Goal: Ask a question

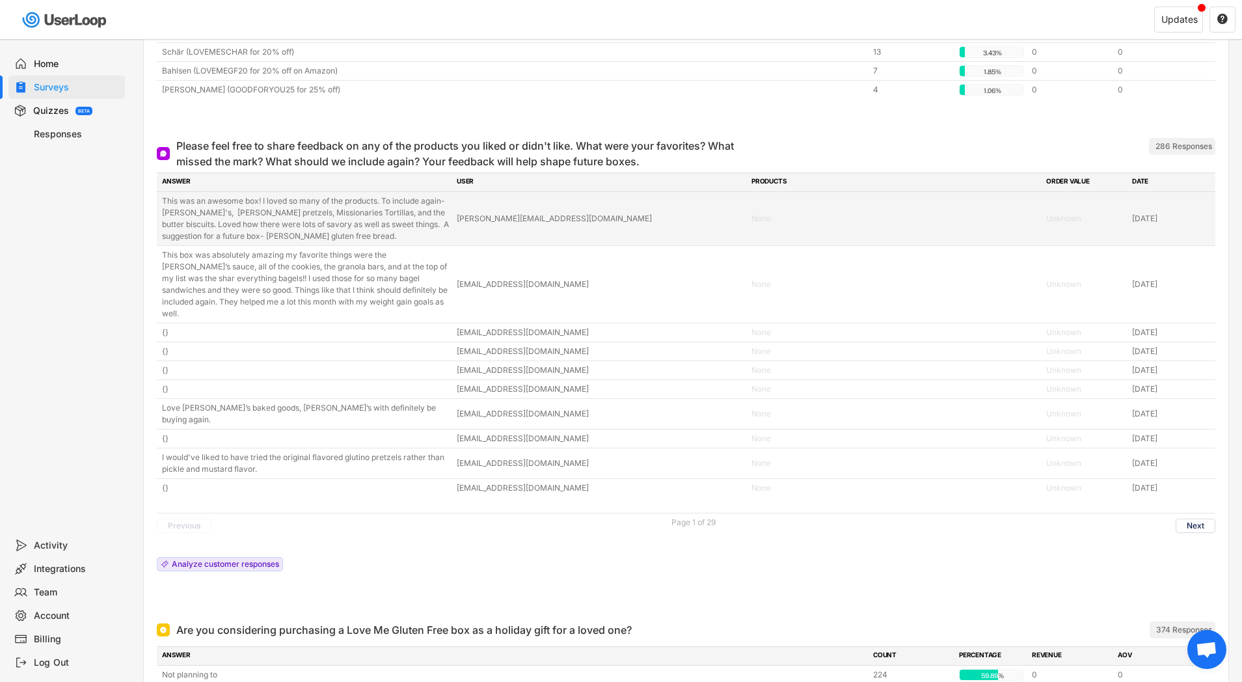
scroll to position [4504, 0]
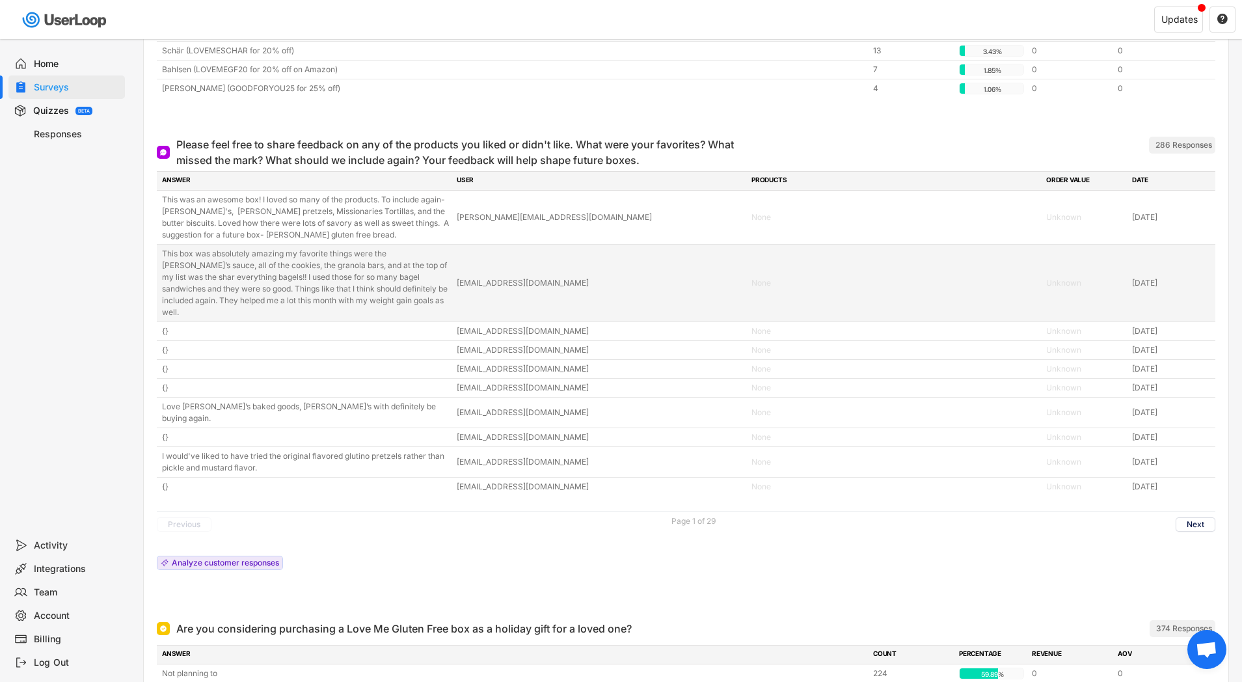
click at [399, 277] on div "This box was absolutely amazing my favorite things were the [PERSON_NAME]’s sau…" at bounding box center [305, 283] width 287 height 70
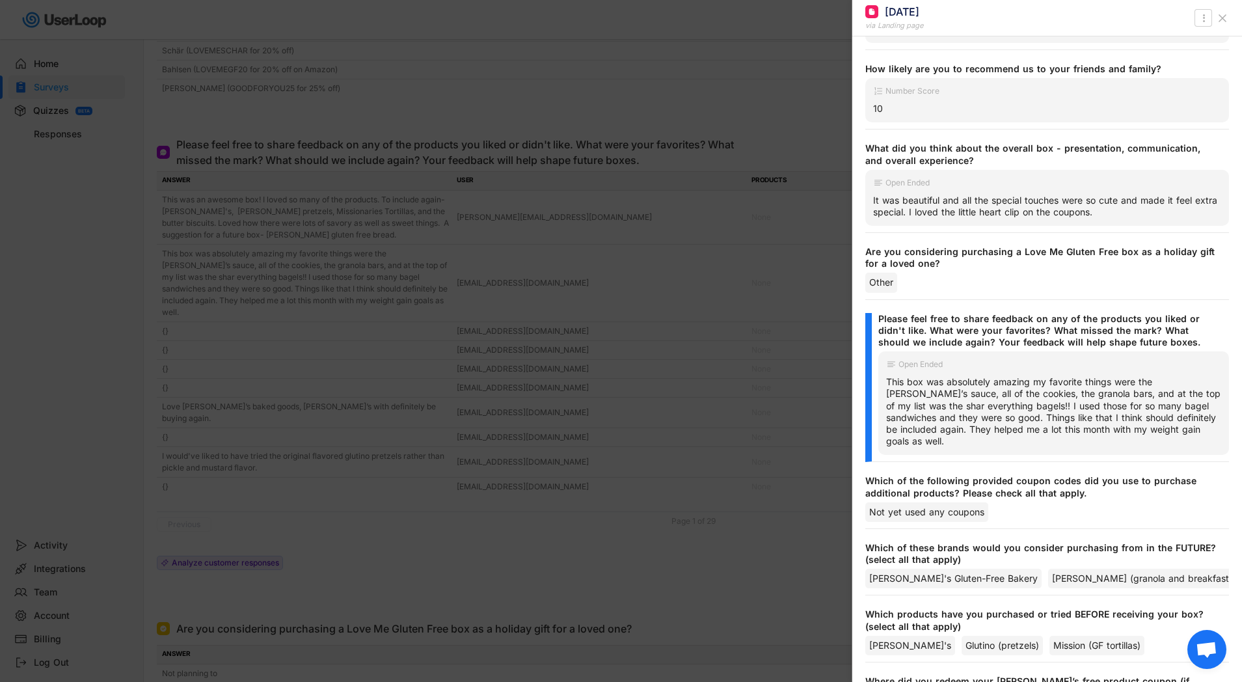
scroll to position [326, 0]
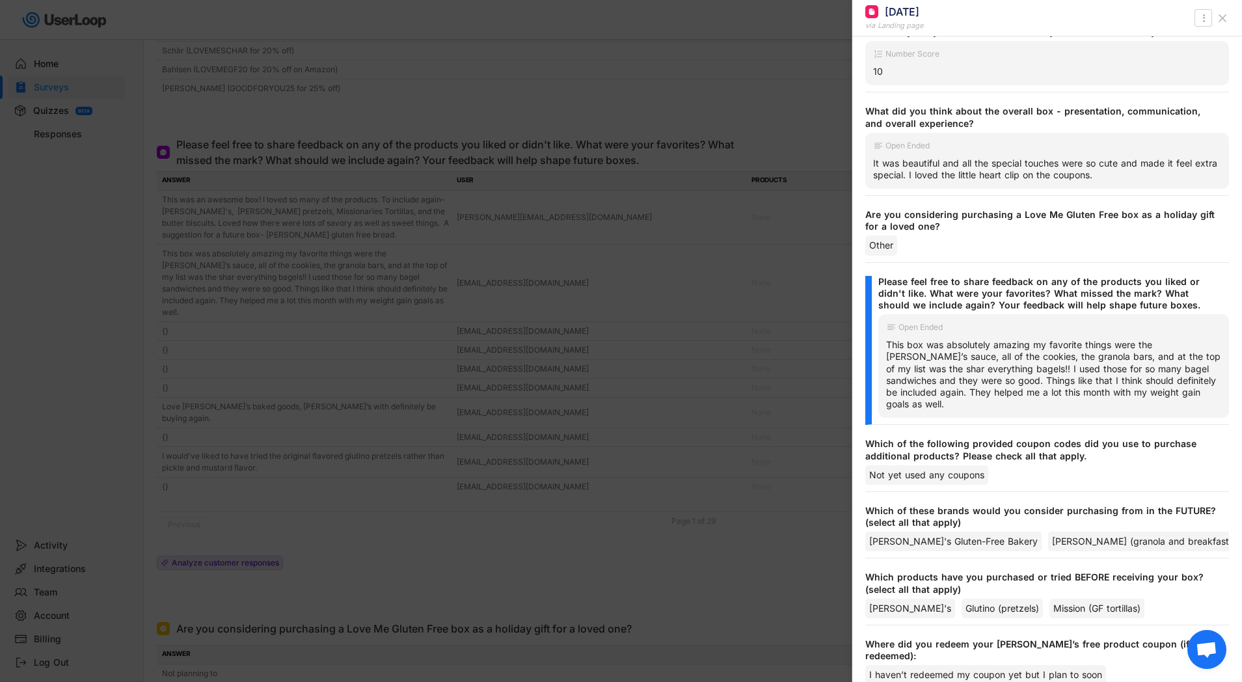
click at [892, 343] on div "This box was absolutely amazing my favorite things were the [PERSON_NAME]’s sau…" at bounding box center [1053, 374] width 335 height 71
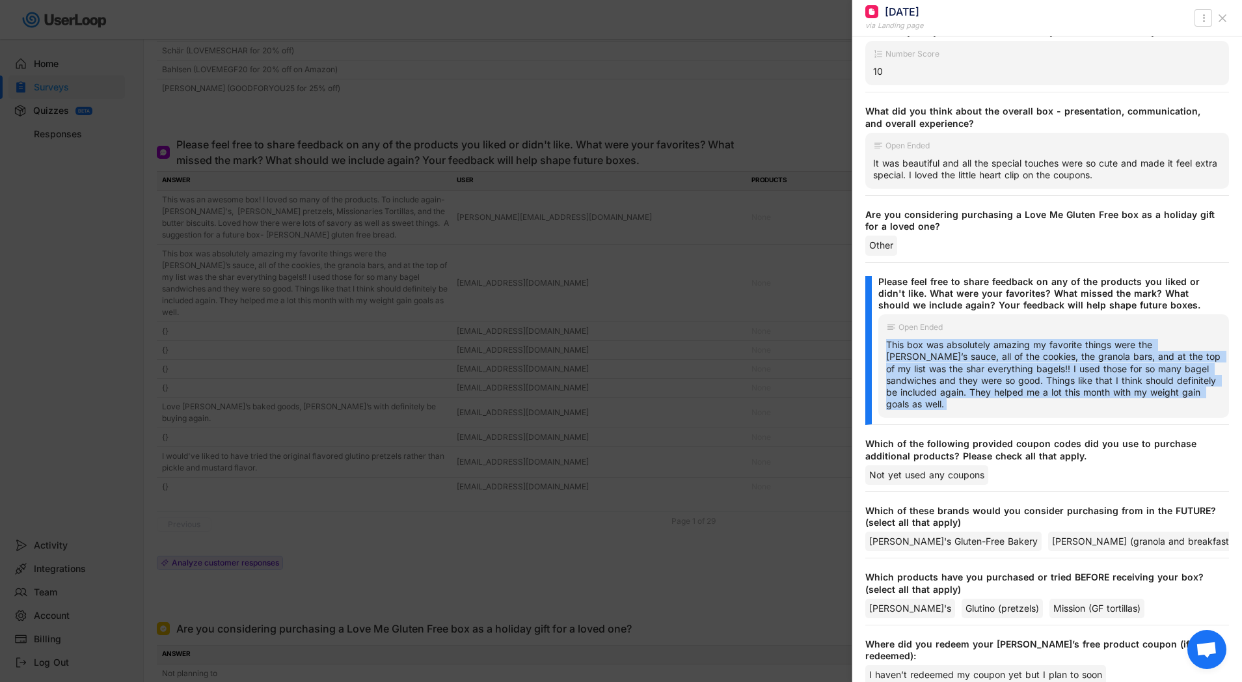
drag, startPoint x: 892, startPoint y: 343, endPoint x: 1188, endPoint y: 395, distance: 300.5
click at [1188, 395] on div "This box was absolutely amazing my favorite things were the [PERSON_NAME]’s sau…" at bounding box center [1053, 374] width 335 height 71
copy div "This box was absolutely amazing my favorite things were the [PERSON_NAME]’s sau…"
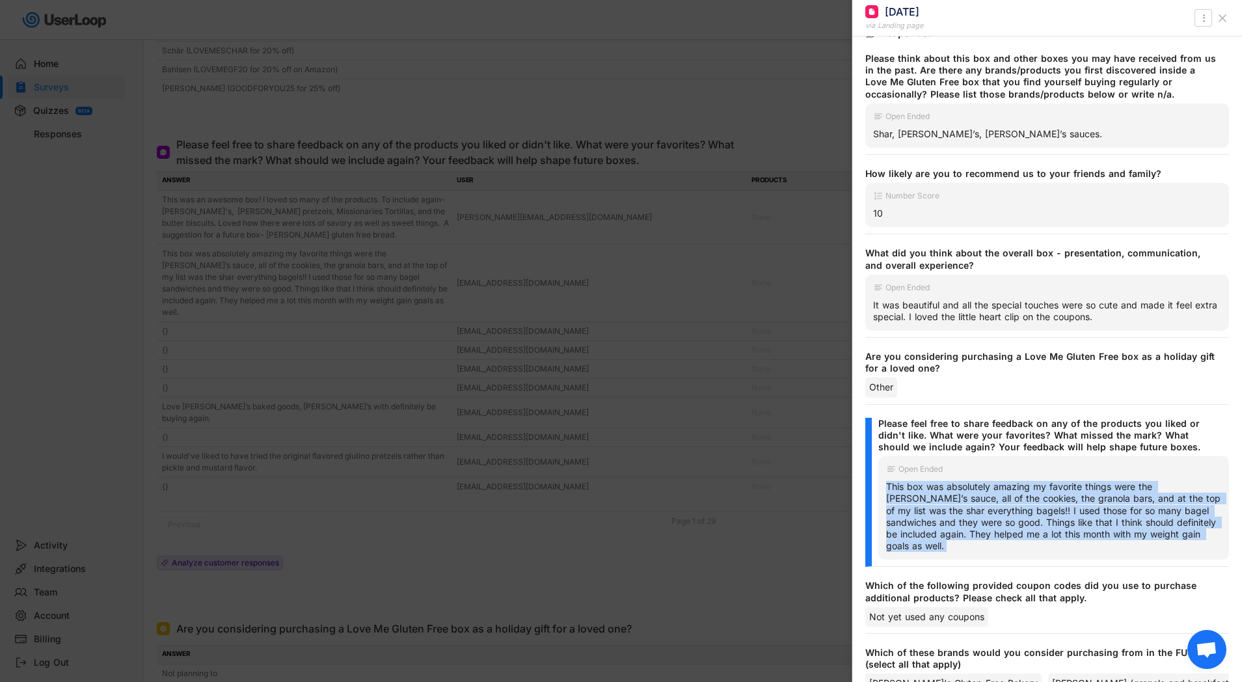
scroll to position [0, 0]
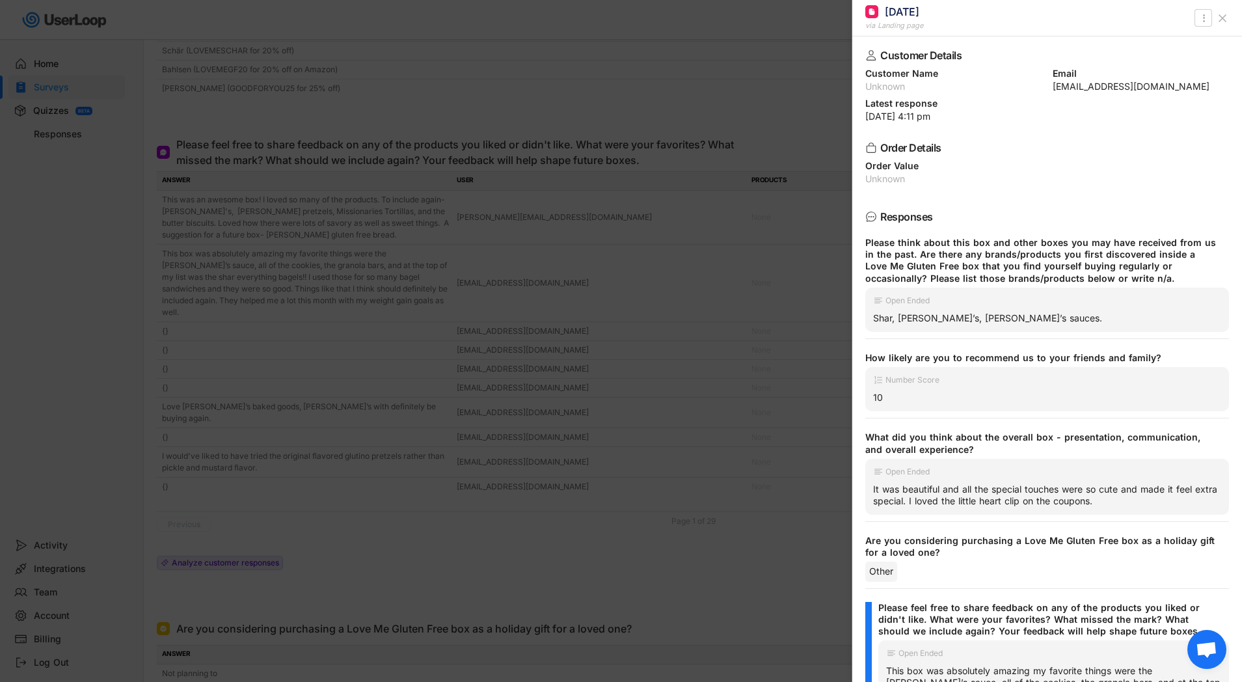
click at [654, 330] on div at bounding box center [621, 341] width 1242 height 682
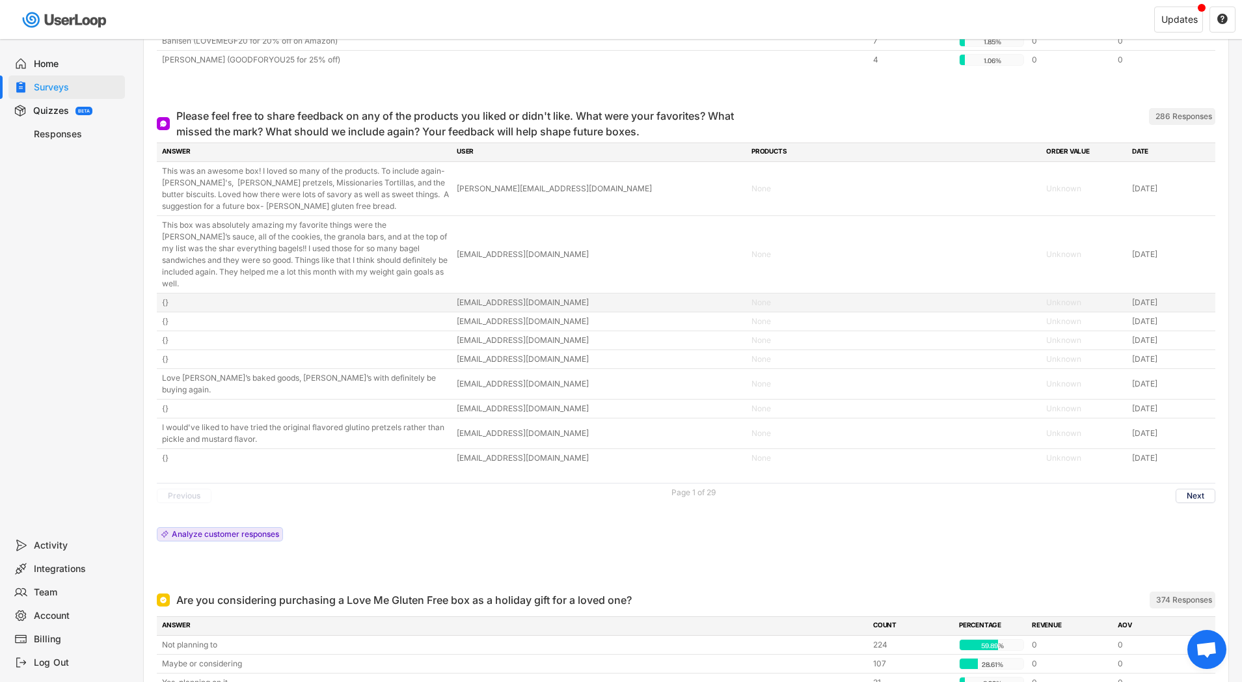
scroll to position [4540, 0]
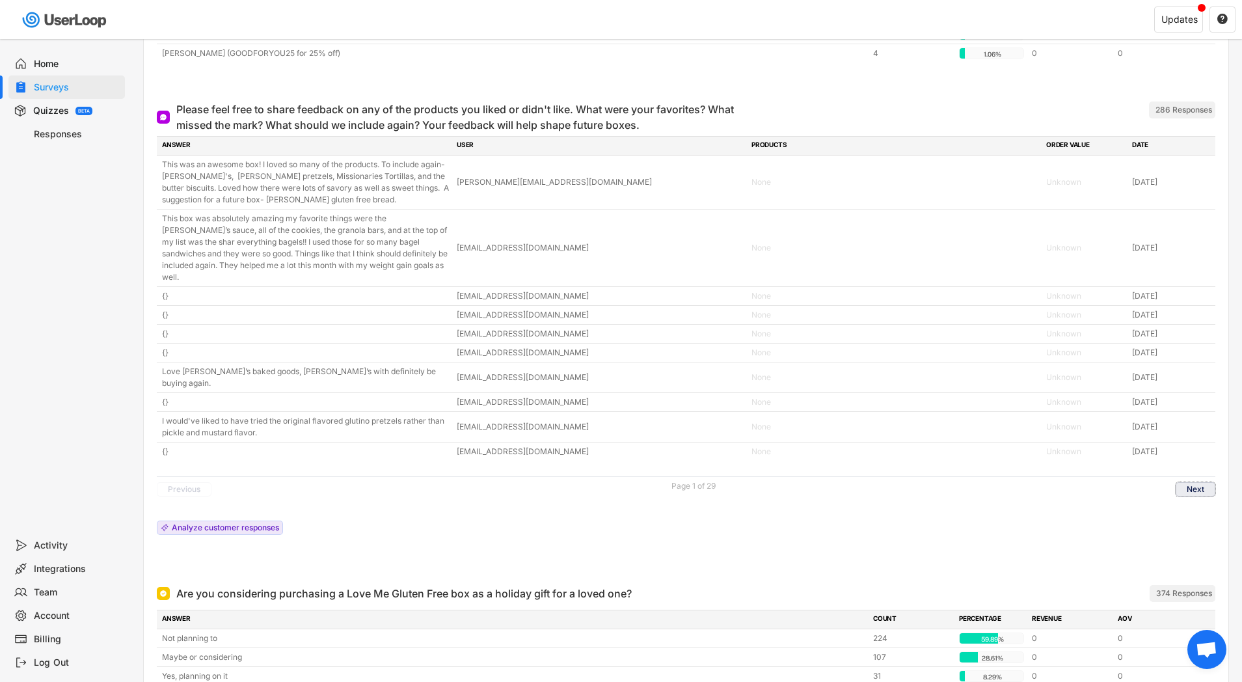
click at [1197, 482] on button "Next" at bounding box center [1195, 489] width 40 height 14
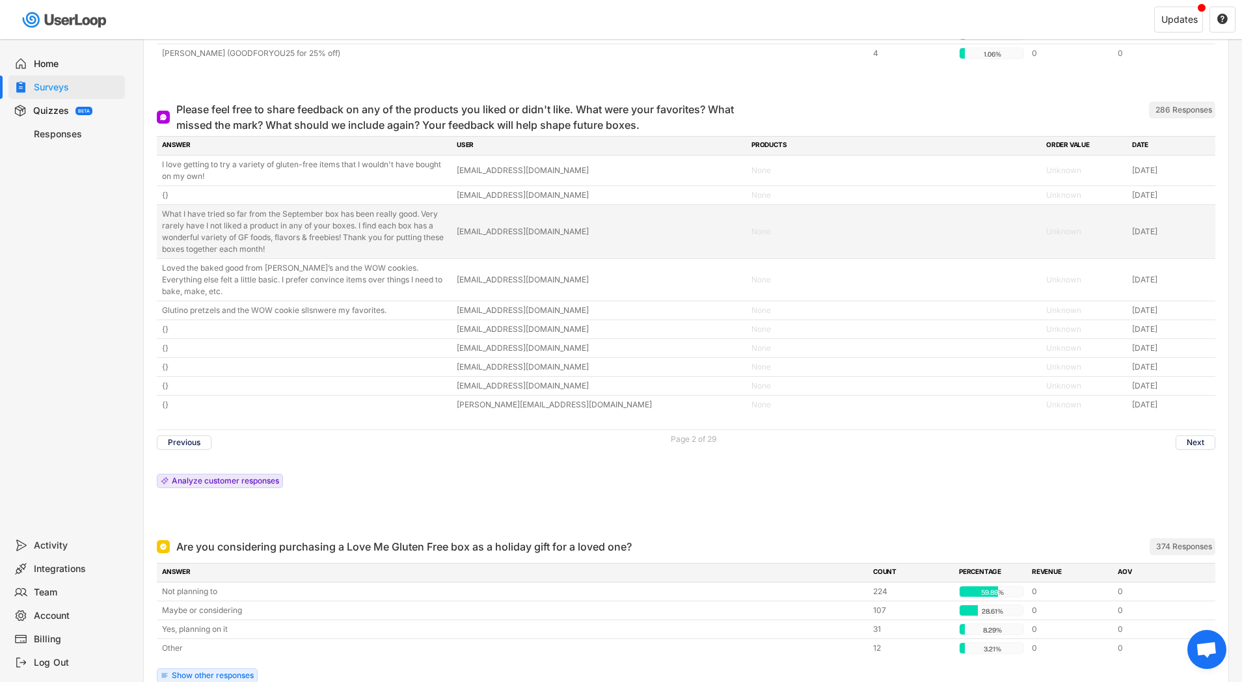
click at [165, 210] on div "What I have tried so far from the September box has been really good. Very rare…" at bounding box center [305, 231] width 287 height 47
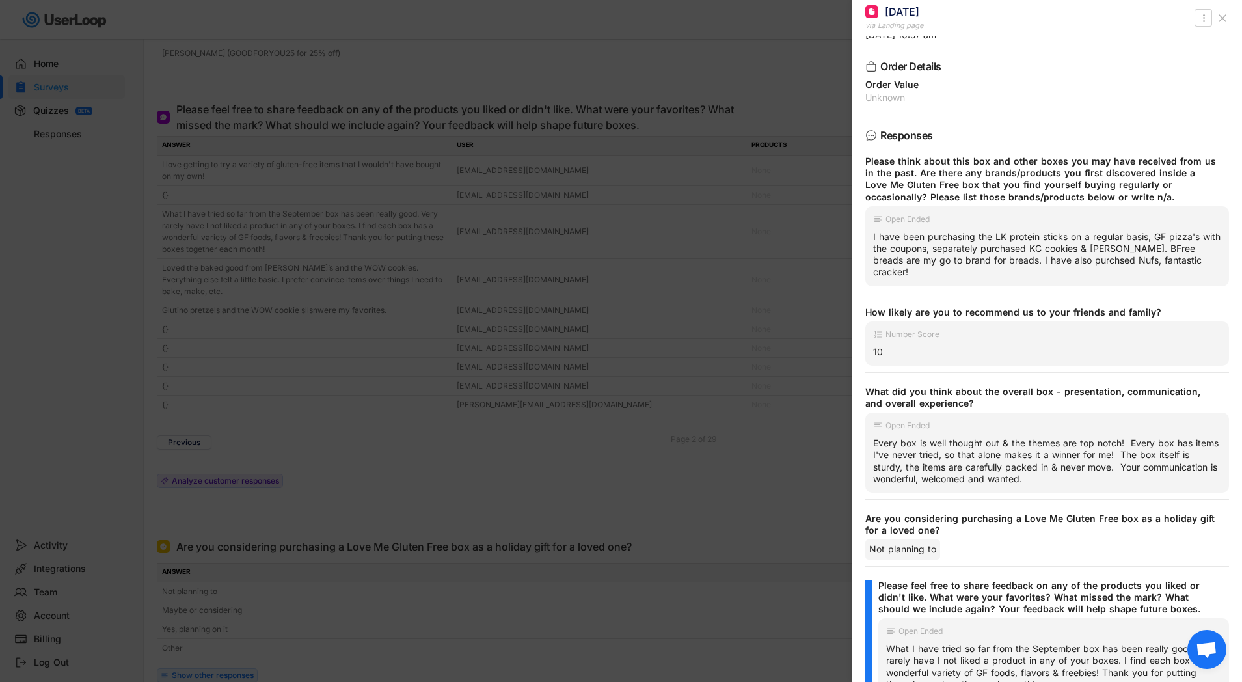
scroll to position [83, 0]
click at [879, 436] on div "Every box is well thought out & the themes are top notch! Every box has items I…" at bounding box center [1047, 459] width 348 height 47
drag, startPoint x: 879, startPoint y: 427, endPoint x: 929, endPoint y: 438, distance: 50.5
click at [929, 439] on div "Every box is well thought out & the themes are top notch! Every box has items I…" at bounding box center [1047, 459] width 348 height 47
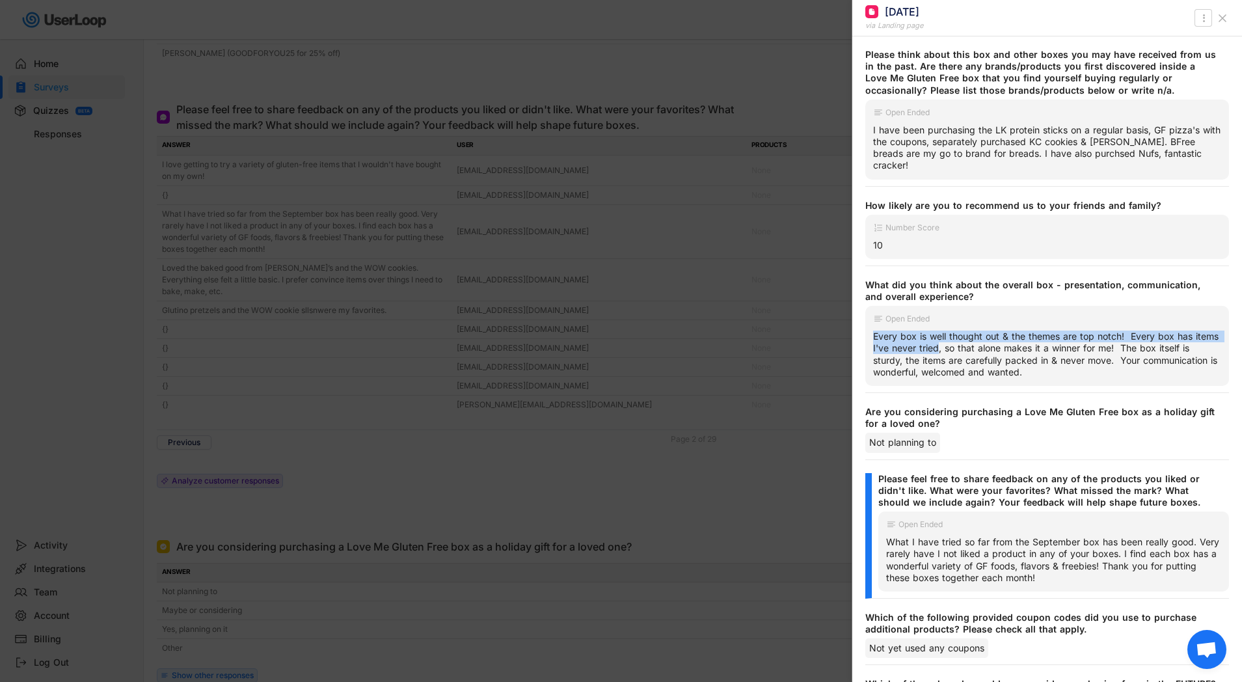
scroll to position [193, 0]
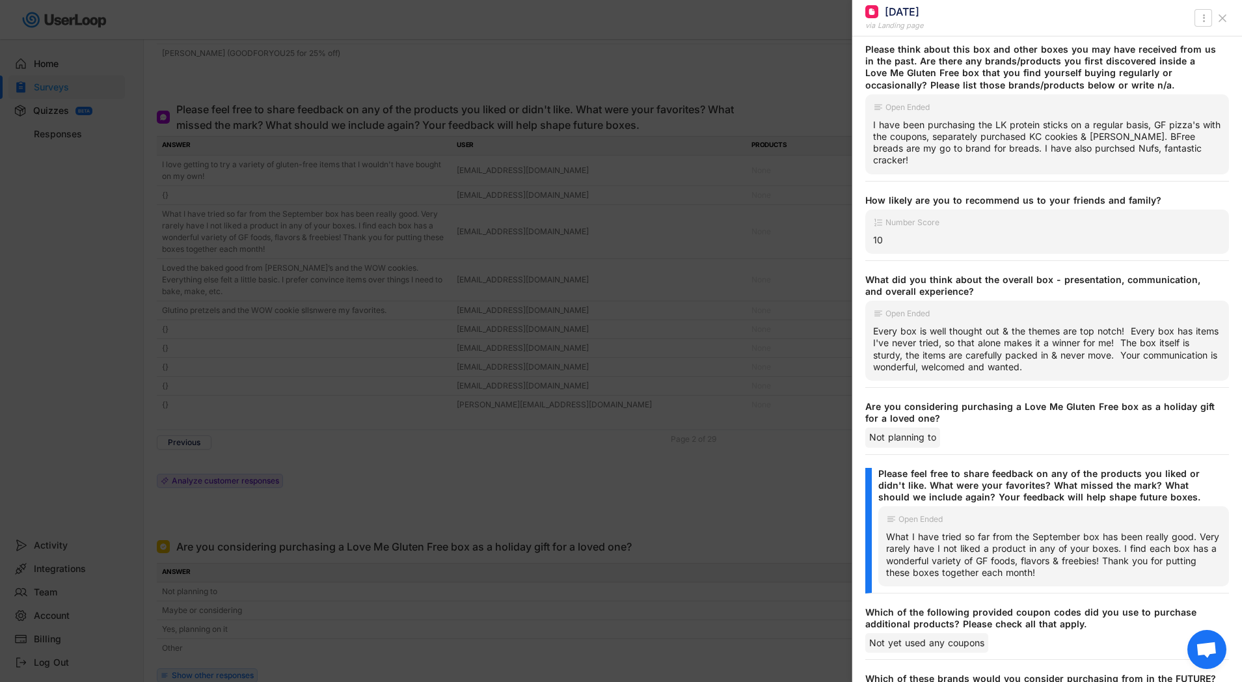
click at [888, 531] on div "What I have tried so far from the September box has been really good. Very rare…" at bounding box center [1053, 554] width 335 height 47
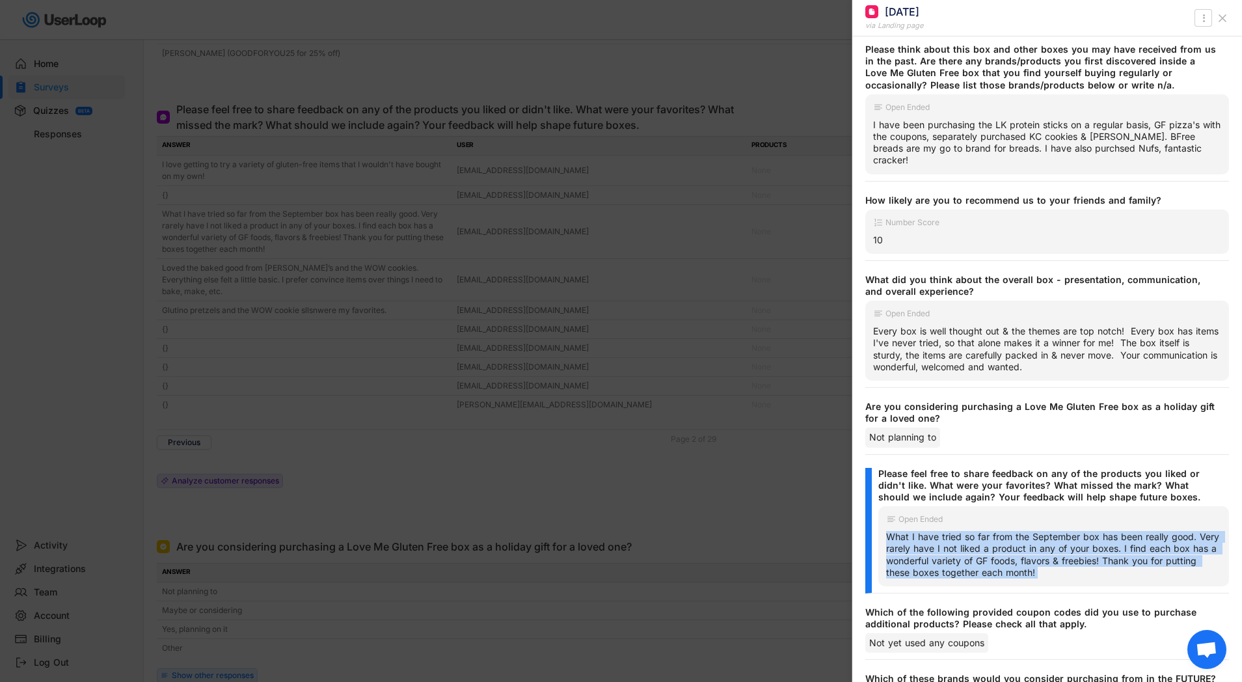
drag, startPoint x: 888, startPoint y: 524, endPoint x: 1065, endPoint y: 567, distance: 182.1
click at [1065, 567] on div "Open Ended What I have tried so far from the September box has been really good…" at bounding box center [1053, 546] width 351 height 80
copy div "What I have tried so far from the September box has been really good. Very rare…"
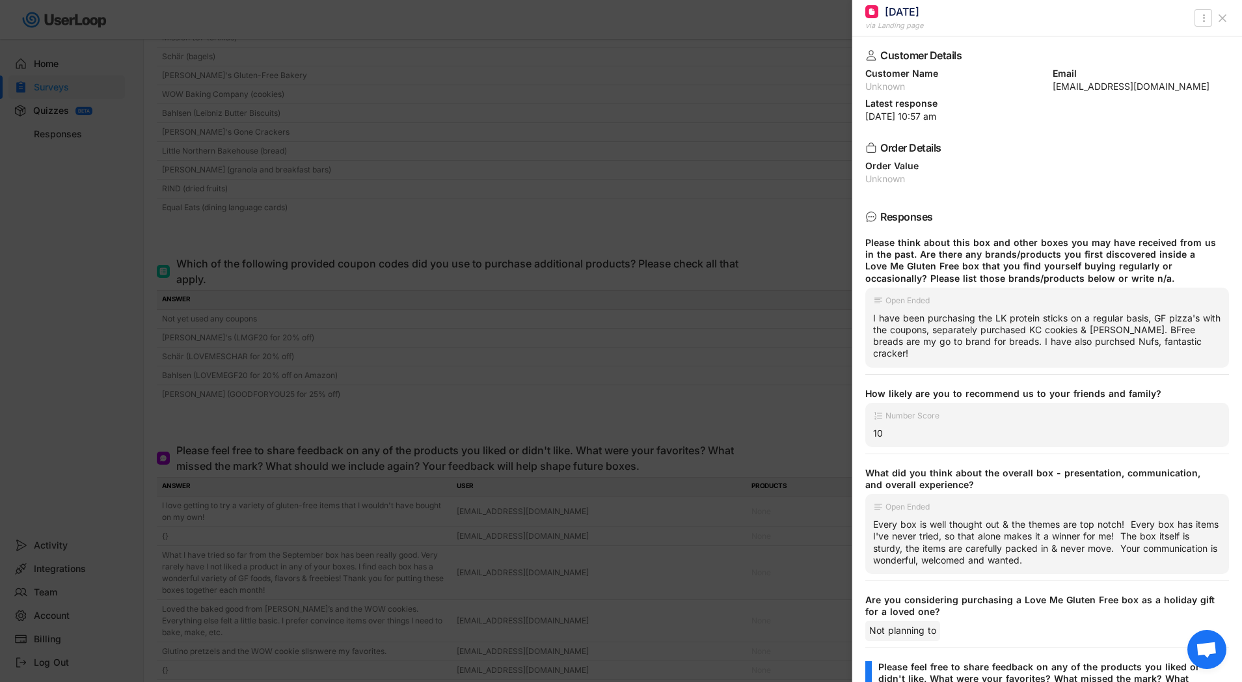
scroll to position [4199, 0]
click at [637, 261] on div at bounding box center [621, 341] width 1242 height 682
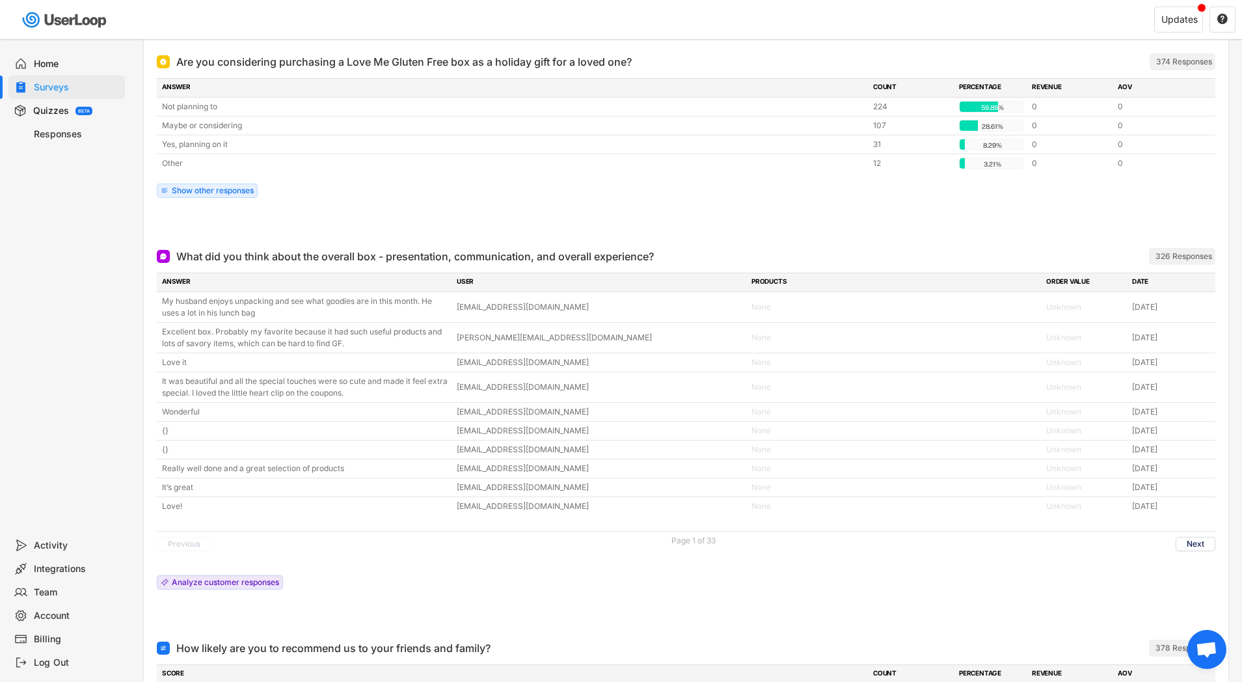
scroll to position [5187, 0]
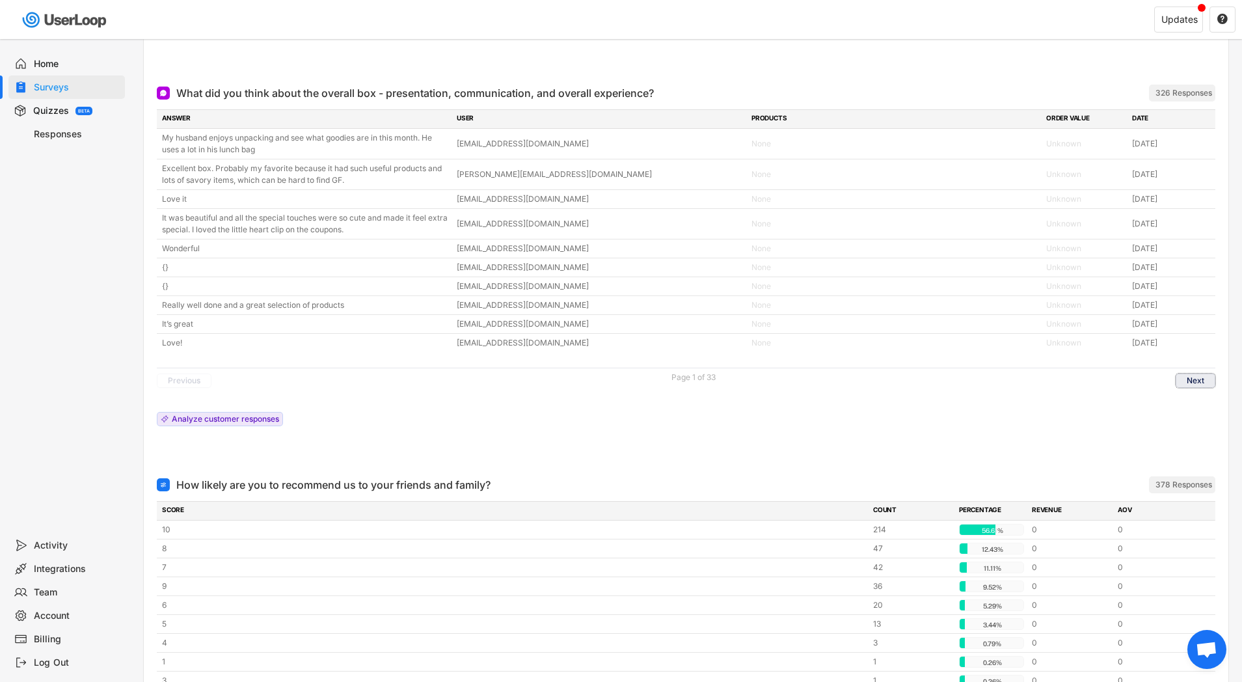
click at [1192, 373] on button "Next" at bounding box center [1195, 380] width 40 height 14
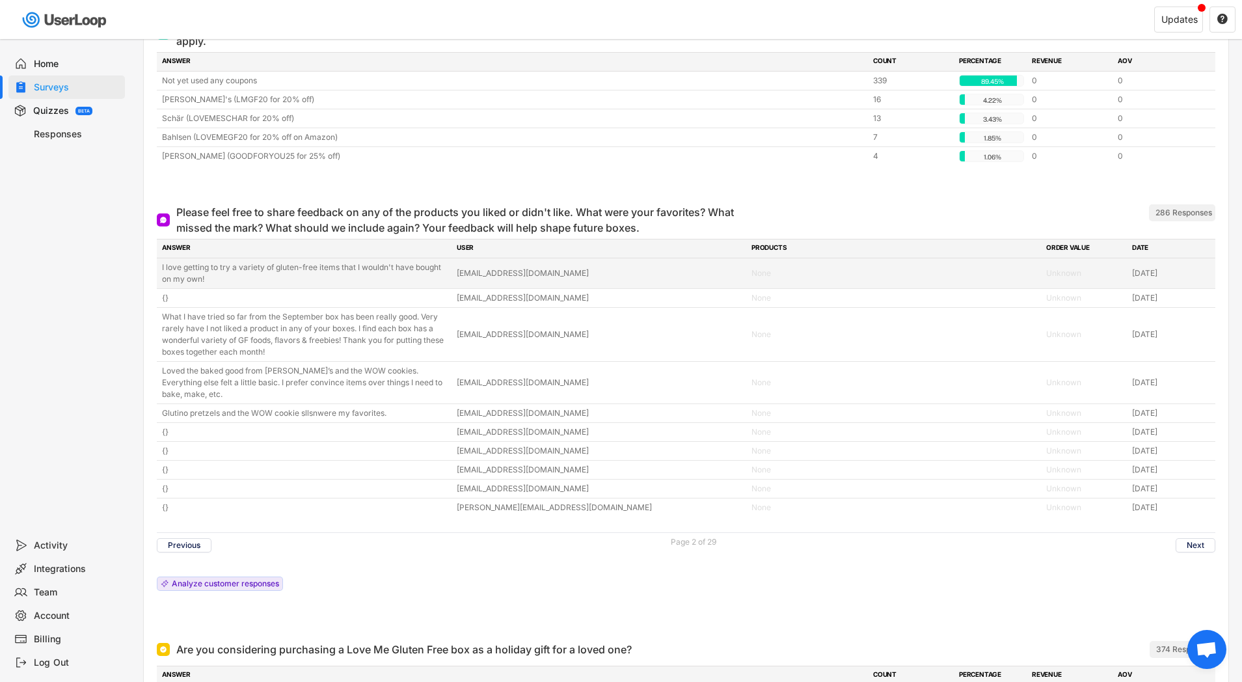
scroll to position [4441, 0]
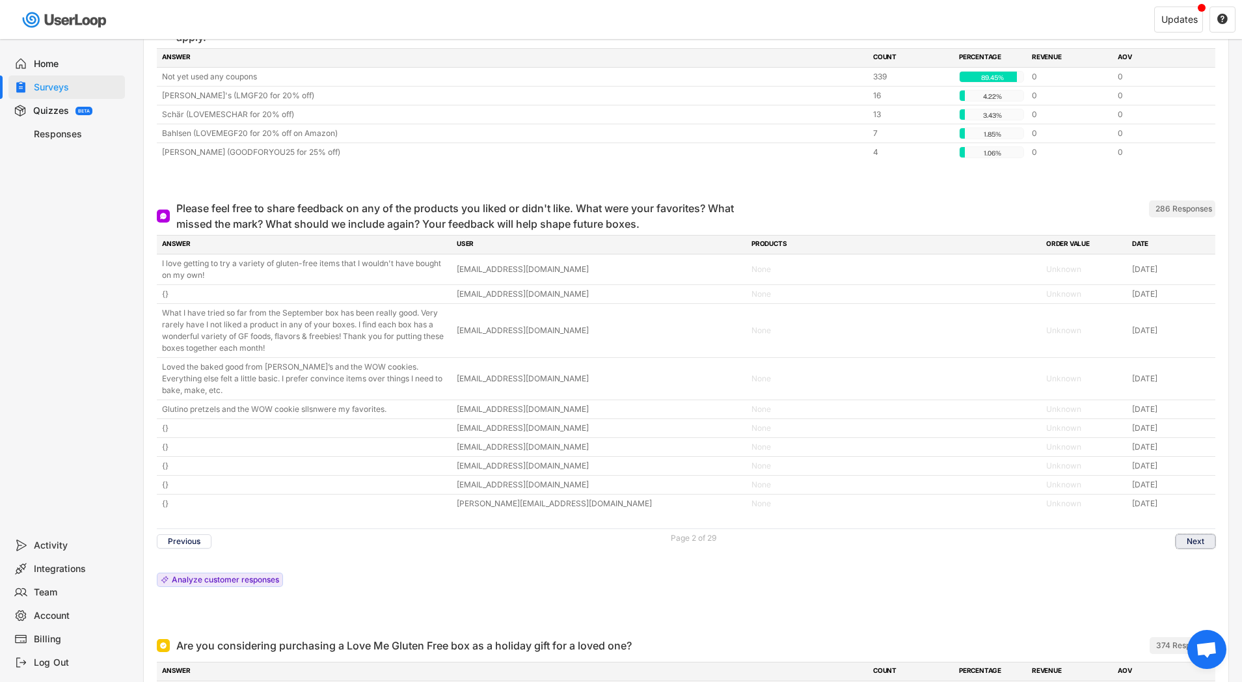
click at [1190, 534] on button "Next" at bounding box center [1195, 541] width 40 height 14
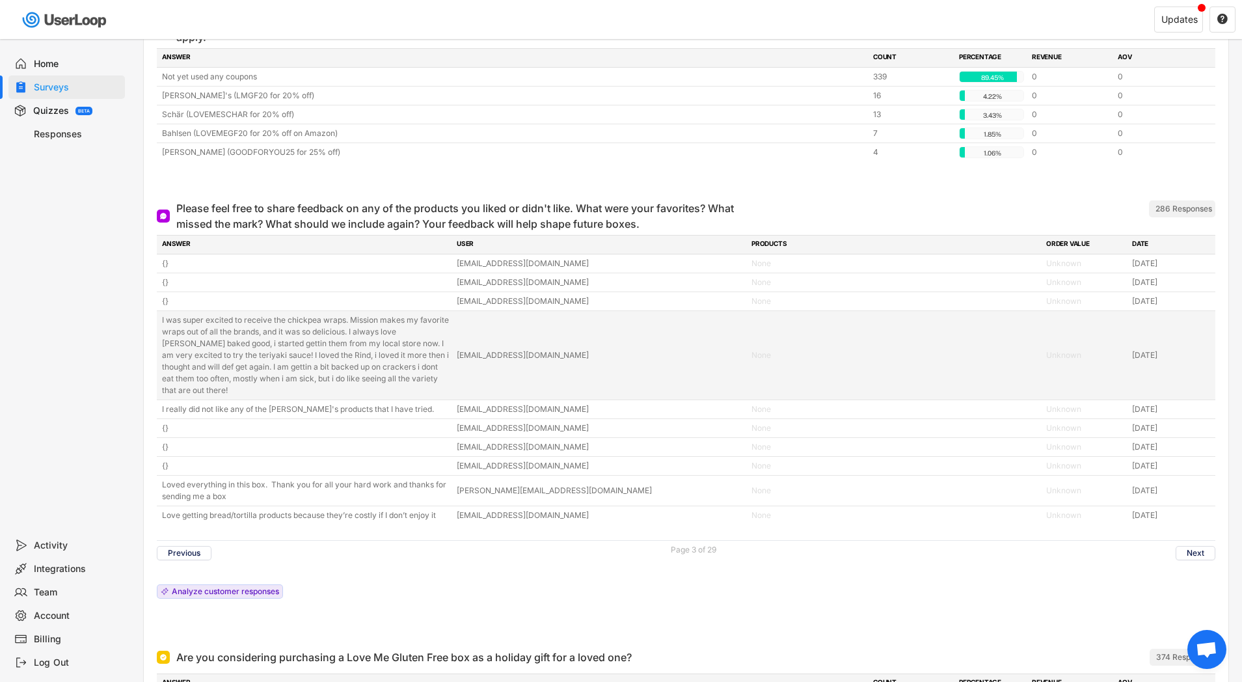
click at [282, 341] on div "I was super excited to receive the chickpea wraps. Mission makes my favorite wr…" at bounding box center [305, 355] width 287 height 82
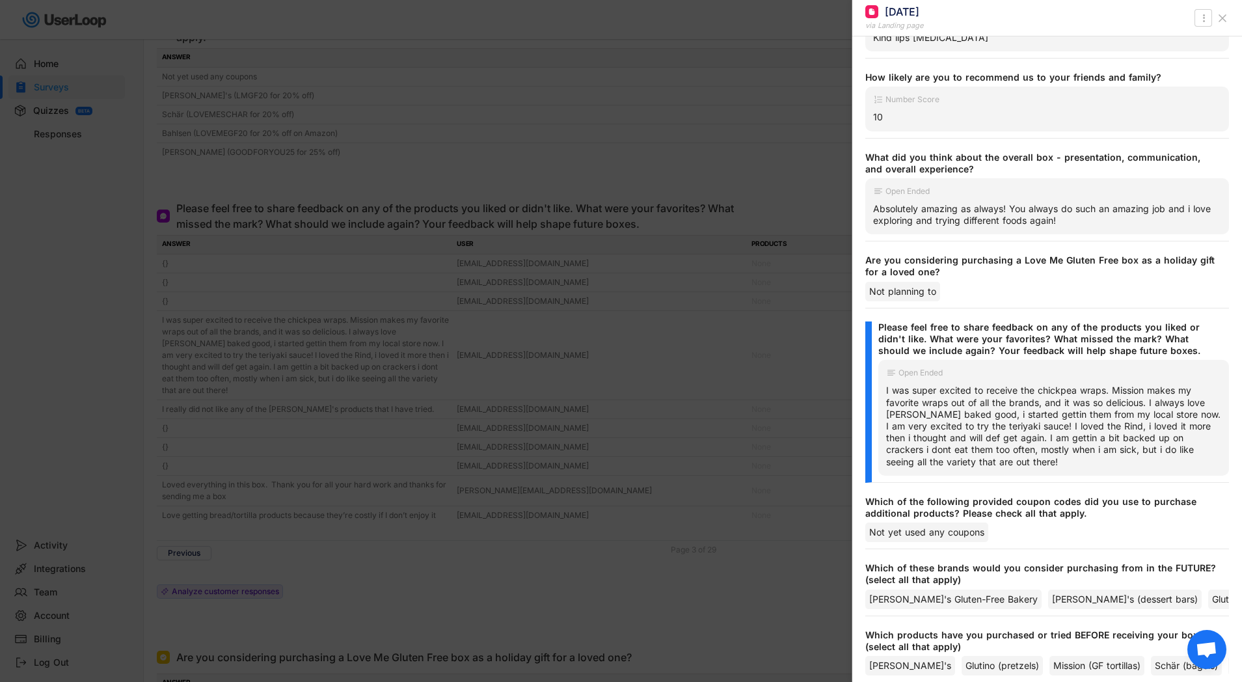
scroll to position [315, 0]
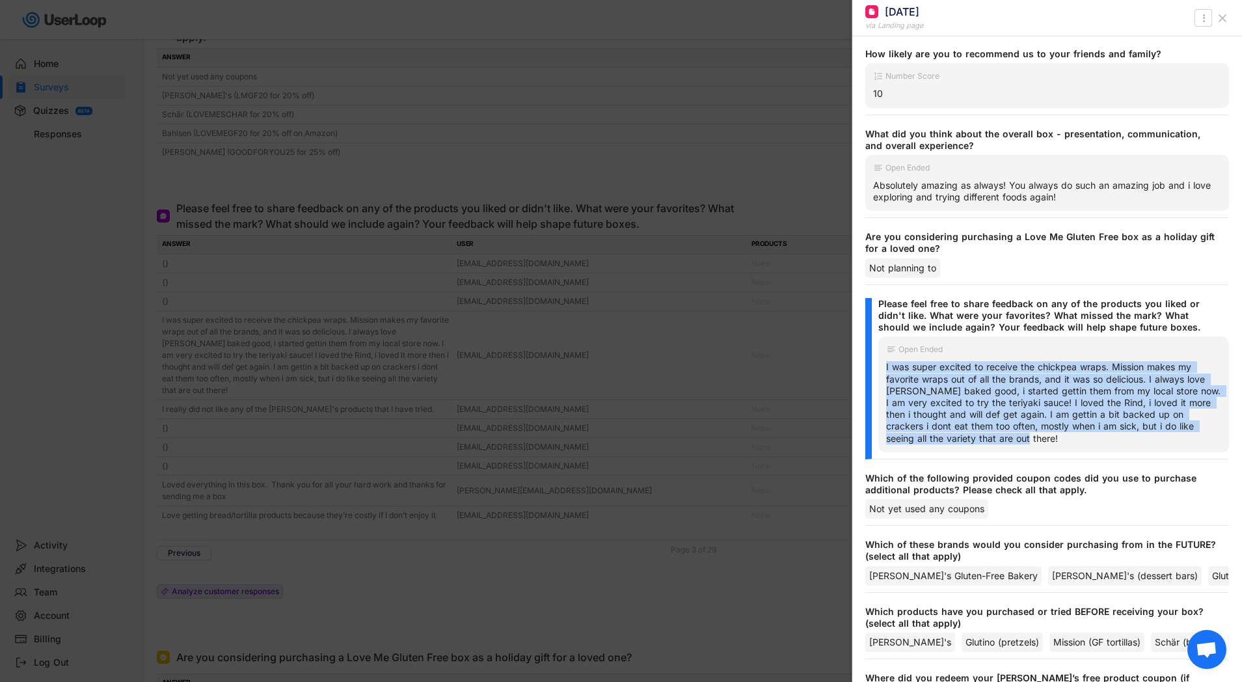
drag, startPoint x: 884, startPoint y: 368, endPoint x: 1019, endPoint y: 436, distance: 151.0
click at [1018, 436] on div "Open Ended I was super excited to receive the chickpea wraps. Mission makes my …" at bounding box center [1053, 393] width 351 height 115
copy div "I was super excited to receive the chickpea wraps. Mission makes my favorite wr…"
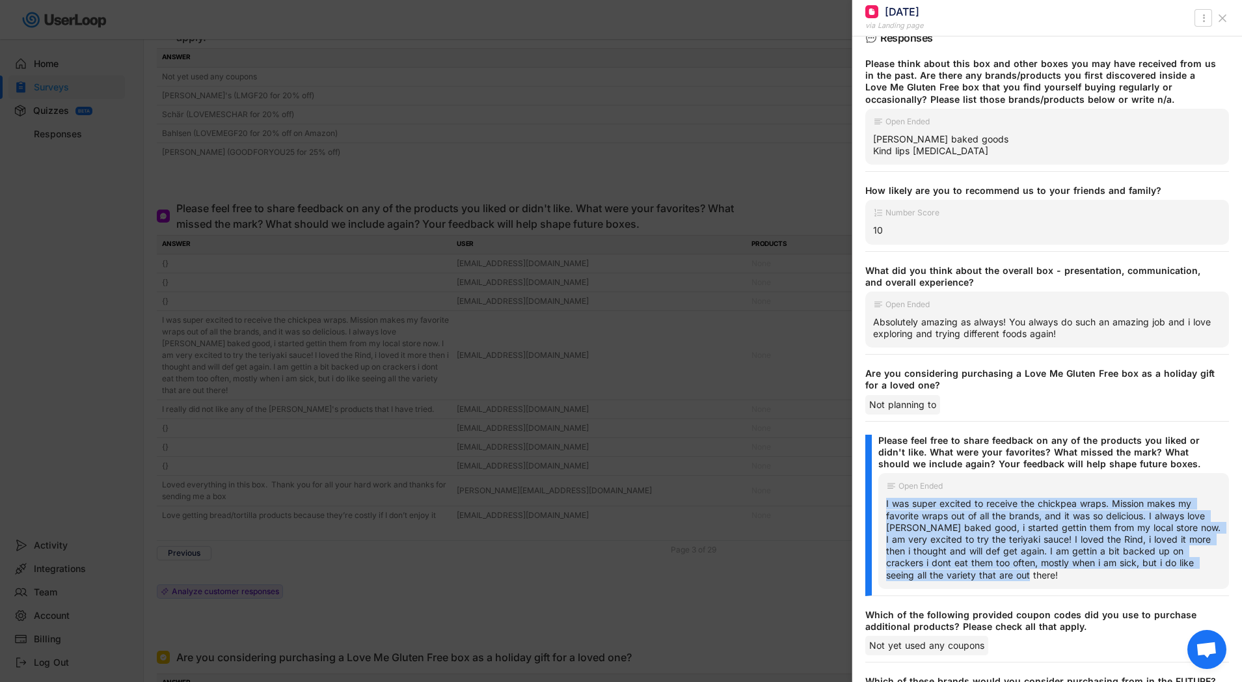
scroll to position [0, 0]
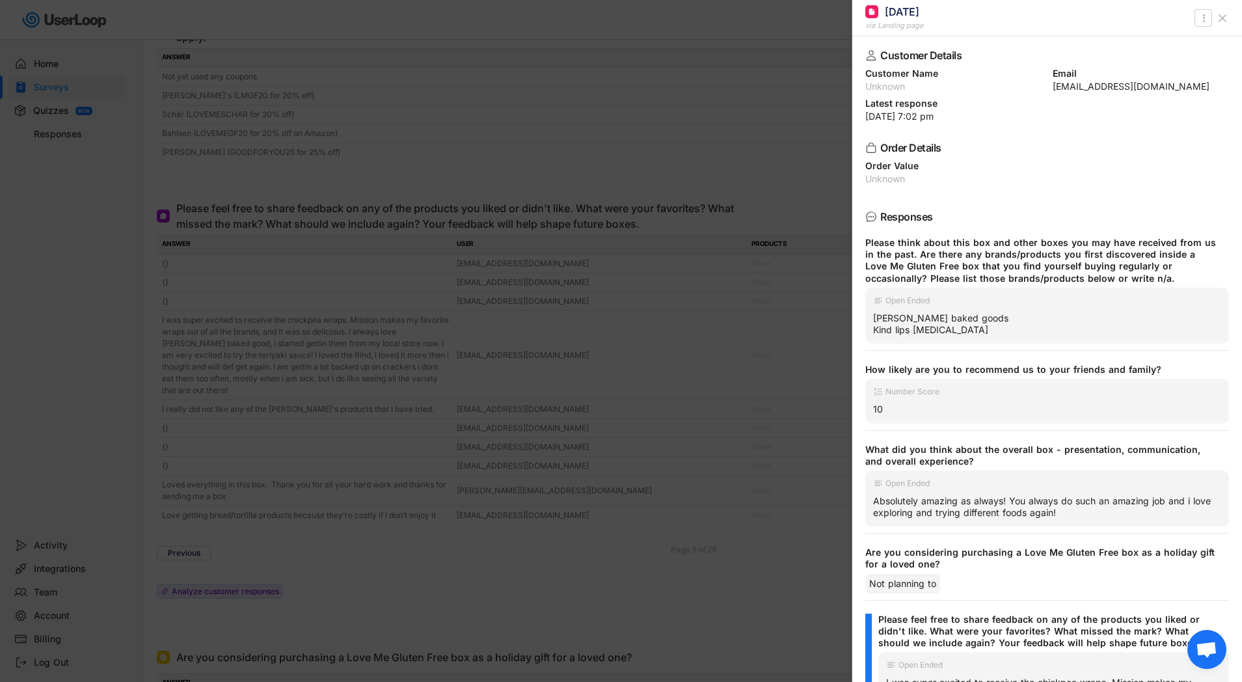
click at [449, 163] on div at bounding box center [621, 341] width 1242 height 682
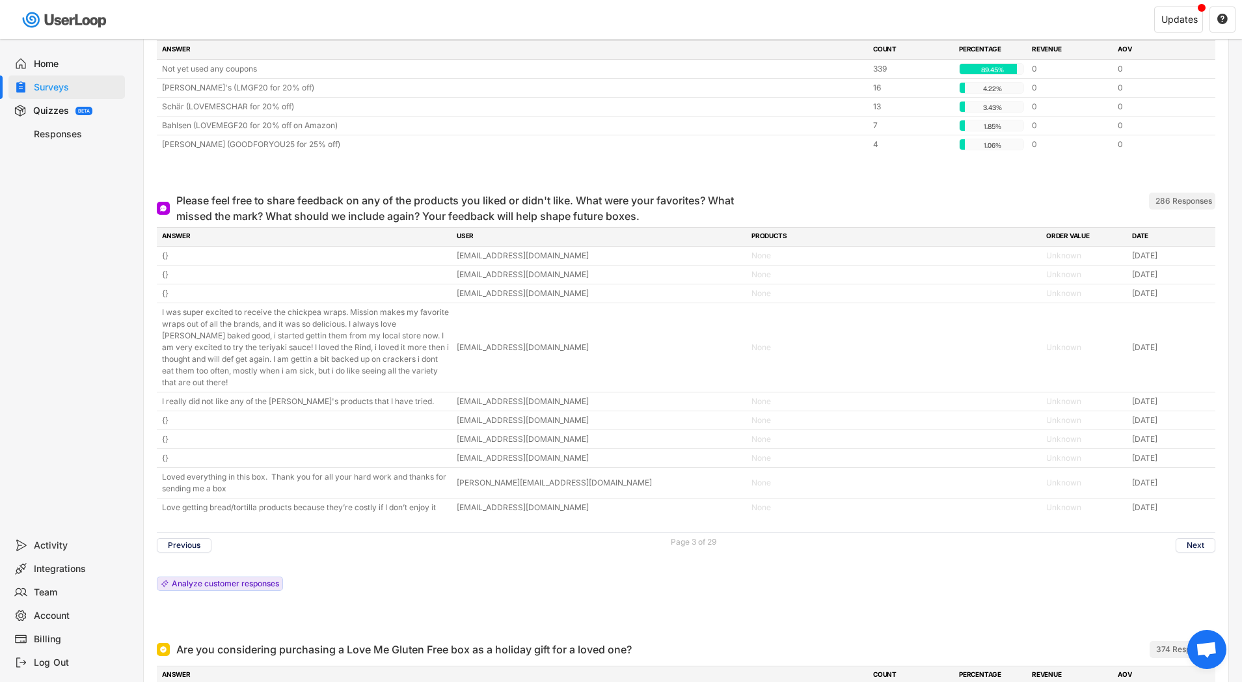
scroll to position [4450, 0]
click at [1206, 541] on button "Next" at bounding box center [1195, 544] width 40 height 14
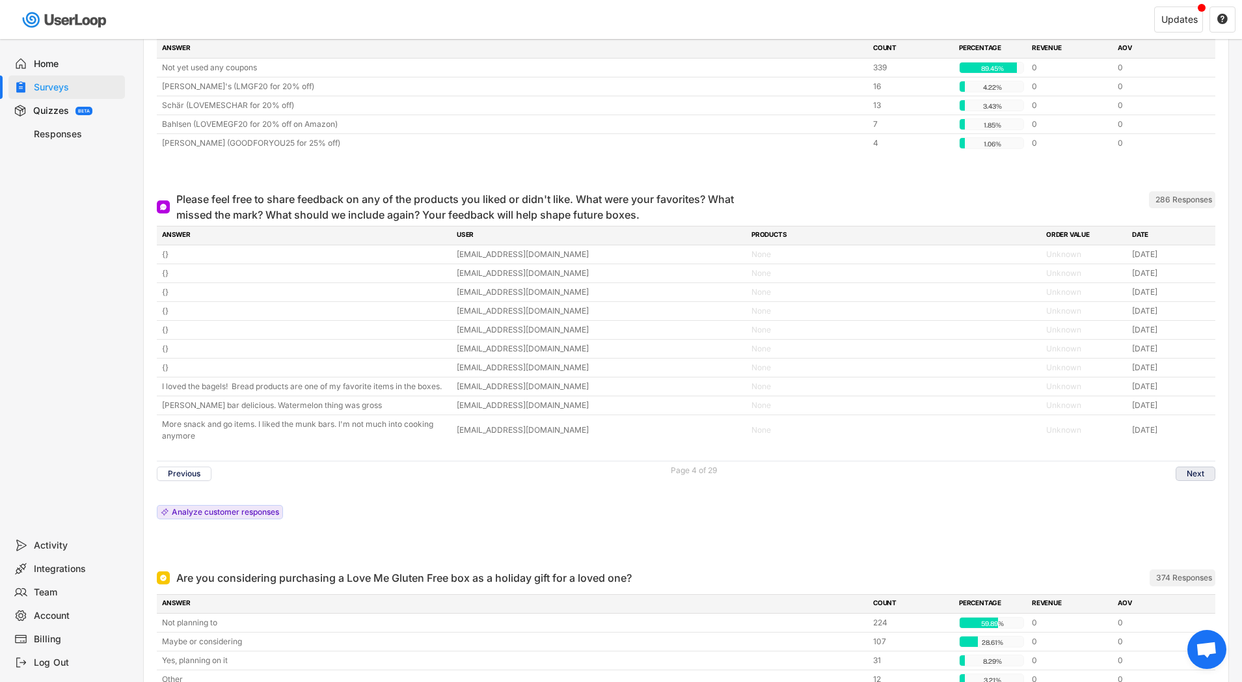
click at [1194, 472] on button "Next" at bounding box center [1195, 473] width 40 height 14
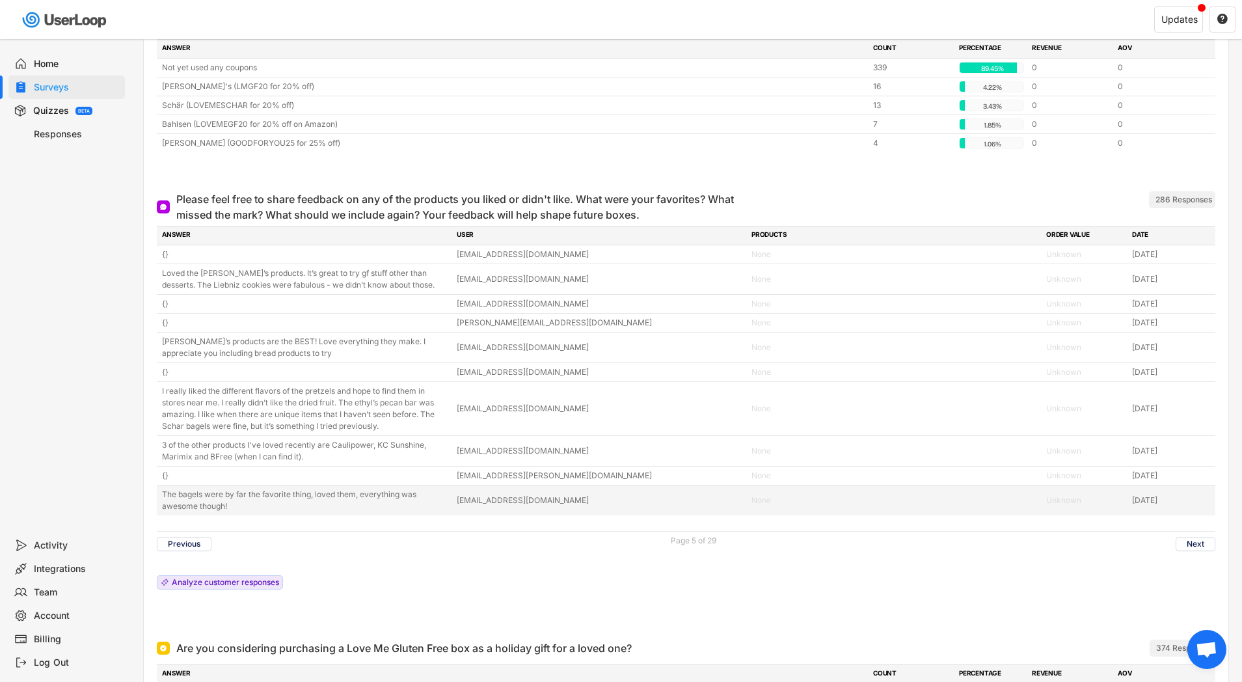
click at [393, 498] on div "The bagels were by far the favorite thing, loved them, everything was awesome t…" at bounding box center [305, 499] width 287 height 23
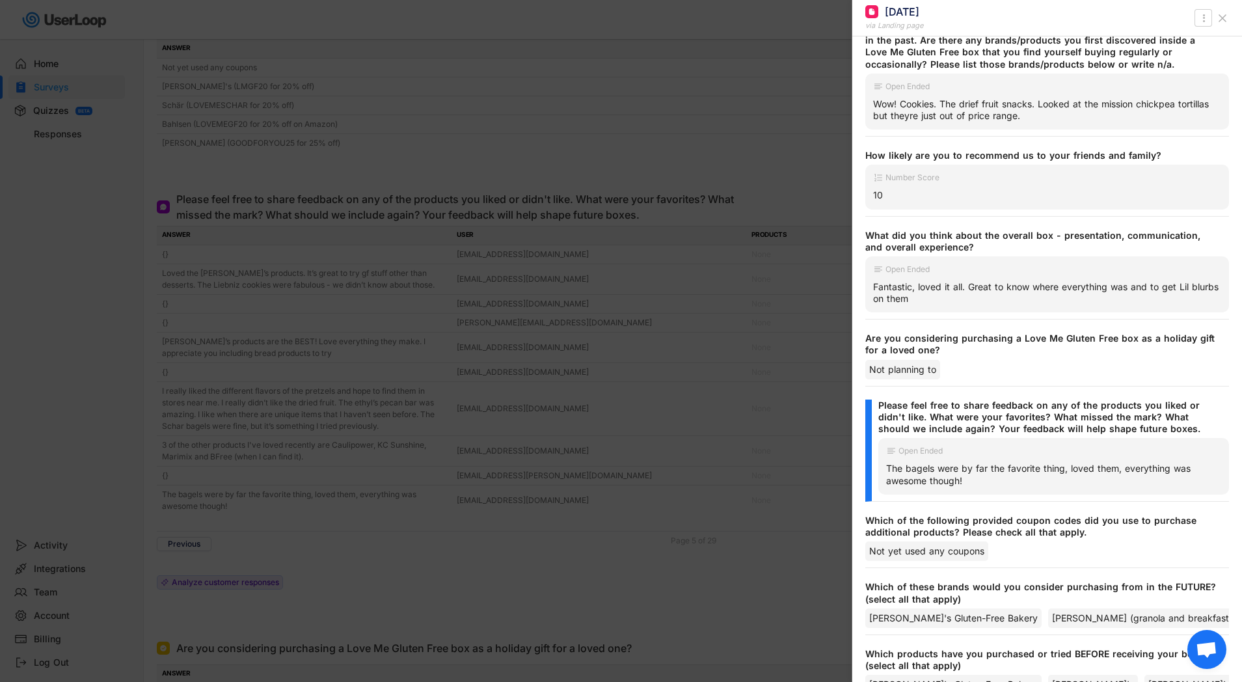
scroll to position [237, 0]
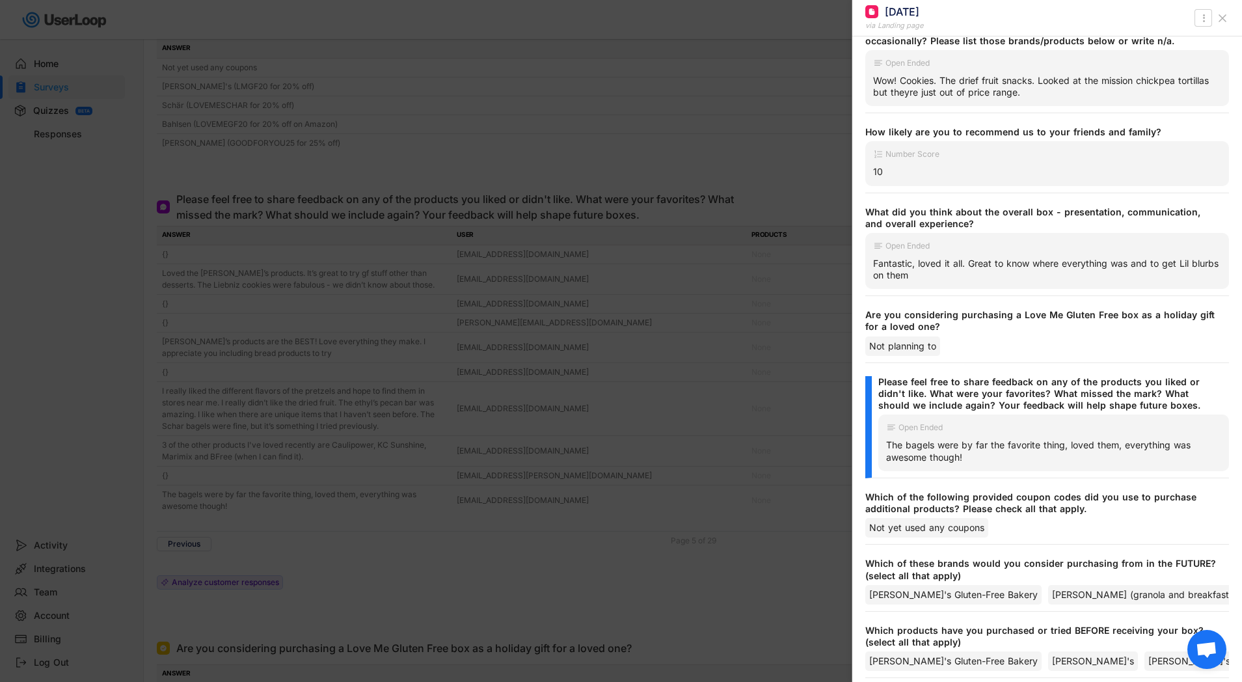
click at [899, 445] on div "The bagels were by far the favorite thing, loved them, everything was awesome t…" at bounding box center [1053, 450] width 335 height 23
drag, startPoint x: 899, startPoint y: 445, endPoint x: 982, endPoint y: 455, distance: 83.8
click at [982, 455] on div "The bagels were by far the favorite thing, loved them, everything was awesome t…" at bounding box center [1053, 450] width 335 height 23
copy div "The bagels were by far the favorite thing, loved them, everything was awesome t…"
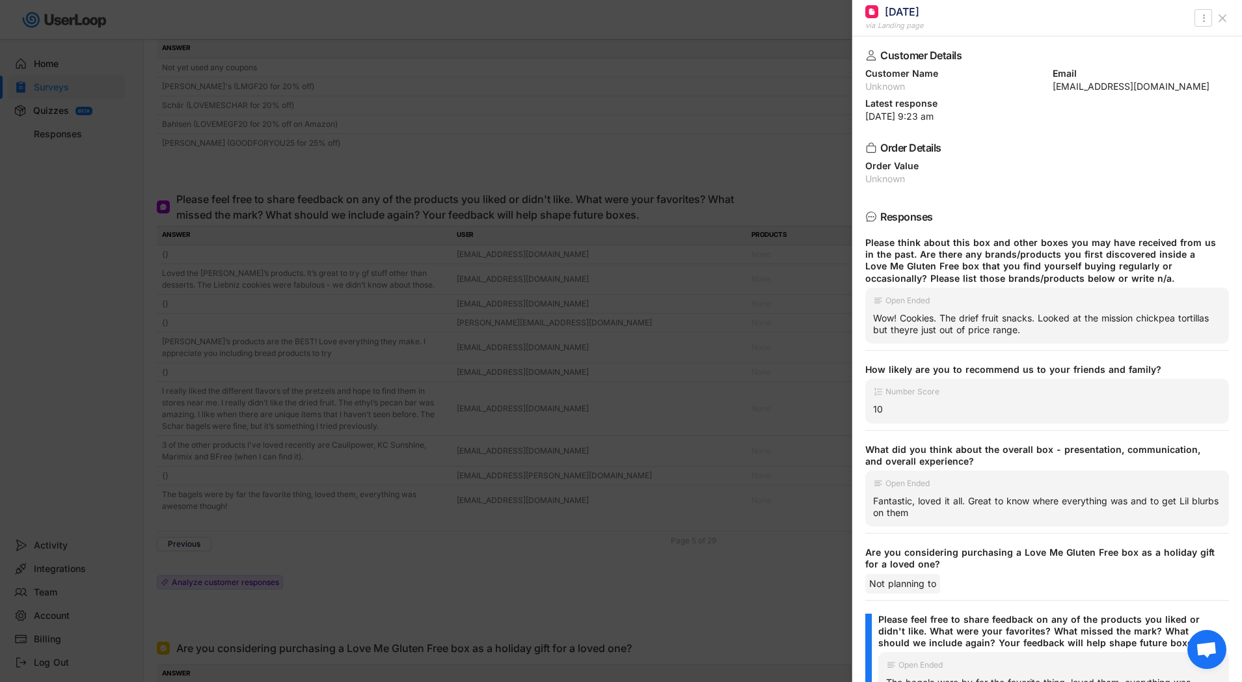
click at [1066, 88] on div "[EMAIL_ADDRESS][DOMAIN_NAME]" at bounding box center [1140, 86] width 177 height 9
drag, startPoint x: 1066, startPoint y: 88, endPoint x: 1167, endPoint y: 96, distance: 101.2
click at [1167, 96] on div "Customer Details Customer Name Unknown Email [EMAIL_ADDRESS][DOMAIN_NAME] Lates…" at bounding box center [1047, 358] width 390 height 645
copy div "[EMAIL_ADDRESS][DOMAIN_NAME] Latest"
click at [509, 211] on div at bounding box center [621, 341] width 1242 height 682
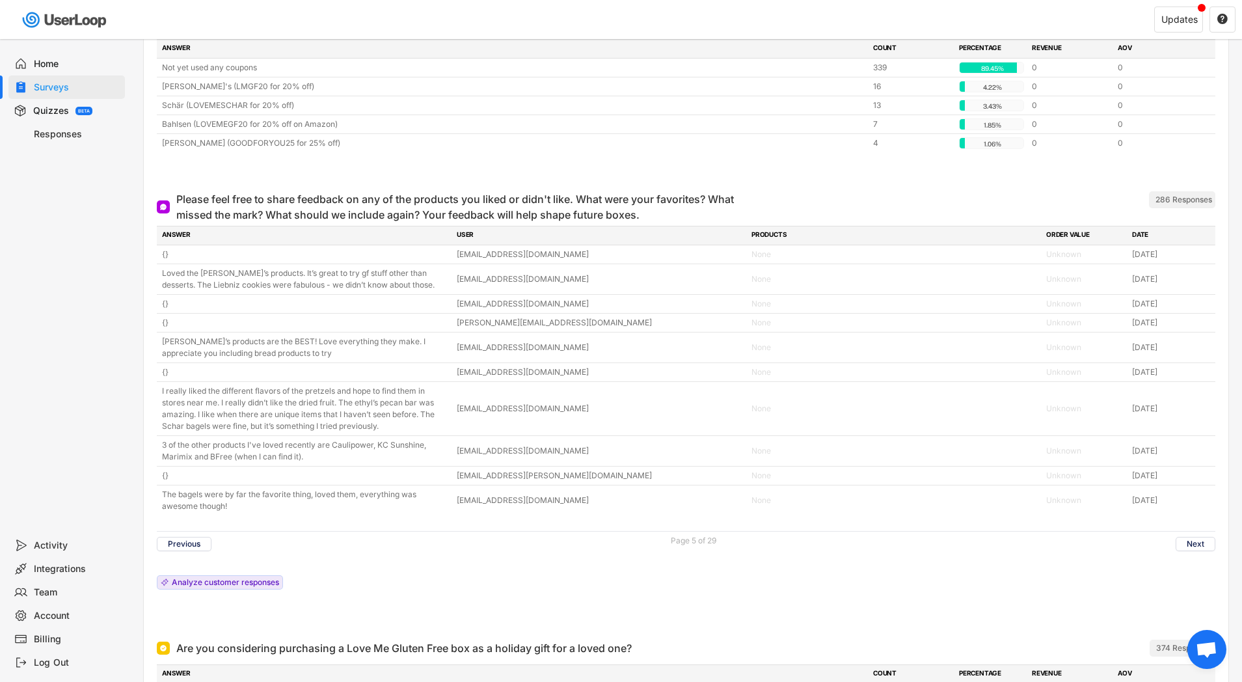
click at [1188, 542] on button "Next" at bounding box center [1195, 544] width 40 height 14
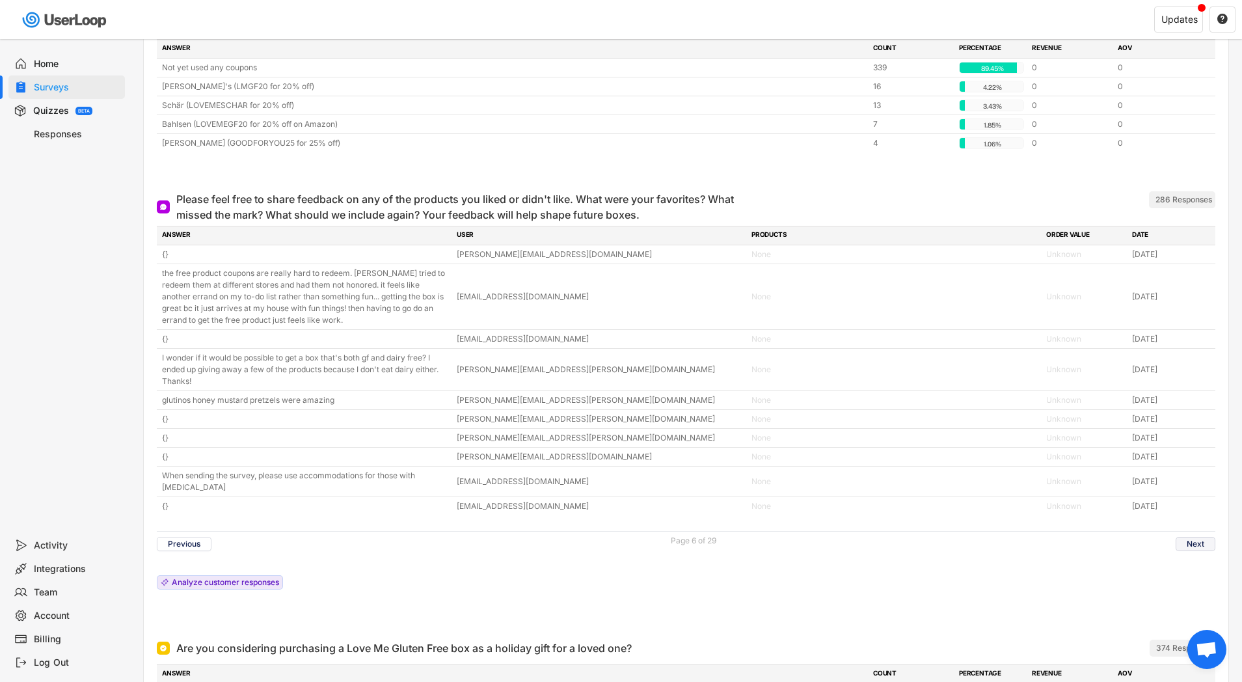
click at [1192, 541] on button "Next" at bounding box center [1195, 544] width 40 height 14
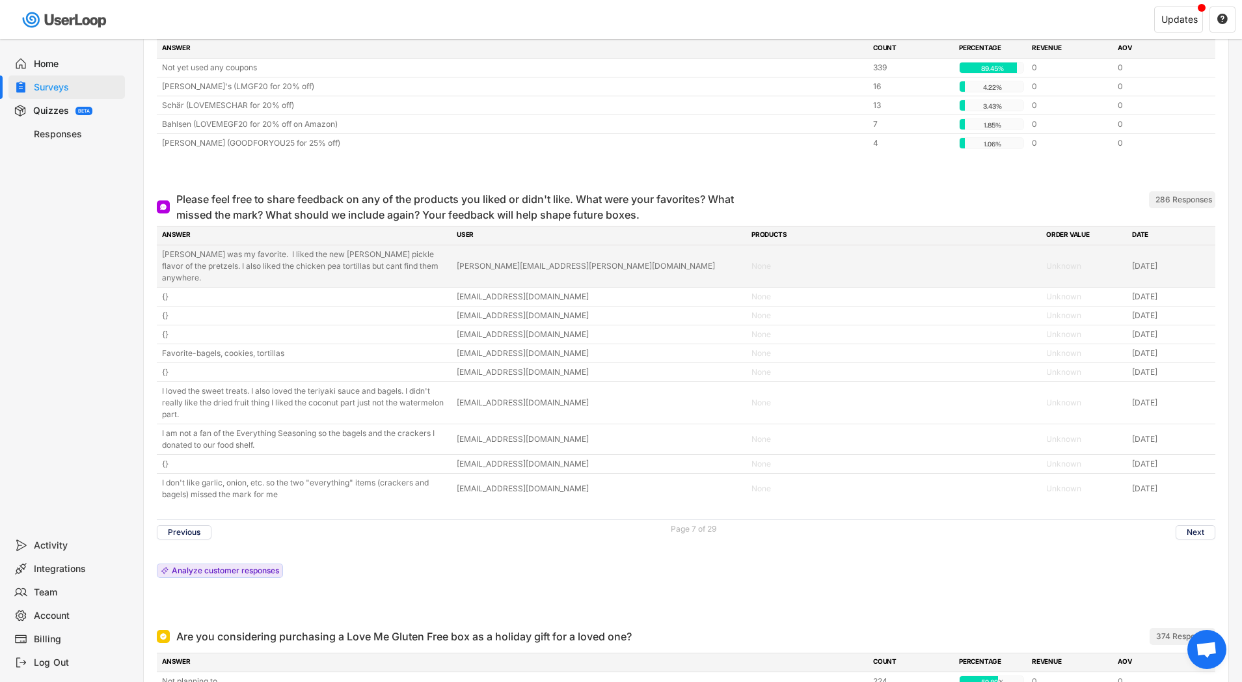
click at [168, 254] on div "[PERSON_NAME] was my favorite. I liked the new [PERSON_NAME] pickle flavor of t…" at bounding box center [305, 265] width 287 height 35
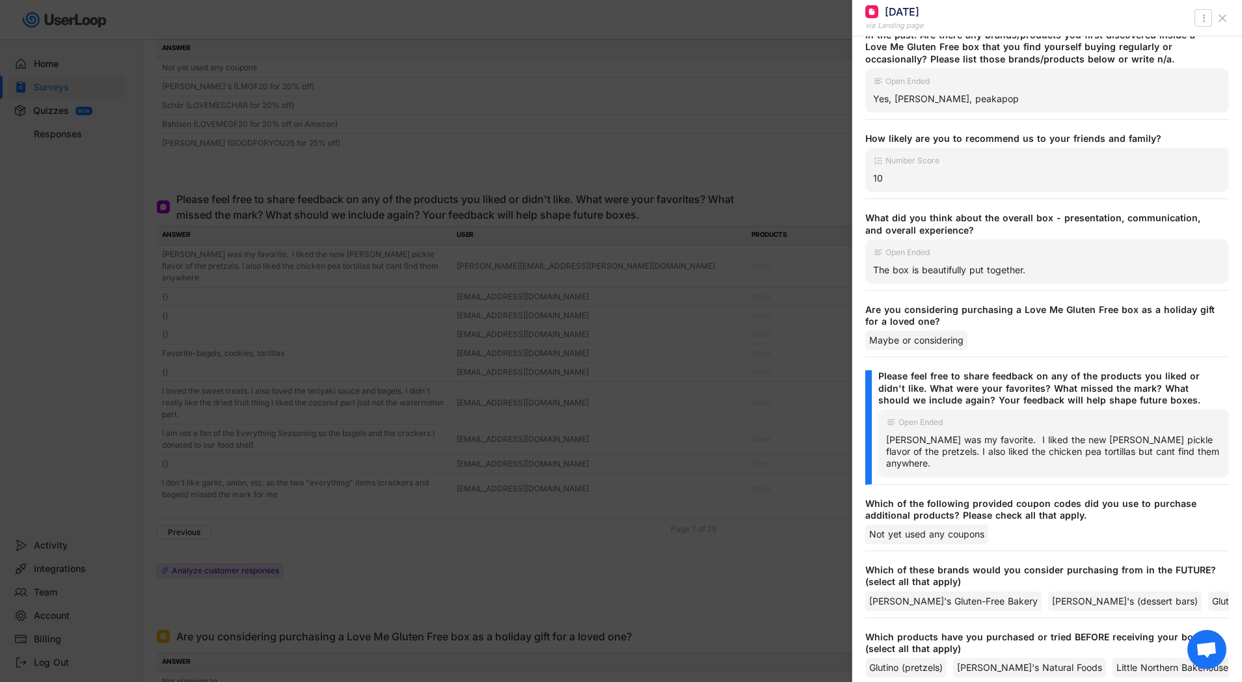
scroll to position [232, 0]
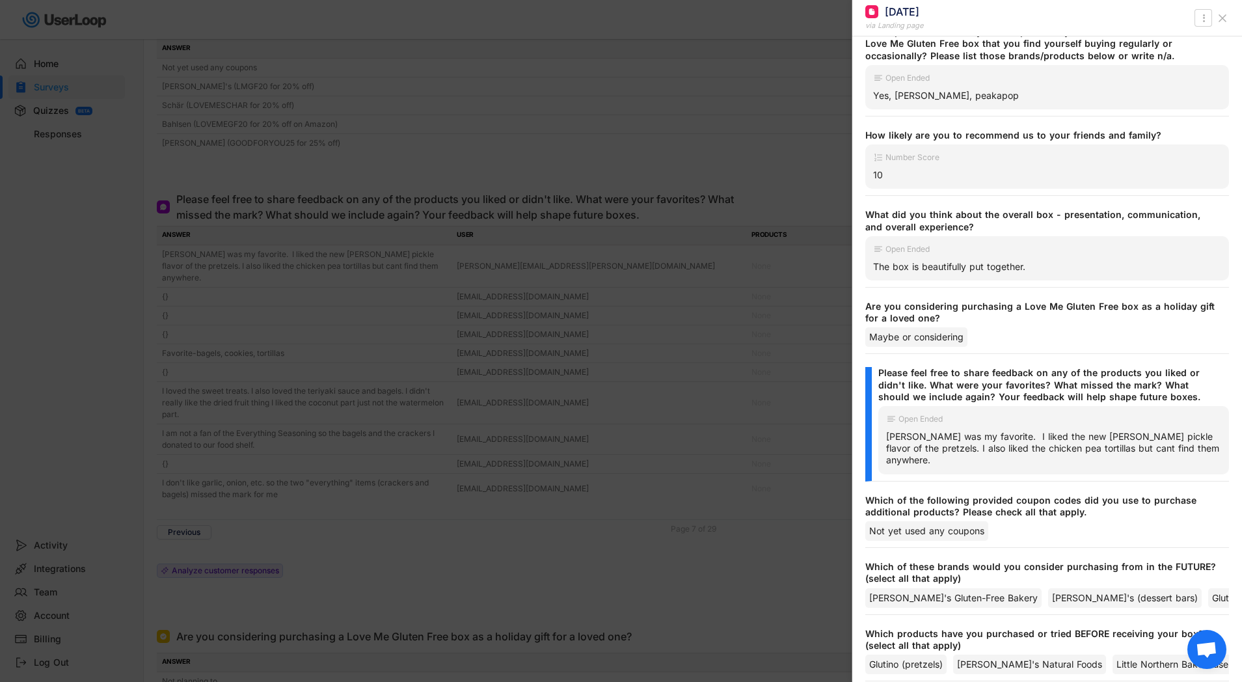
click at [900, 437] on div "[PERSON_NAME] was my favorite. I liked the new [PERSON_NAME] pickle flavor of t…" at bounding box center [1053, 449] width 335 height 36
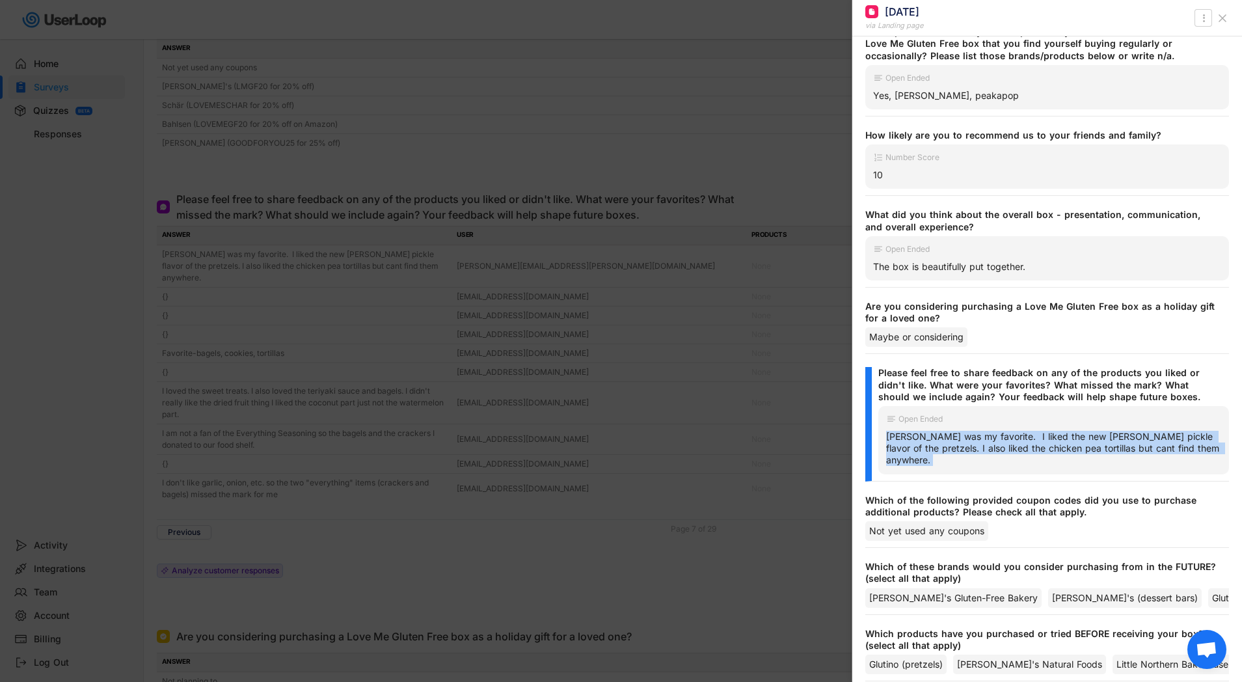
drag, startPoint x: 900, startPoint y: 437, endPoint x: 1168, endPoint y: 449, distance: 268.9
click at [1168, 449] on div "[PERSON_NAME] was my favorite. I liked the new [PERSON_NAME] pickle flavor of t…" at bounding box center [1053, 449] width 335 height 36
copy div "[PERSON_NAME] was my favorite. I liked the new [PERSON_NAME] pickle flavor of t…"
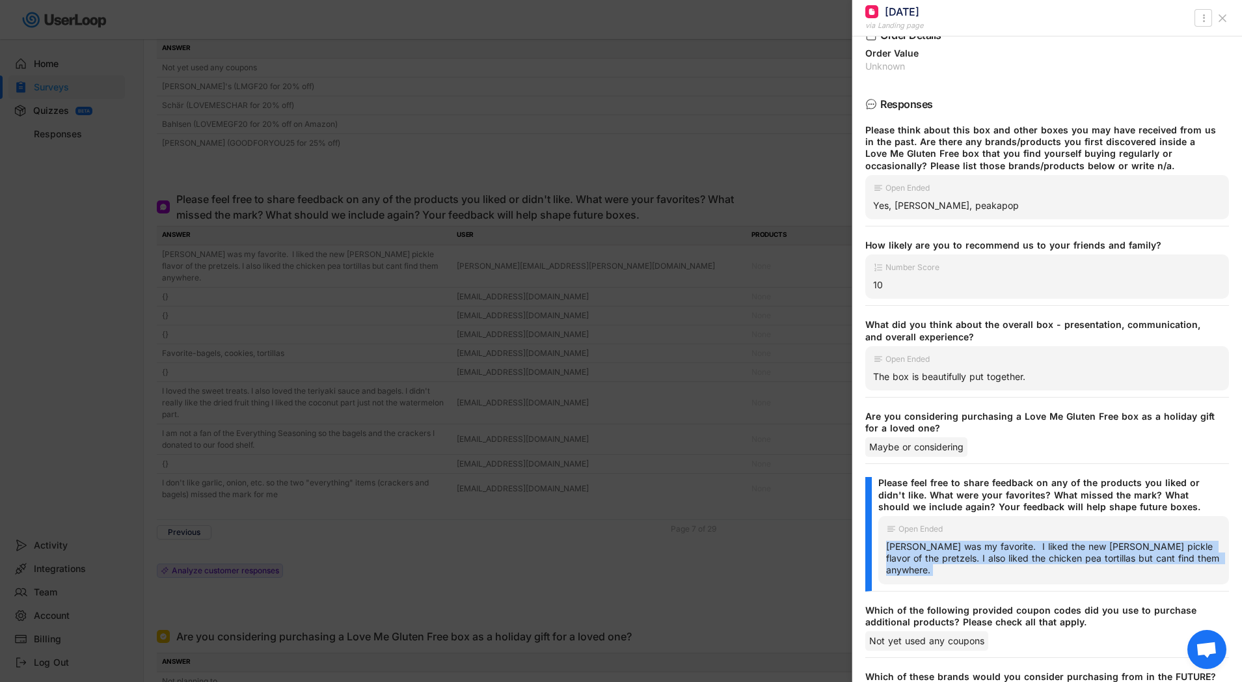
scroll to position [0, 0]
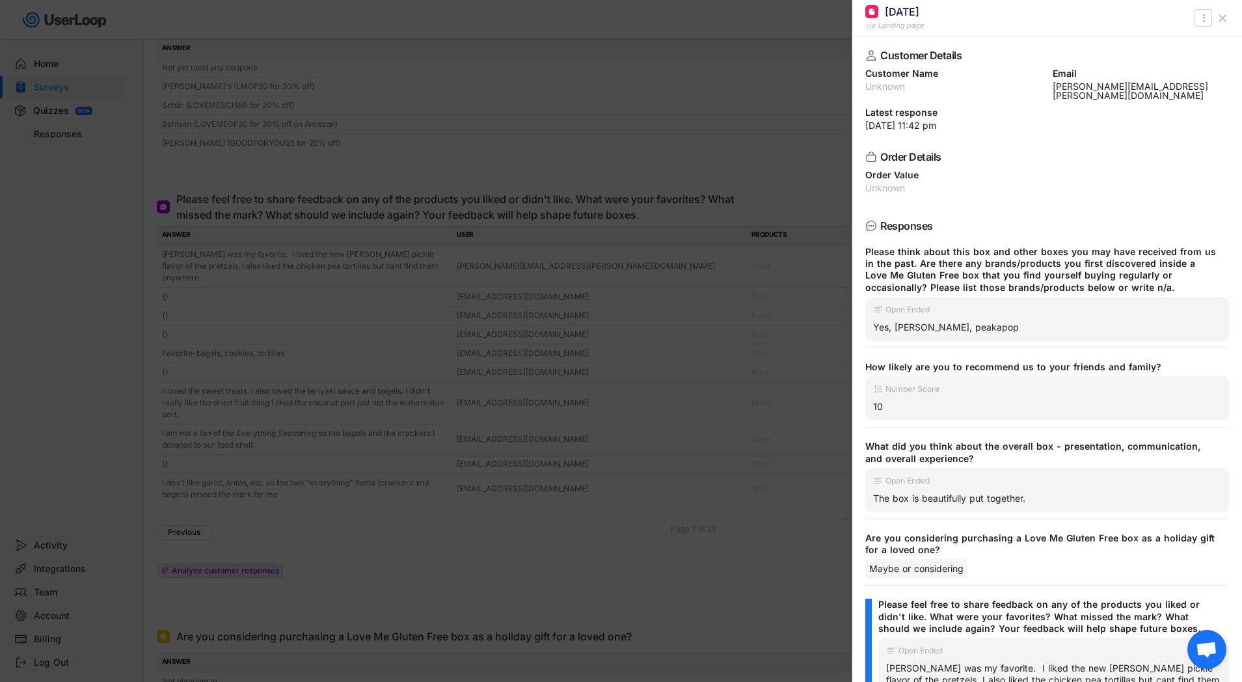
click at [502, 294] on div at bounding box center [621, 341] width 1242 height 682
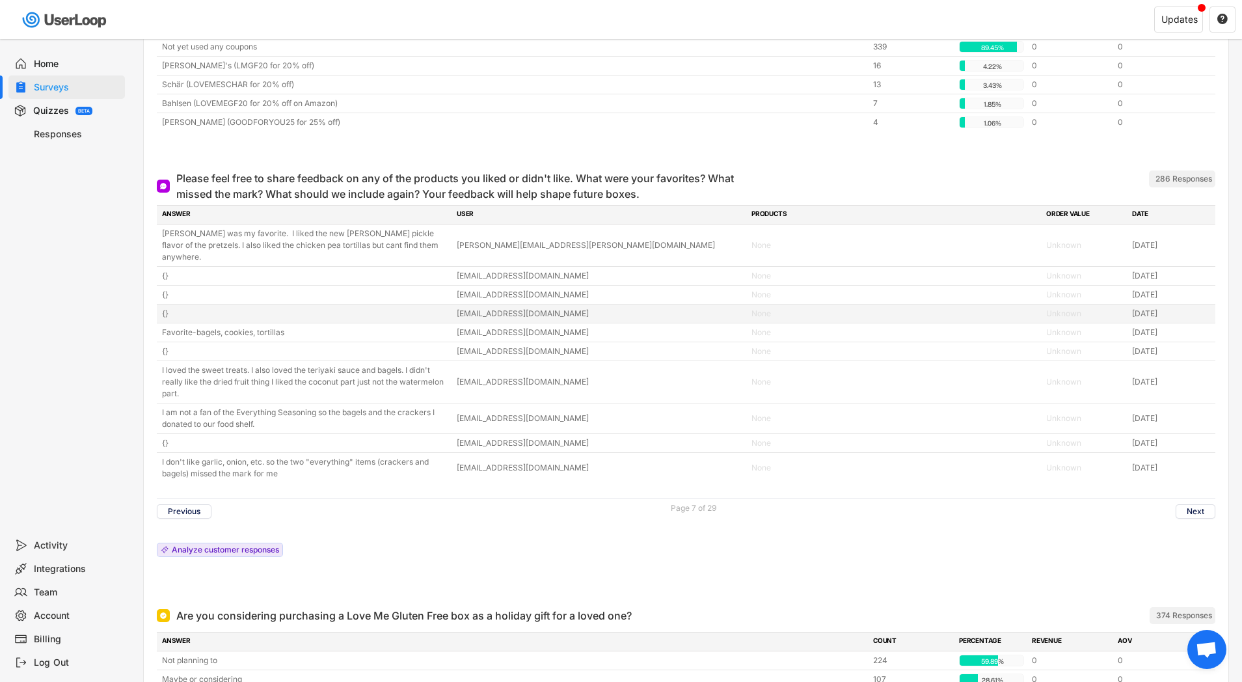
scroll to position [4471, 0]
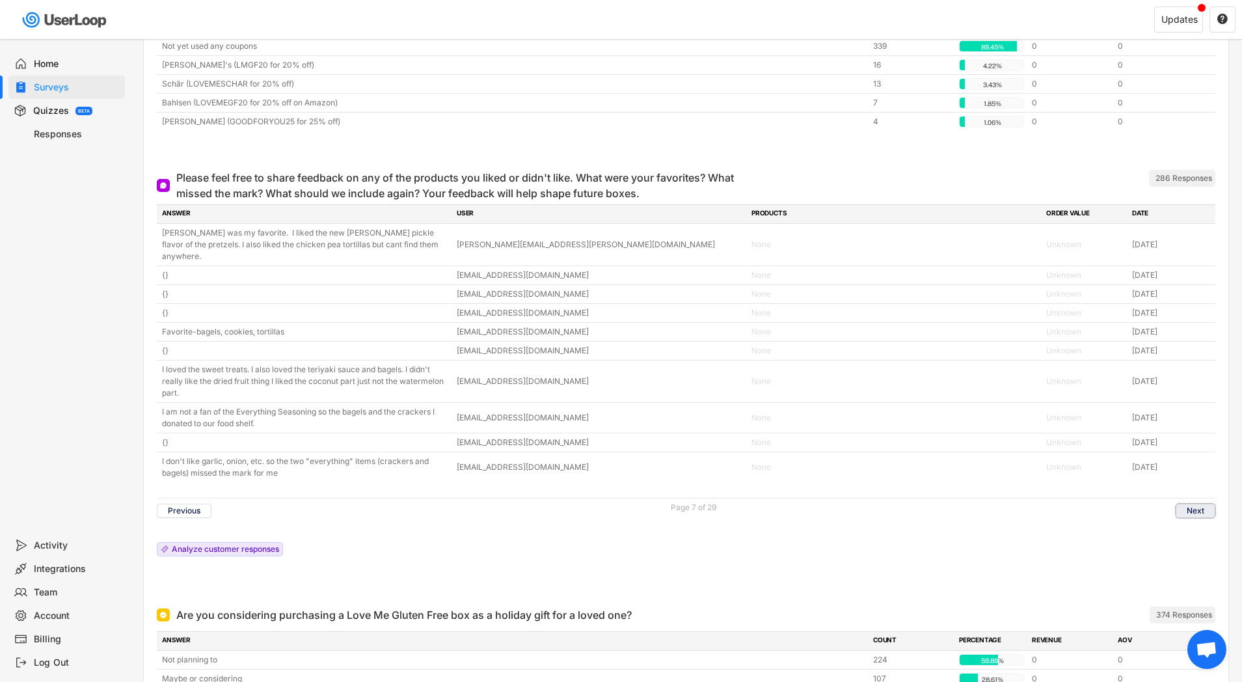
click at [1183, 503] on button "Next" at bounding box center [1195, 510] width 40 height 14
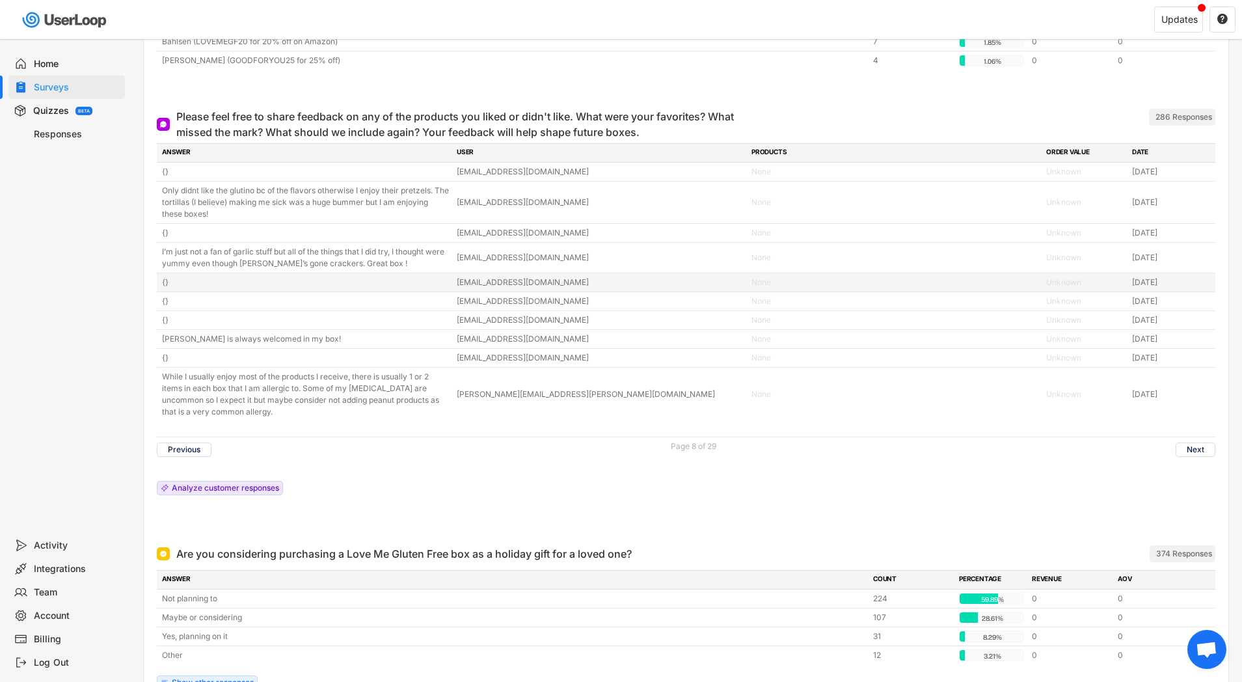
scroll to position [4535, 0]
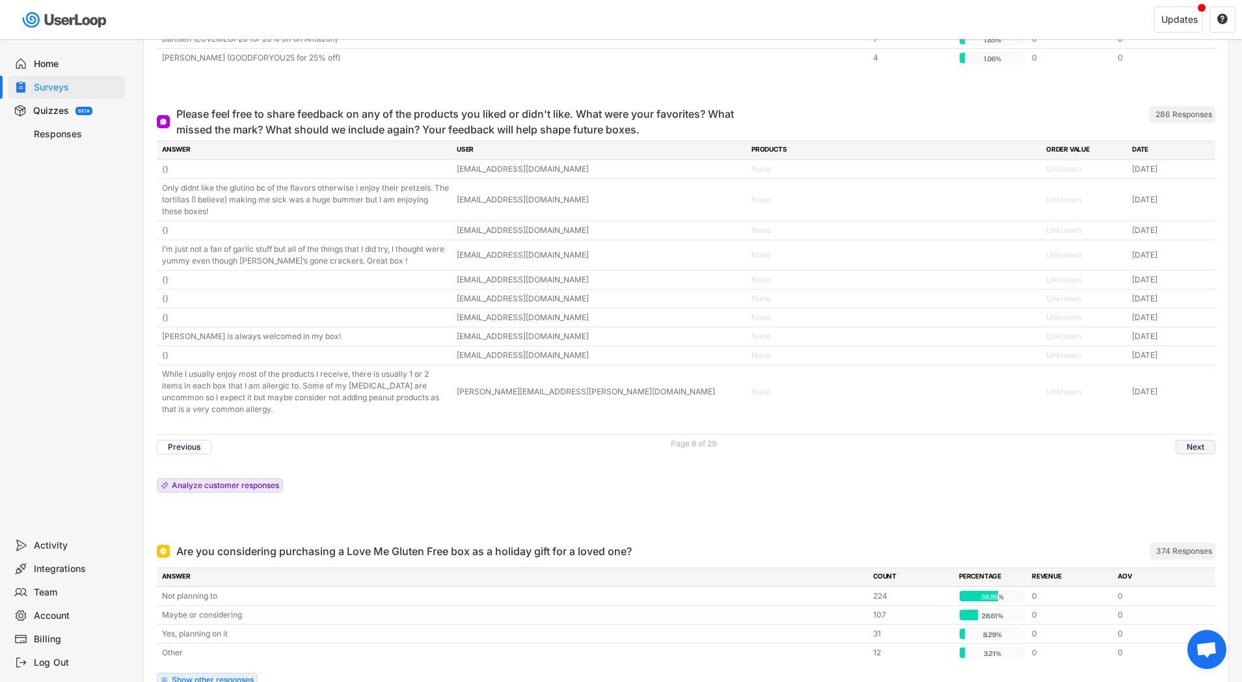
click at [1195, 446] on button "Next" at bounding box center [1195, 447] width 40 height 14
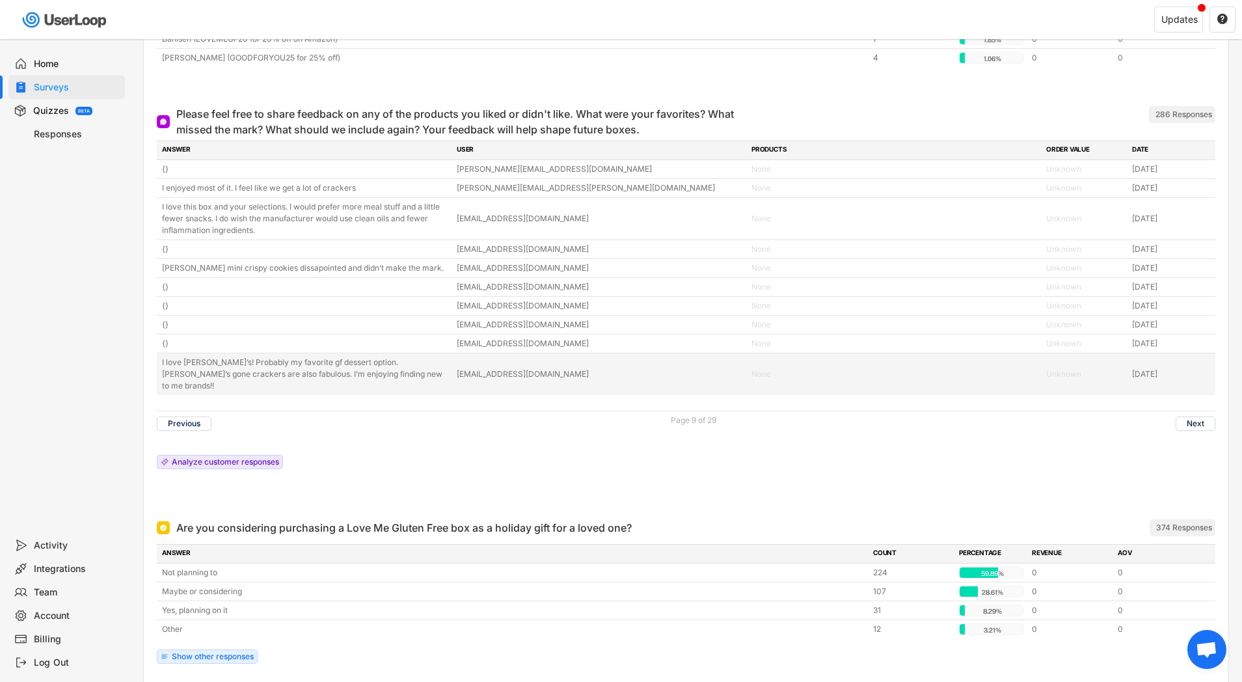
click at [334, 379] on div "I love [PERSON_NAME]’s! Probably my favorite gf dessert option. [PERSON_NAME]’s…" at bounding box center [305, 373] width 287 height 35
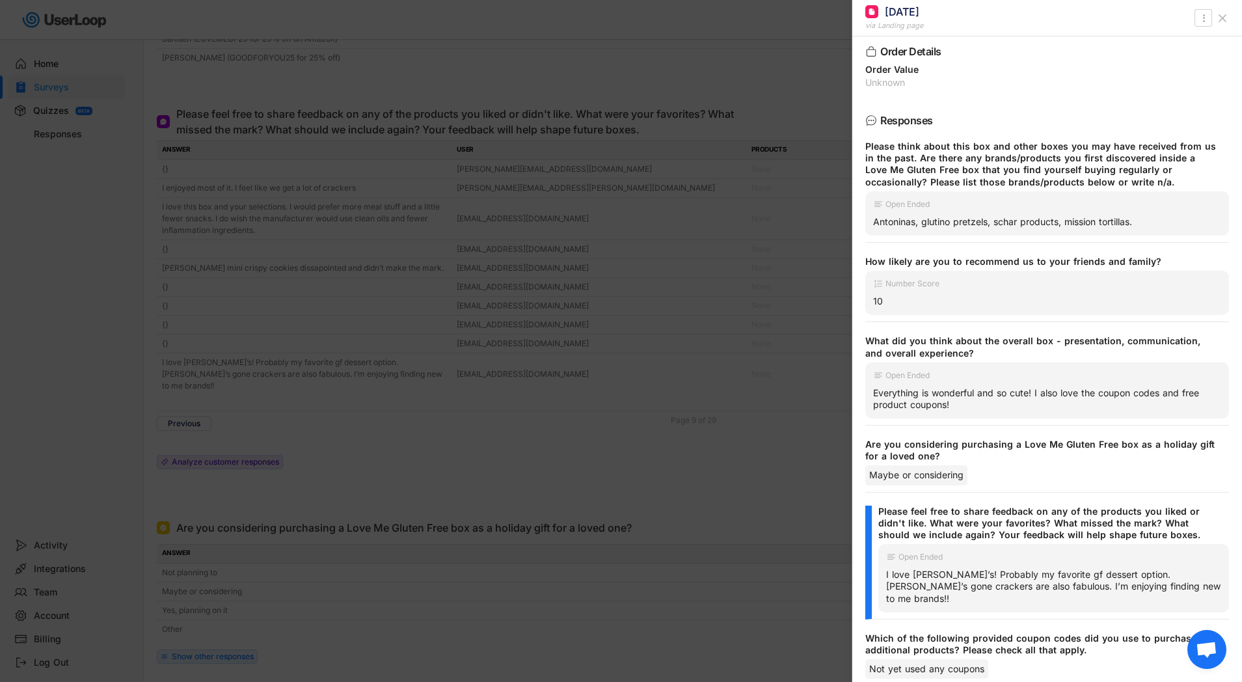
scroll to position [98, 0]
drag, startPoint x: 887, startPoint y: 574, endPoint x: 1175, endPoint y: 581, distance: 287.6
click at [1174, 581] on div "I love [PERSON_NAME]’s! Probably my favorite gf dessert option. [PERSON_NAME]’s…" at bounding box center [1053, 585] width 335 height 36
drag, startPoint x: 1179, startPoint y: 582, endPoint x: 886, endPoint y: 572, distance: 293.5
click at [886, 572] on div "I love [PERSON_NAME]’s! Probably my favorite gf dessert option. [PERSON_NAME]’s…" at bounding box center [1053, 585] width 335 height 36
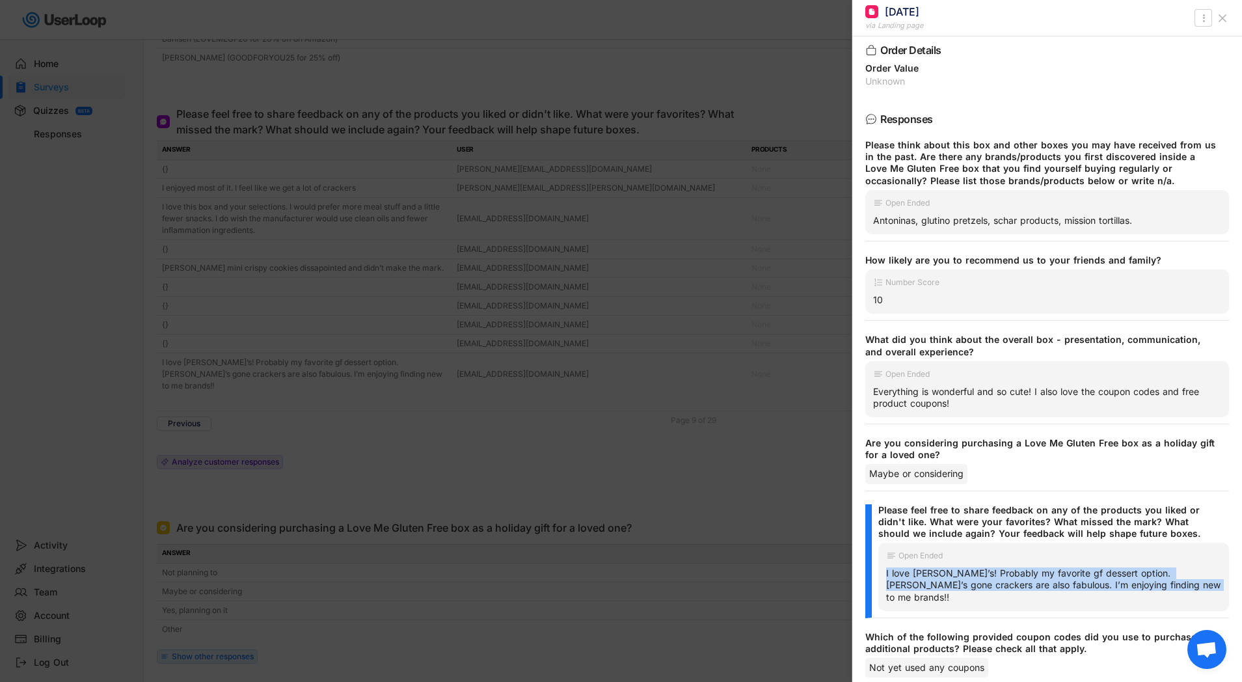
copy div "I love [PERSON_NAME]’s! Probably my favorite gf dessert option. [PERSON_NAME]’s…"
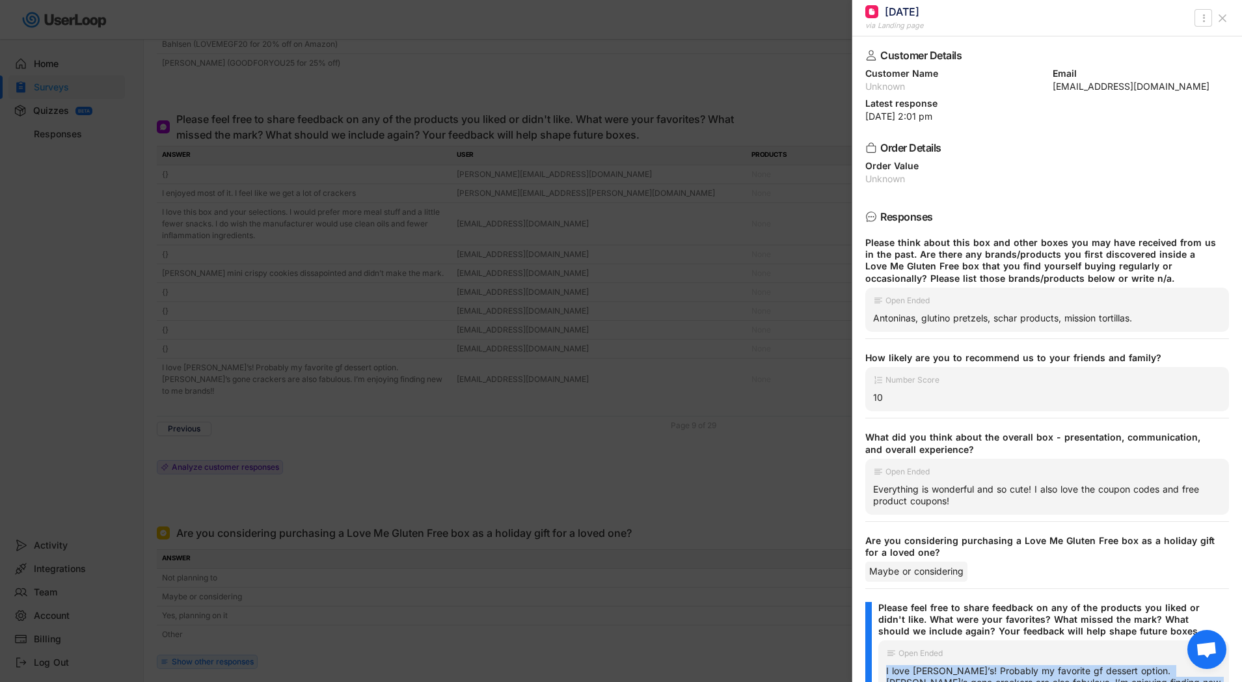
scroll to position [4529, 0]
click at [676, 245] on div at bounding box center [621, 341] width 1242 height 682
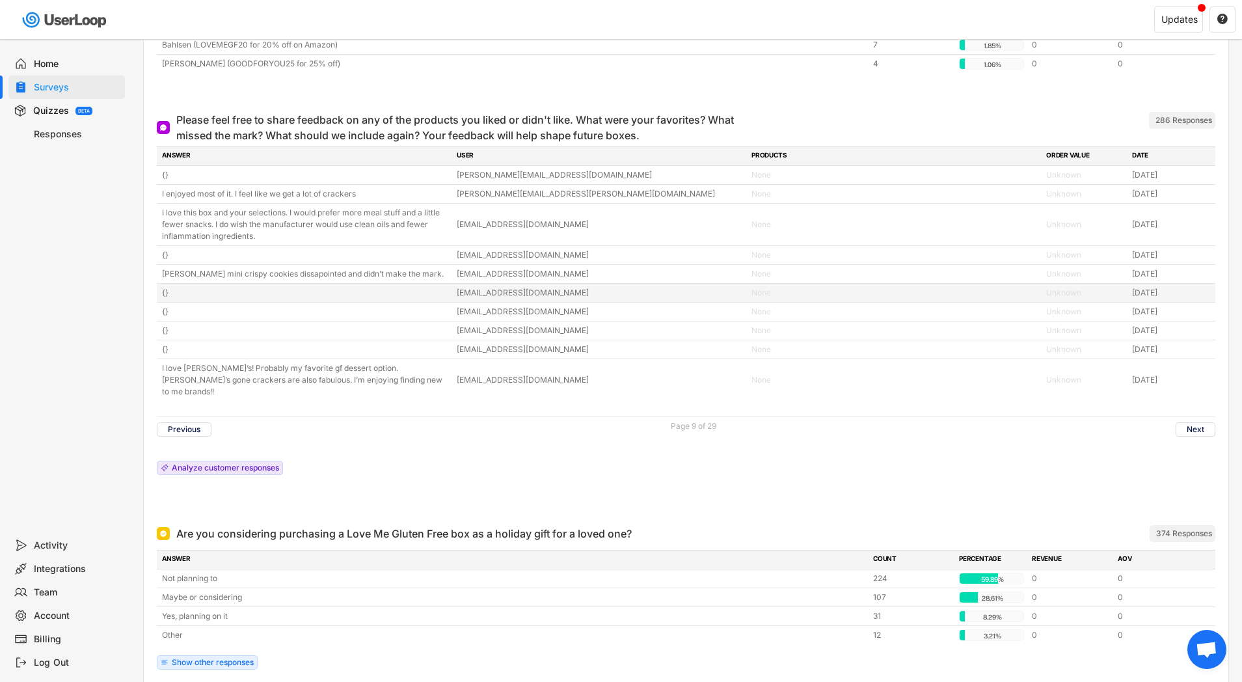
scroll to position [4534, 0]
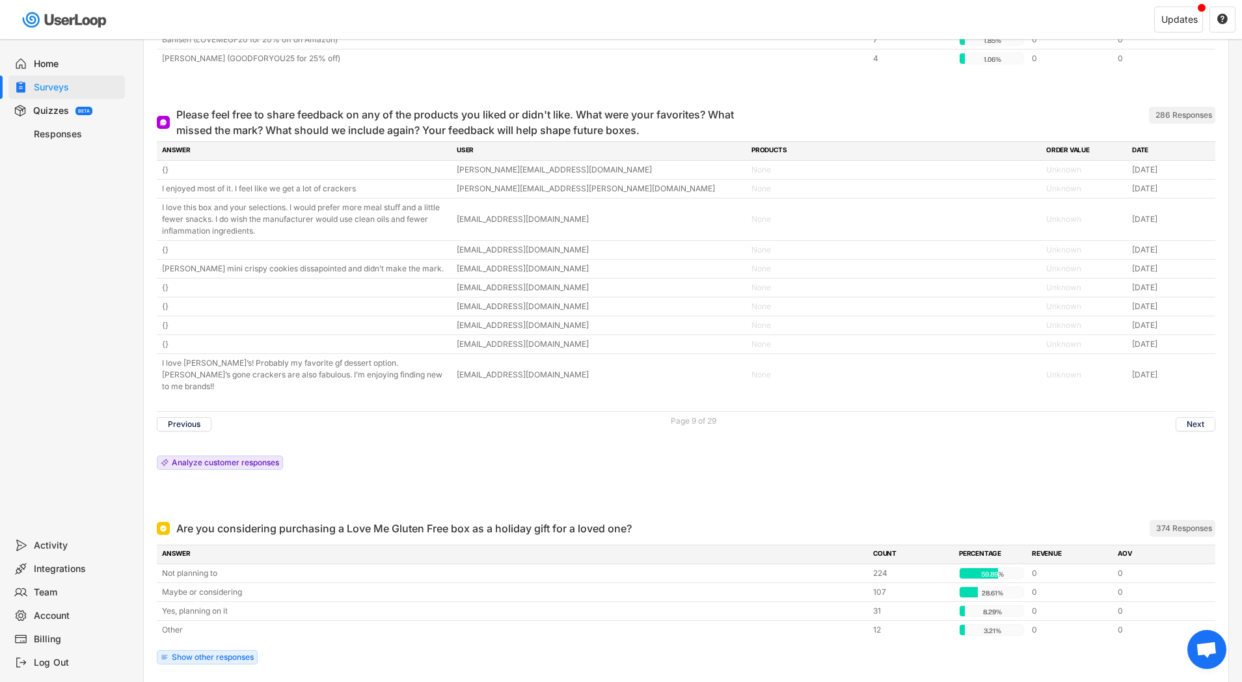
click at [1194, 417] on button "Next" at bounding box center [1195, 424] width 40 height 14
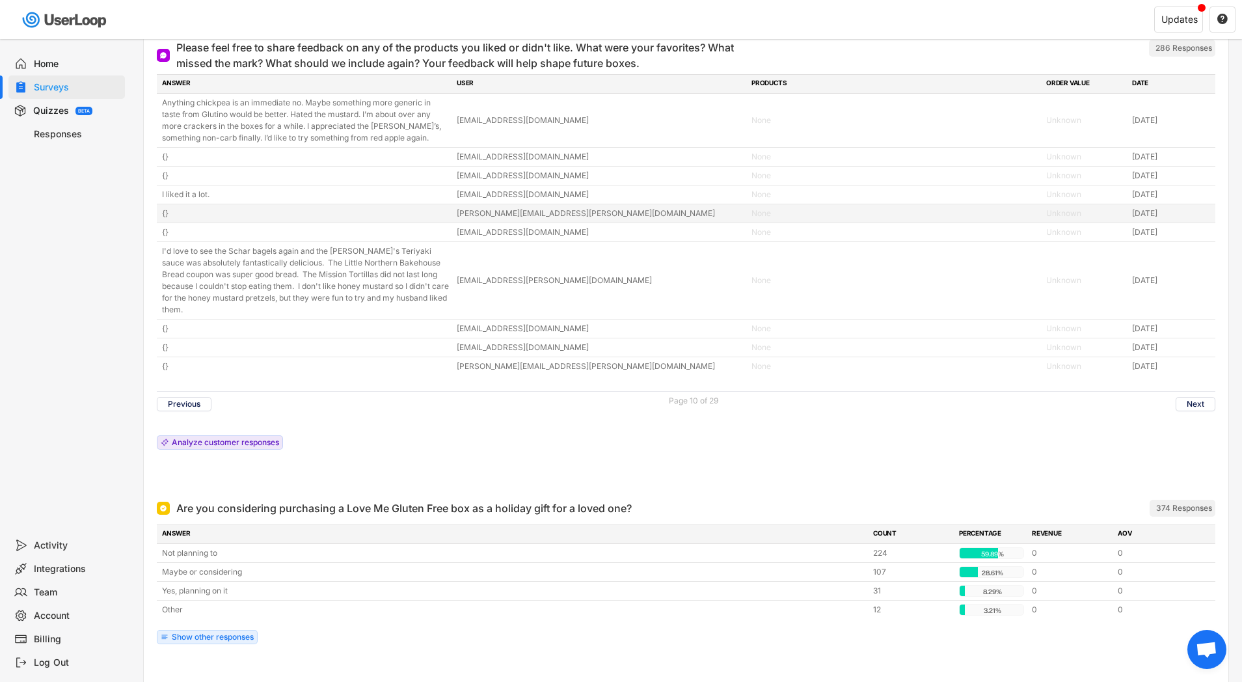
scroll to position [4602, 0]
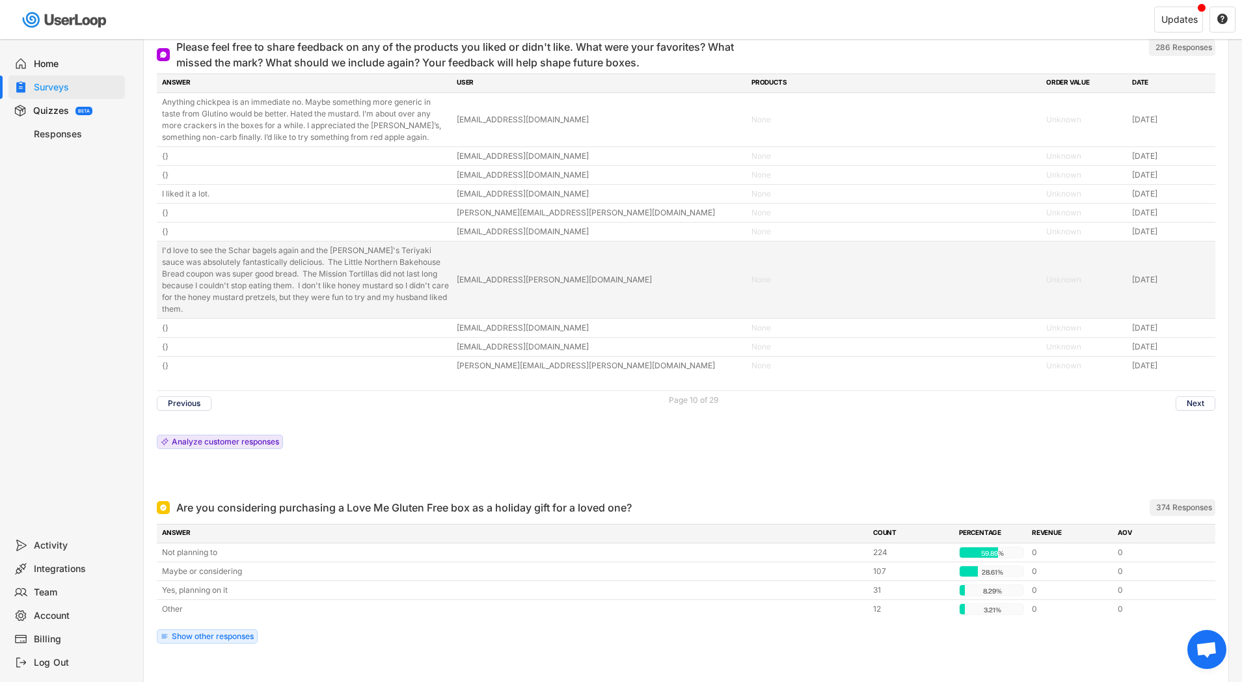
click at [338, 271] on div "I'd love to see the Schar bagels again and the [PERSON_NAME]'s Teriyaki sauce w…" at bounding box center [305, 280] width 287 height 70
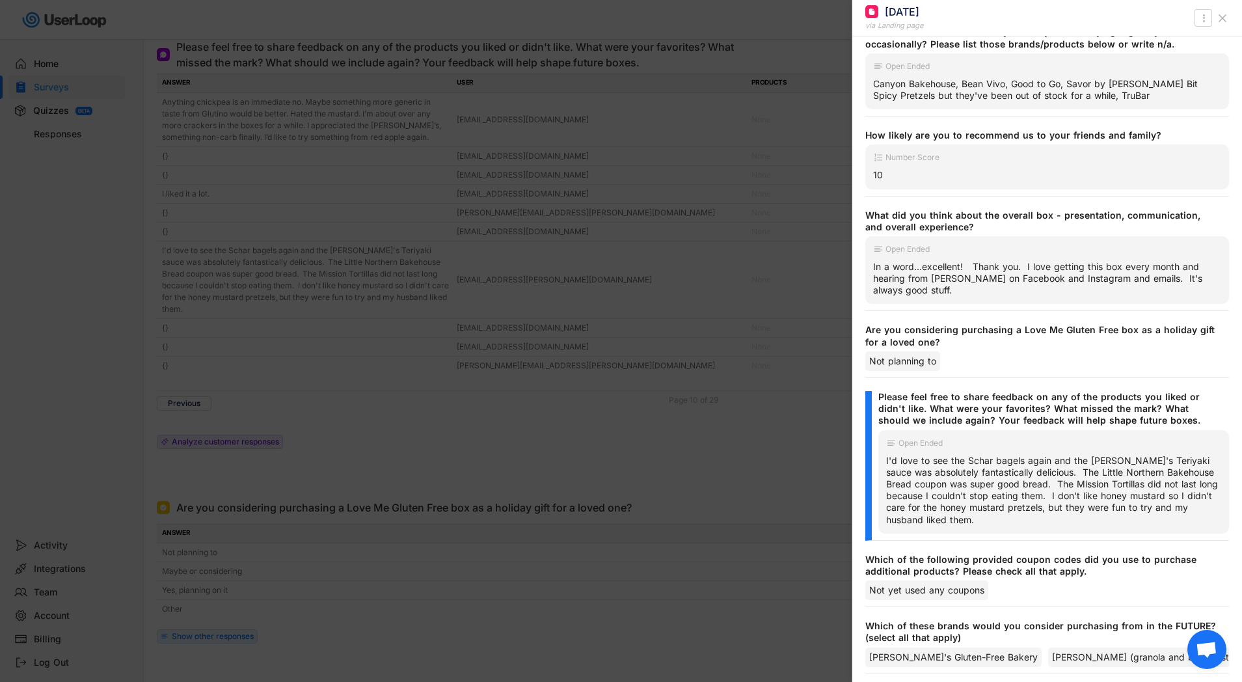
scroll to position [269, 0]
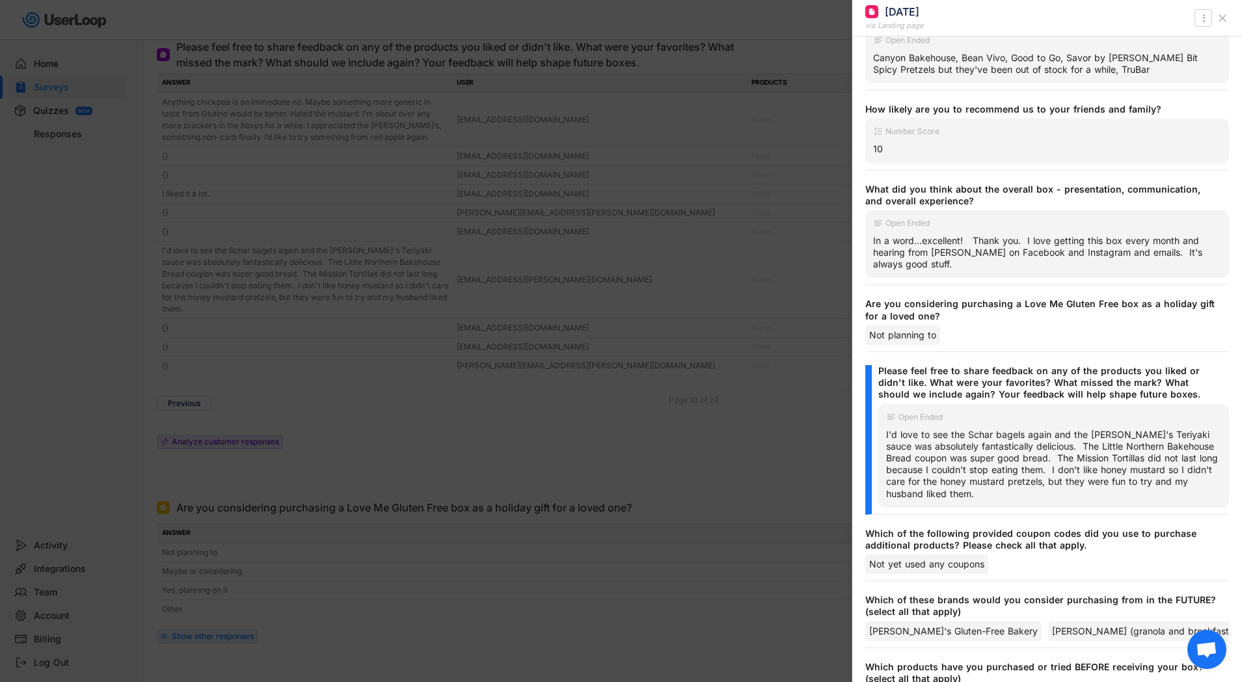
click at [889, 429] on div "I'd love to see the Schar bagels again and the [PERSON_NAME]'s Teriyaki sauce w…" at bounding box center [1053, 464] width 335 height 71
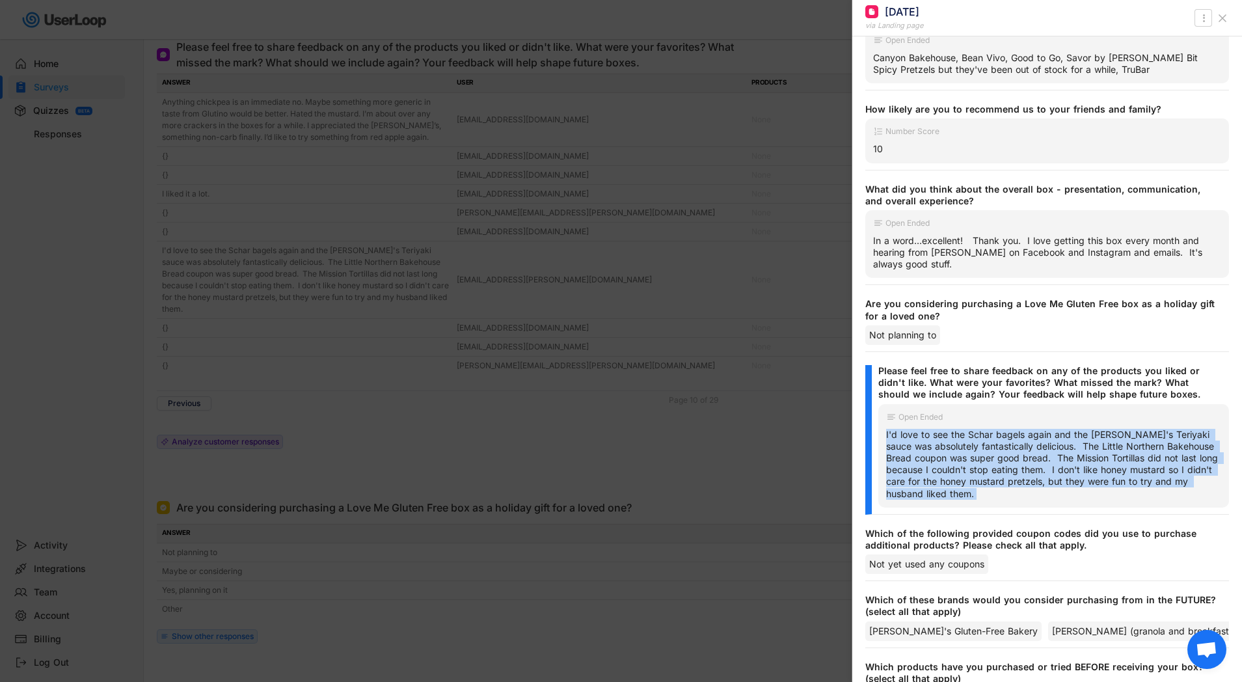
drag, startPoint x: 889, startPoint y: 424, endPoint x: 1002, endPoint y: 479, distance: 126.5
click at [1002, 480] on div "I'd love to see the Schar bagels again and the [PERSON_NAME]'s Teriyaki sauce w…" at bounding box center [1053, 464] width 335 height 71
copy div "I'd love to see the Schar bagels again and the [PERSON_NAME]'s Teriyaki sauce w…"
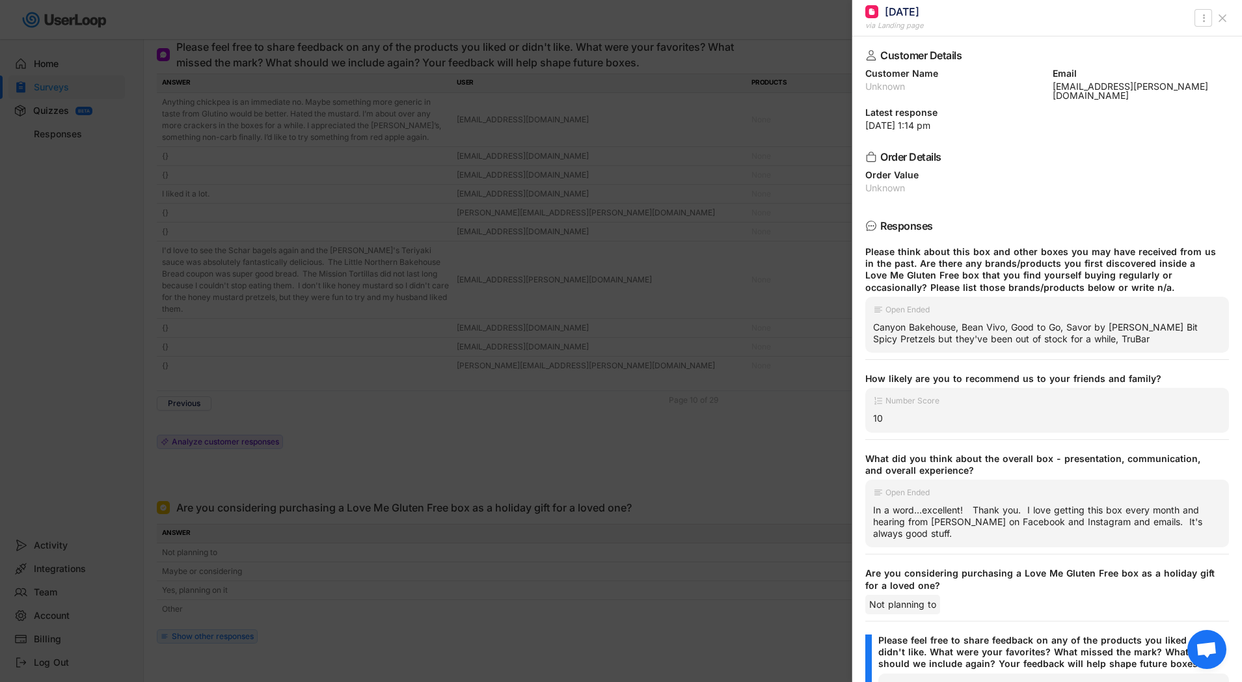
click at [406, 223] on div at bounding box center [621, 341] width 1242 height 682
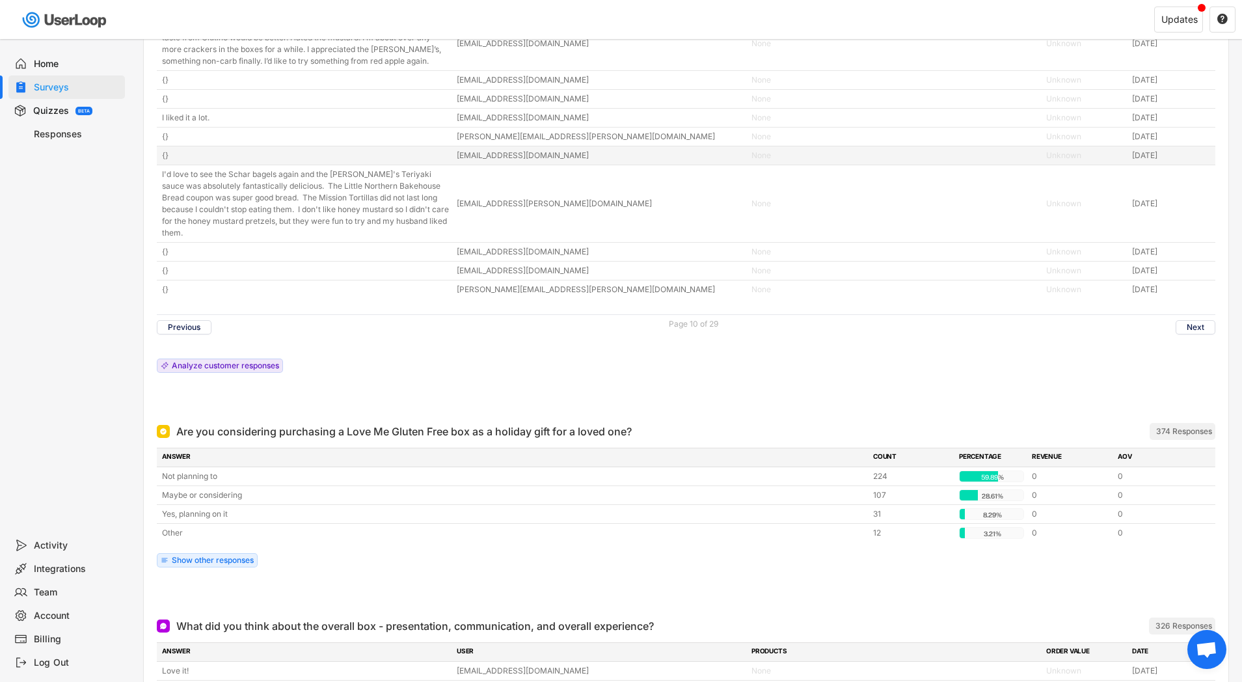
scroll to position [4691, 0]
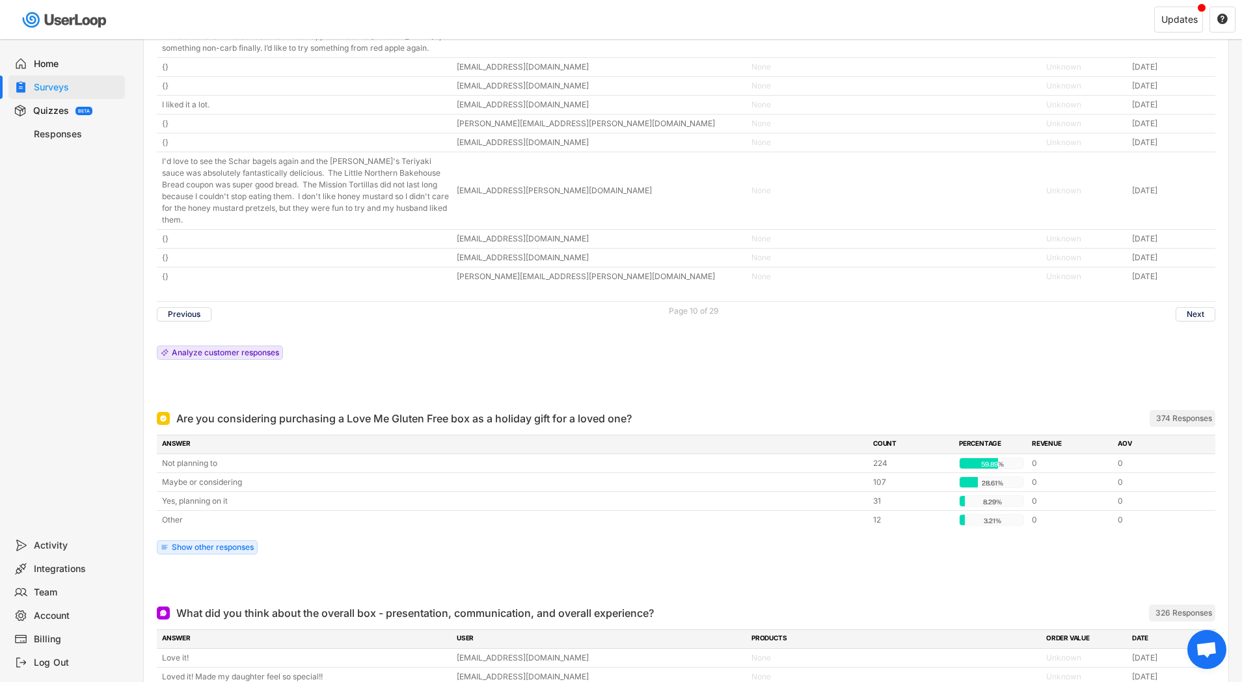
click at [1193, 315] on button "Next" at bounding box center [1195, 314] width 40 height 14
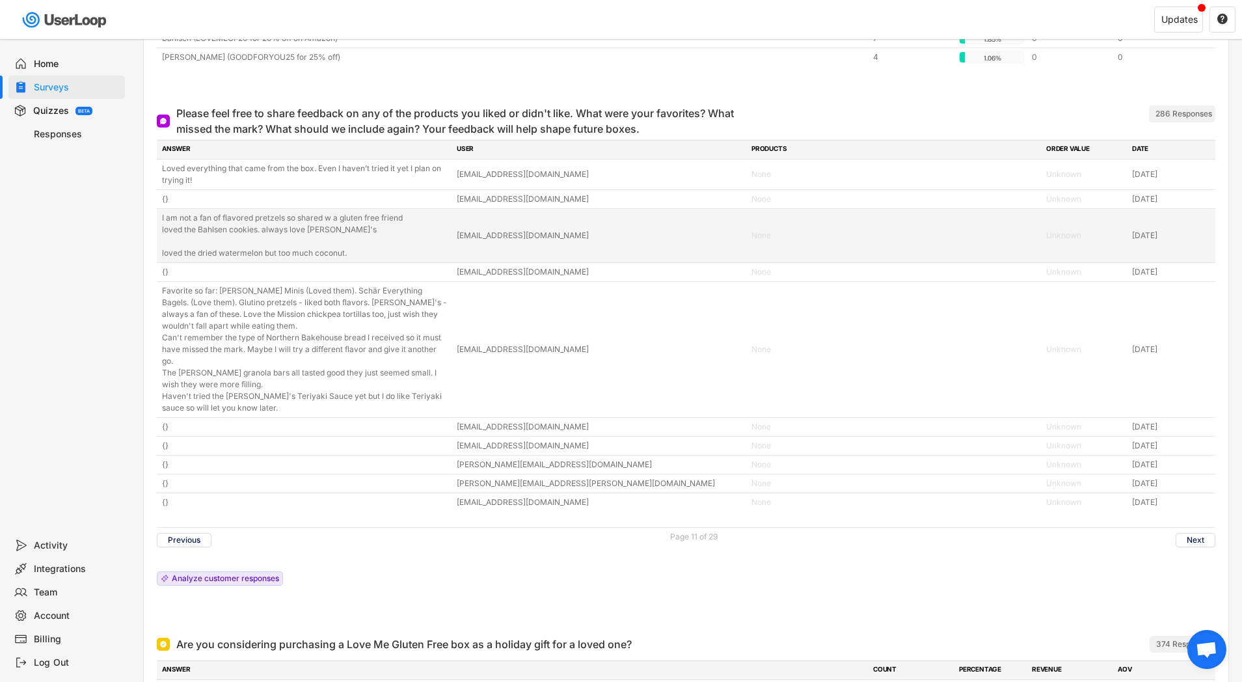
scroll to position [4535, 0]
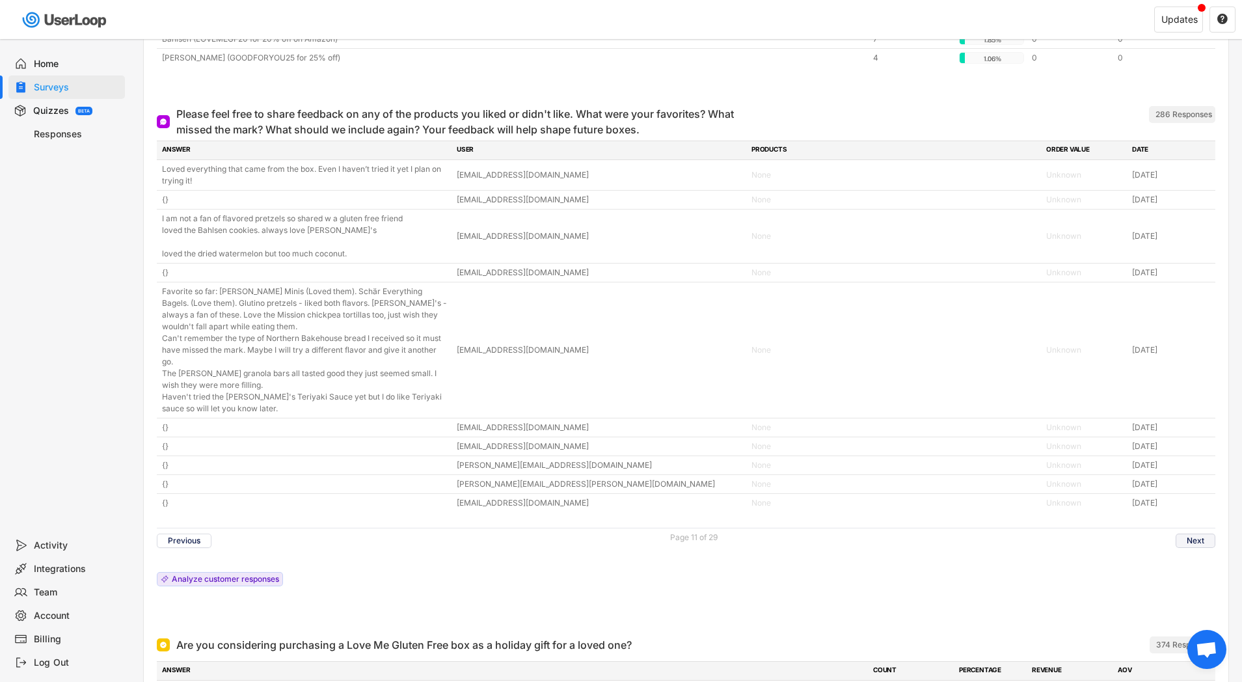
click at [1196, 548] on button "Next" at bounding box center [1195, 540] width 40 height 14
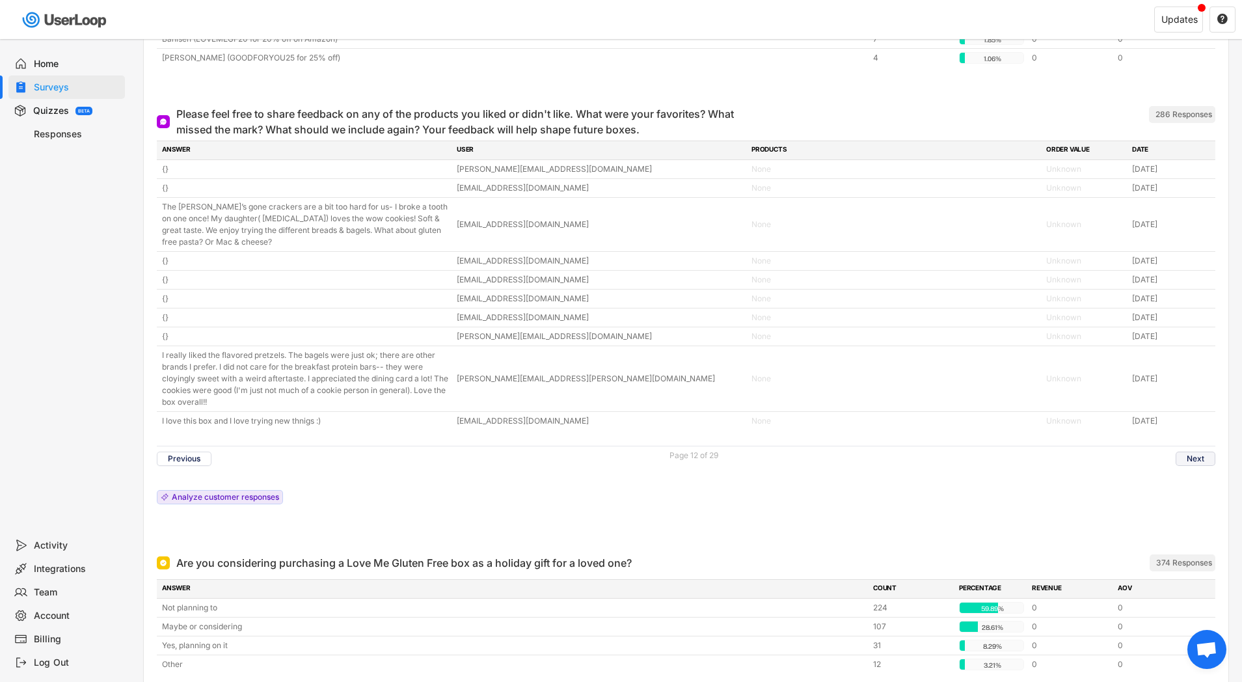
click at [1207, 461] on button "Next" at bounding box center [1195, 458] width 40 height 14
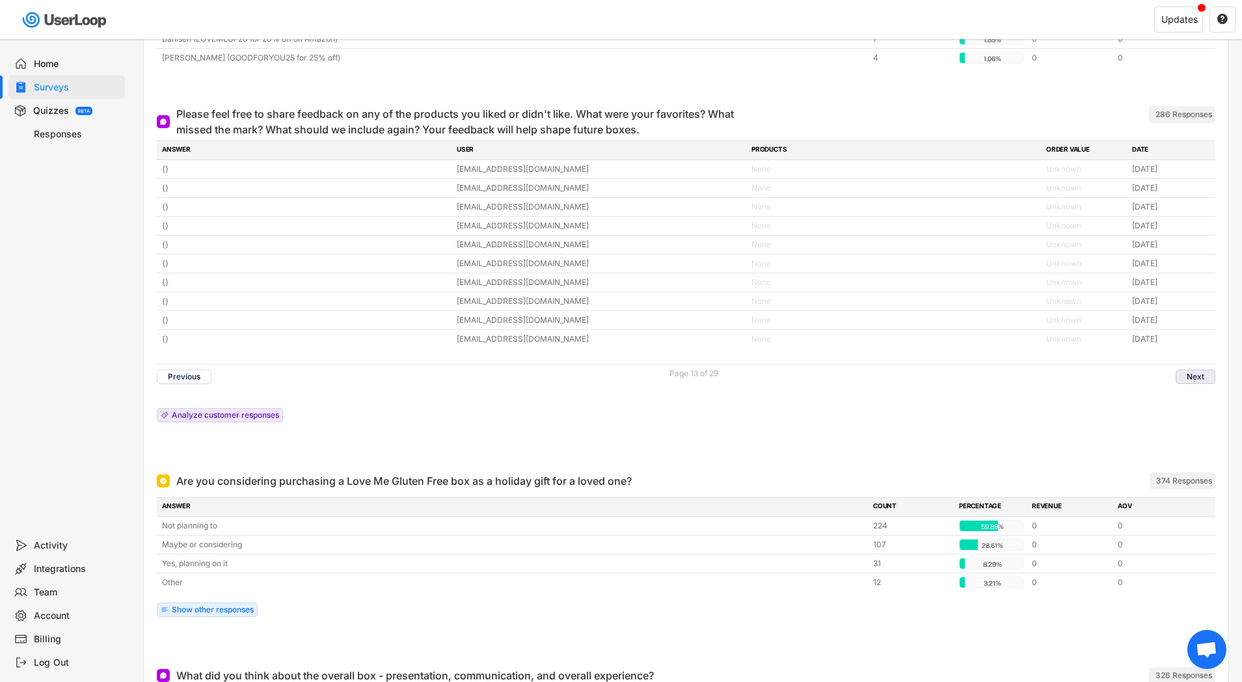
click at [1192, 373] on button "Next" at bounding box center [1195, 376] width 40 height 14
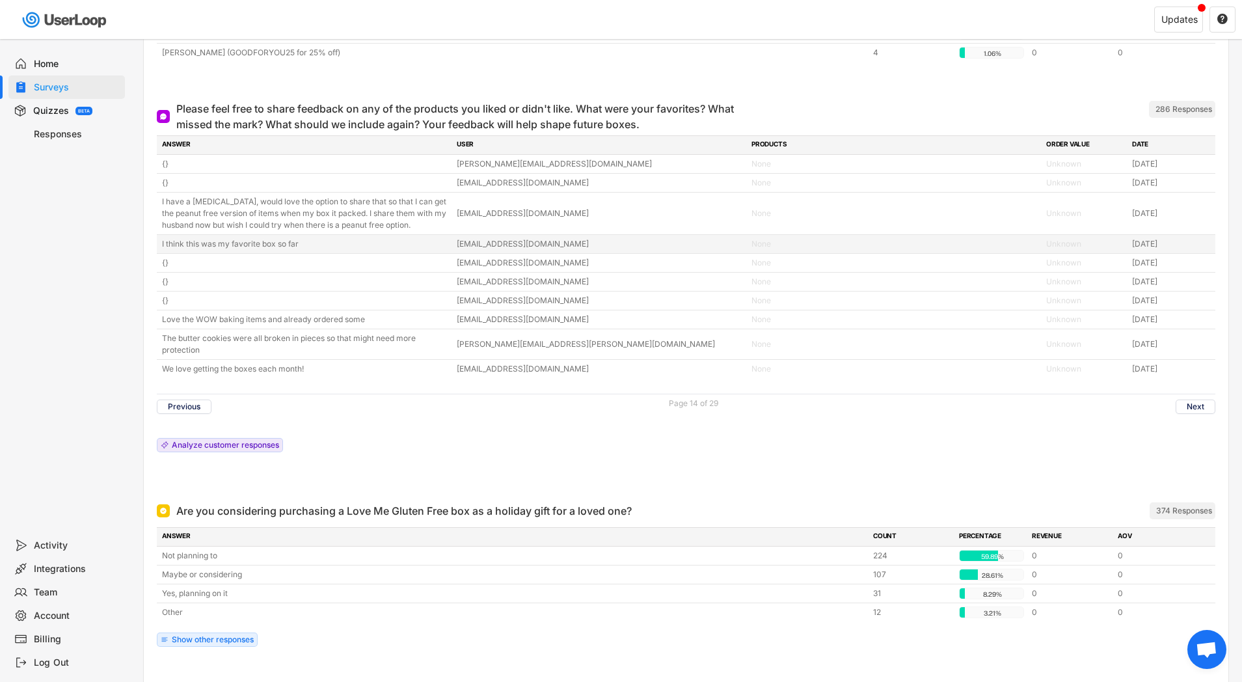
scroll to position [4542, 0]
click at [324, 315] on div "Love the WOW baking items and already ordered some" at bounding box center [305, 318] width 287 height 12
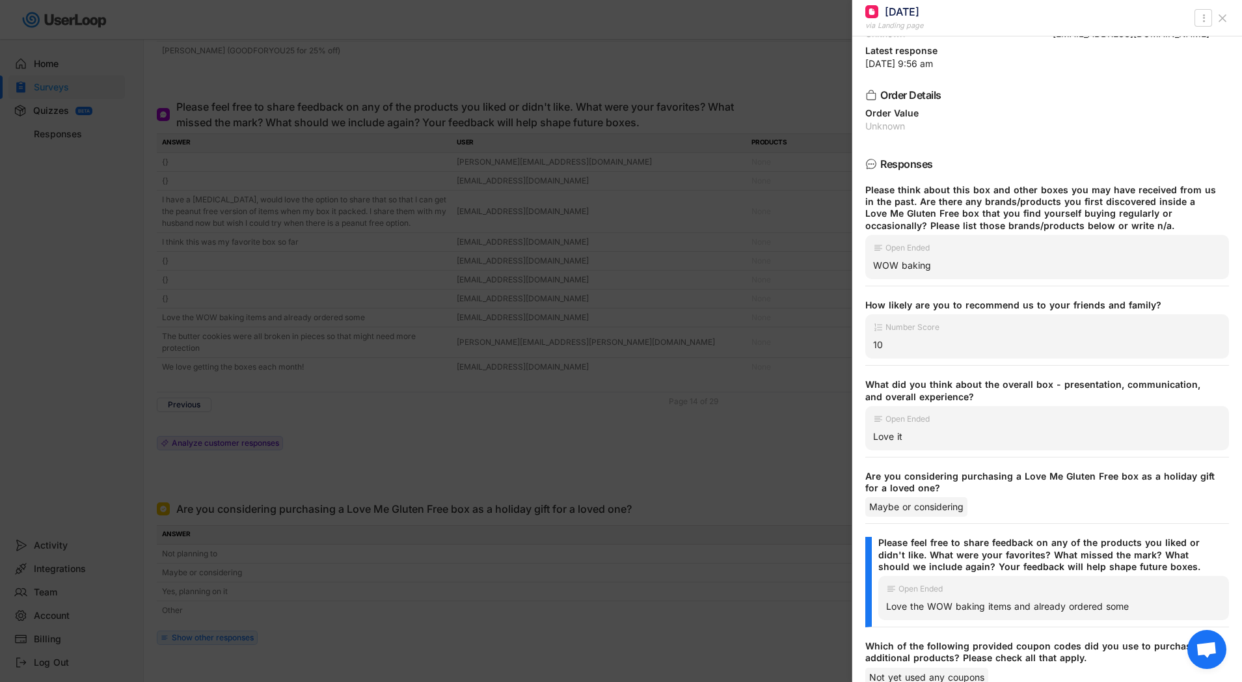
scroll to position [152, 0]
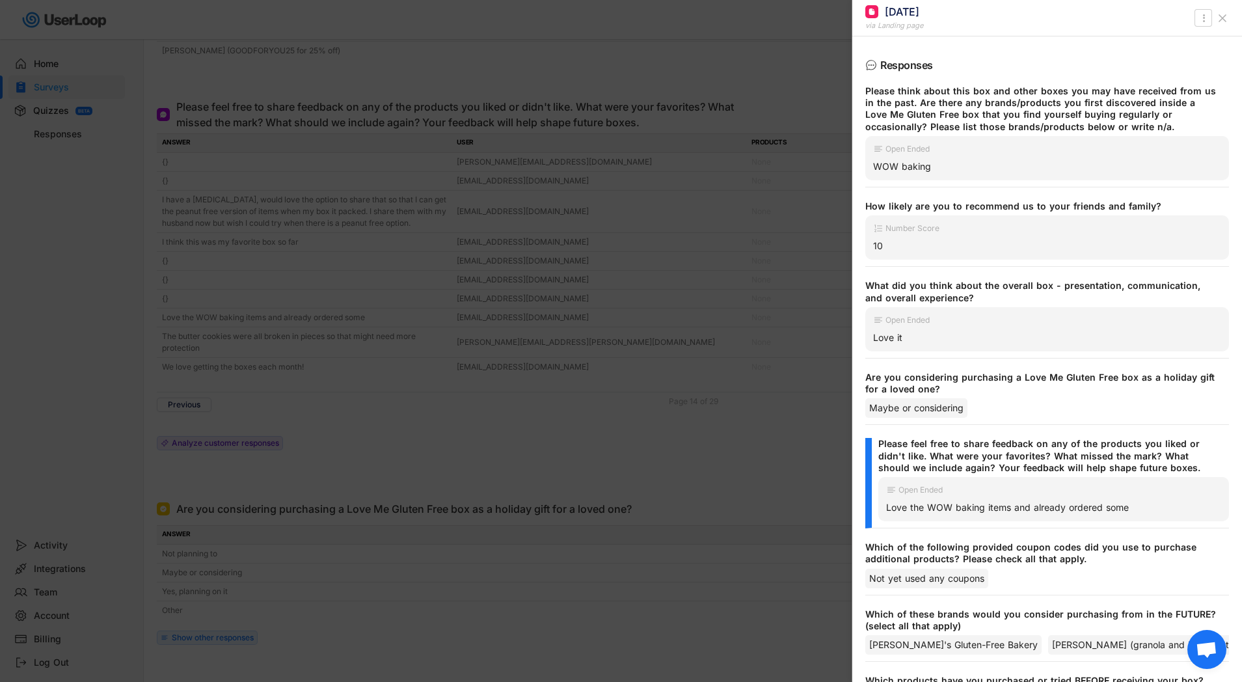
click at [894, 511] on div "Love the WOW baking items and already ordered some" at bounding box center [1053, 508] width 335 height 12
drag, startPoint x: 894, startPoint y: 511, endPoint x: 1168, endPoint y: 511, distance: 273.8
click at [1168, 511] on div "Love the WOW baking items and already ordered some" at bounding box center [1053, 508] width 335 height 12
copy div "Love the WOW baking items and already ordered some"
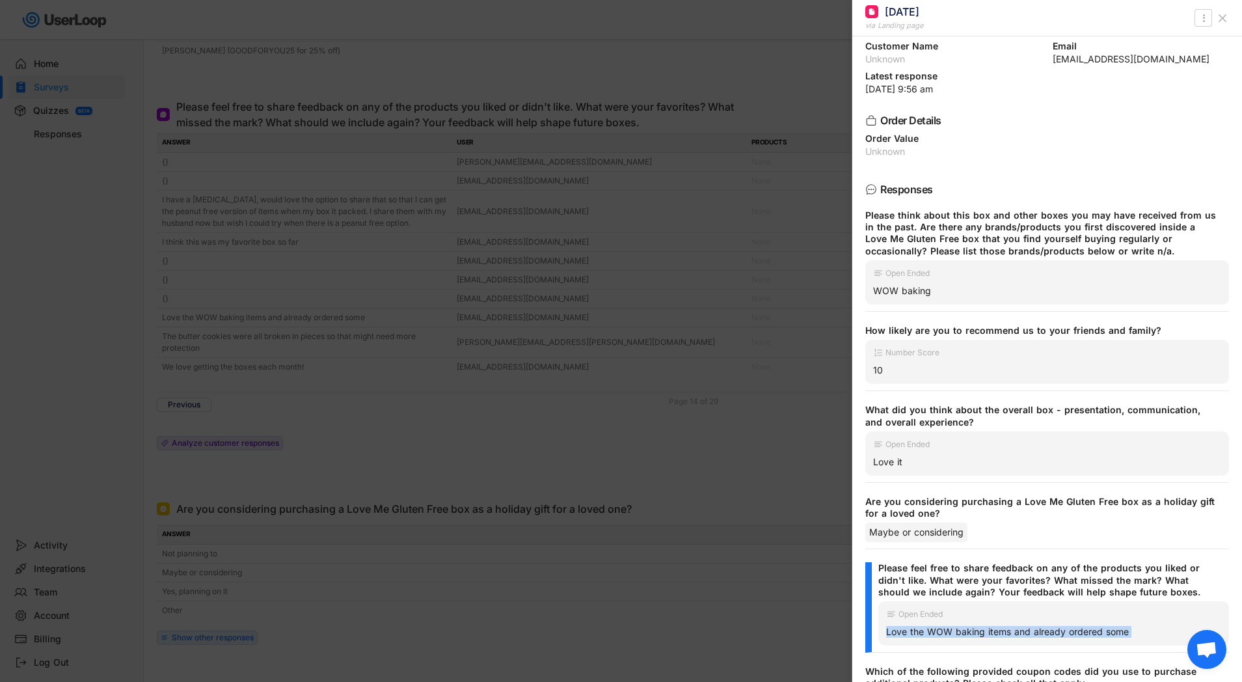
scroll to position [0, 0]
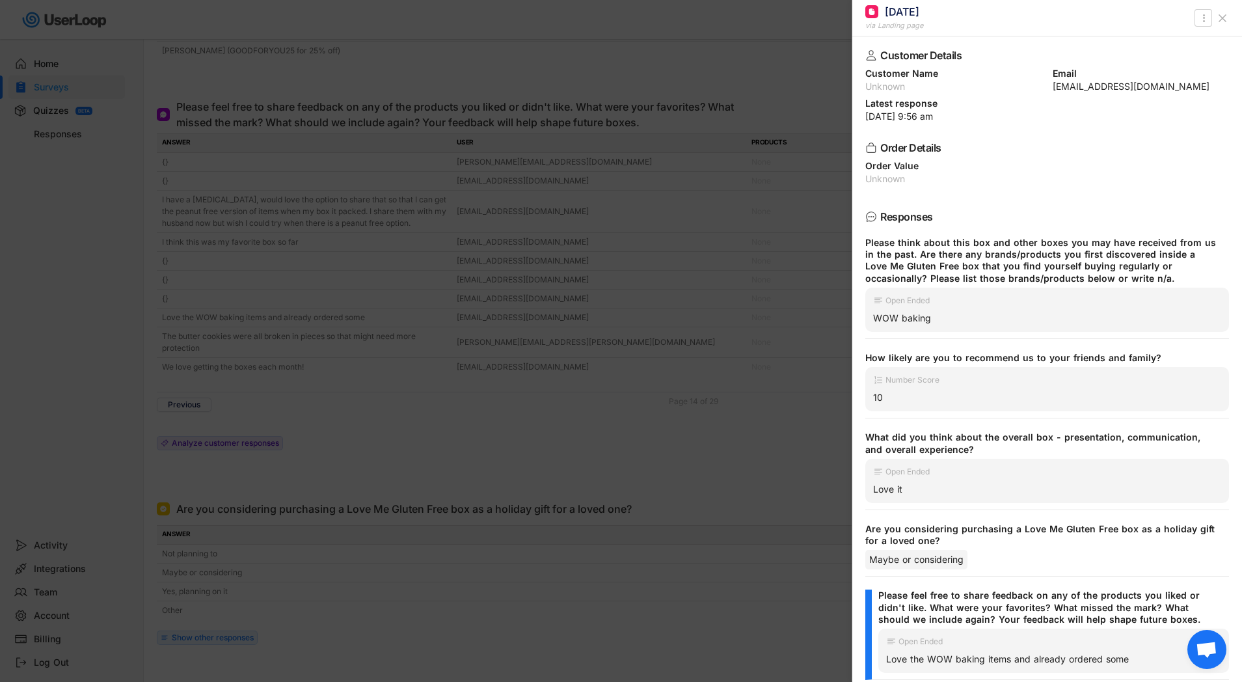
click at [506, 260] on div at bounding box center [621, 341] width 1242 height 682
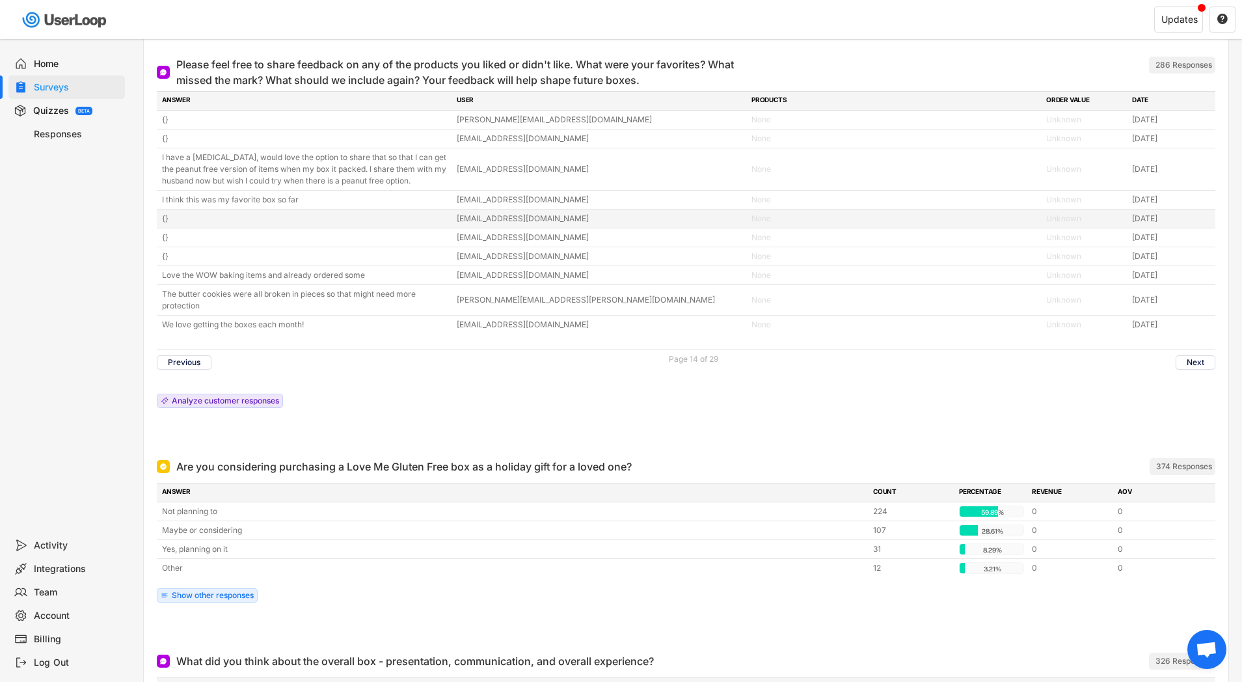
scroll to position [4553, 0]
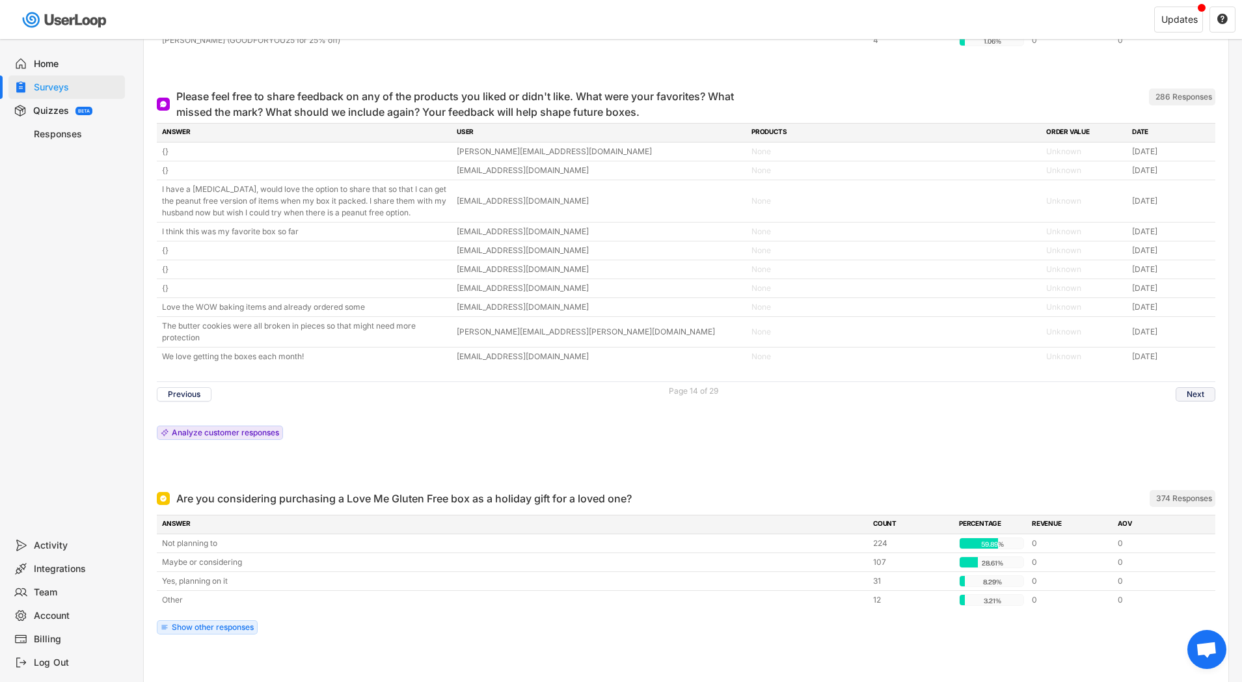
click at [1194, 394] on button "Next" at bounding box center [1195, 394] width 40 height 14
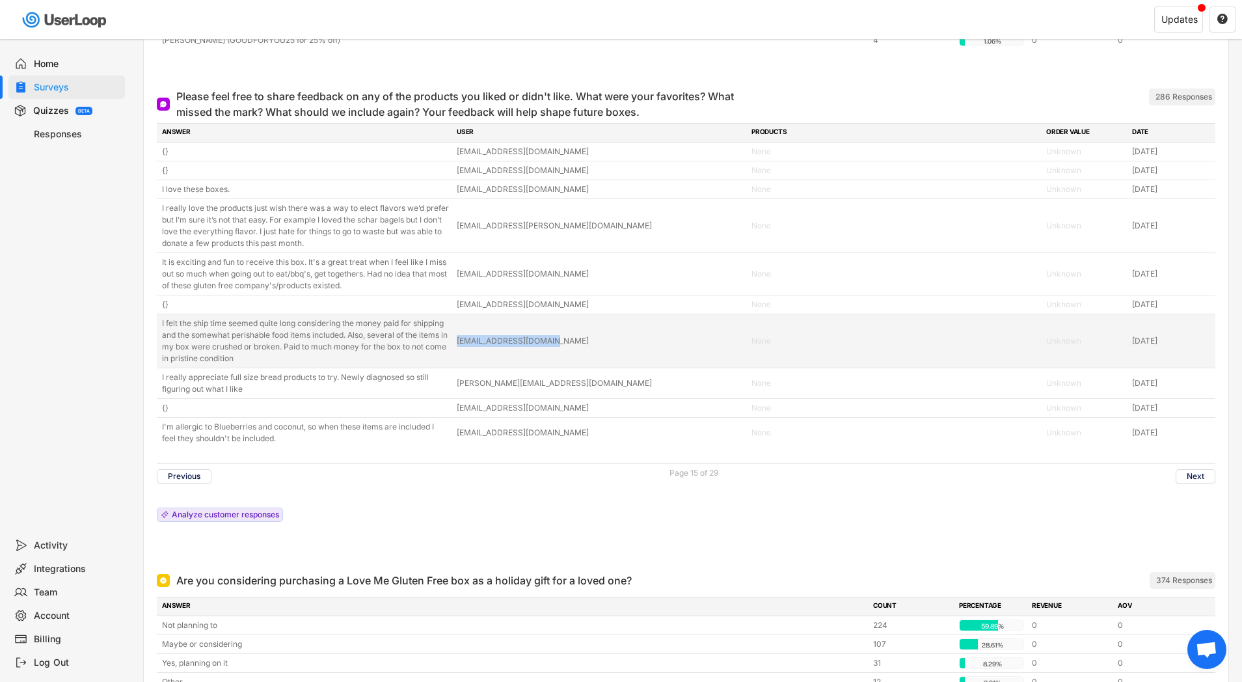
drag, startPoint x: 561, startPoint y: 340, endPoint x: 453, endPoint y: 342, distance: 107.3
click at [453, 342] on div "I felt the ship time seemed quite long considering the money paid for shipping …" at bounding box center [686, 340] width 1058 height 53
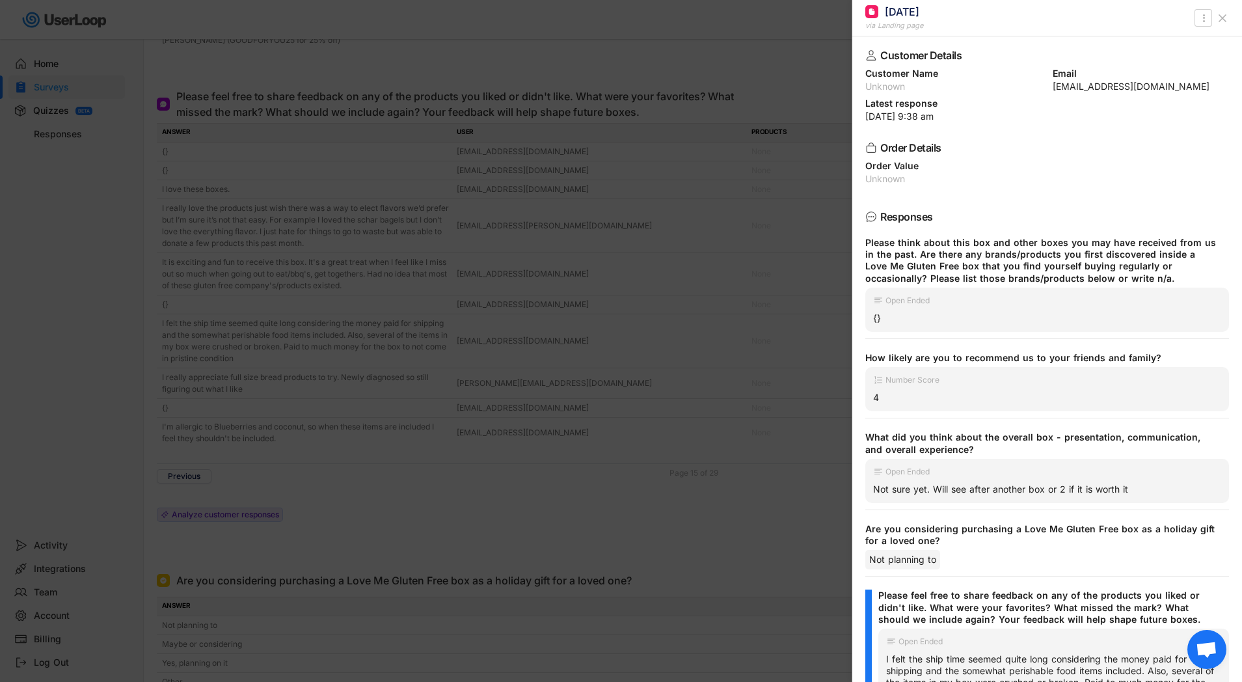
click at [1073, 85] on div "[EMAIL_ADDRESS][DOMAIN_NAME]" at bounding box center [1140, 86] width 177 height 9
drag, startPoint x: 1073, startPoint y: 85, endPoint x: 1177, endPoint y: 85, distance: 104.7
click at [1177, 85] on div "[EMAIL_ADDRESS][DOMAIN_NAME]" at bounding box center [1140, 86] width 177 height 9
copy div "[EMAIL_ADDRESS][DOMAIN_NAME]"
click at [748, 187] on div at bounding box center [621, 341] width 1242 height 682
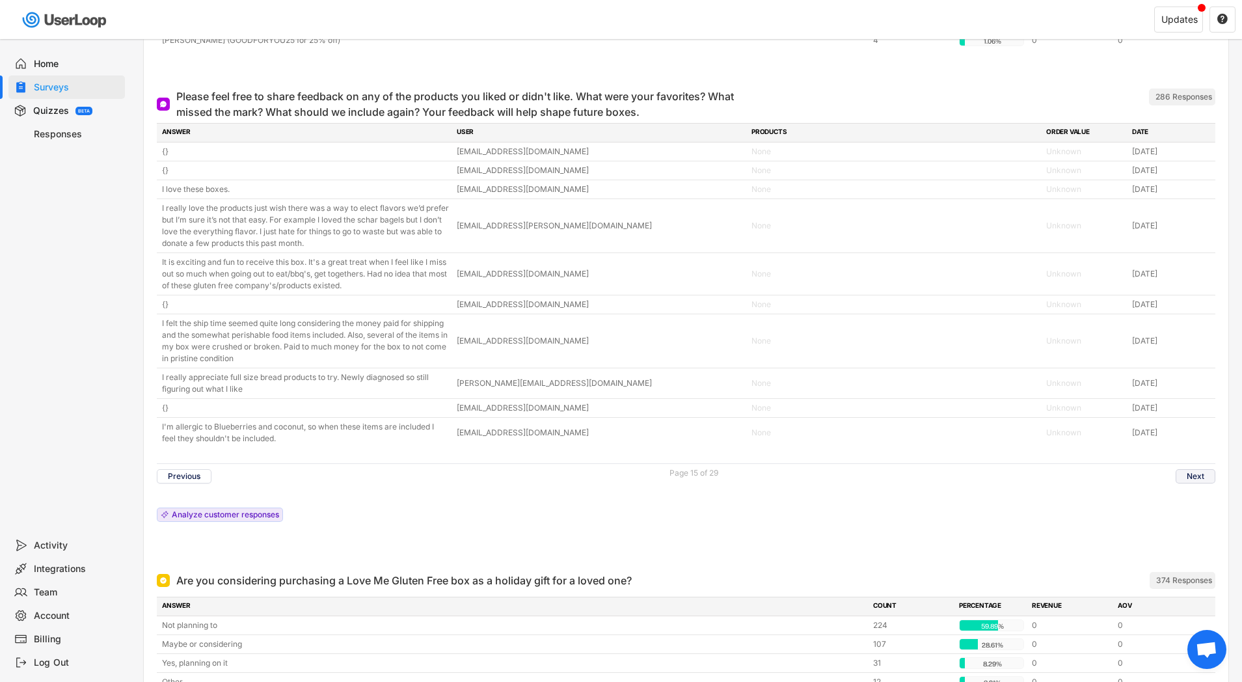
click at [1187, 470] on button "Next" at bounding box center [1195, 476] width 40 height 14
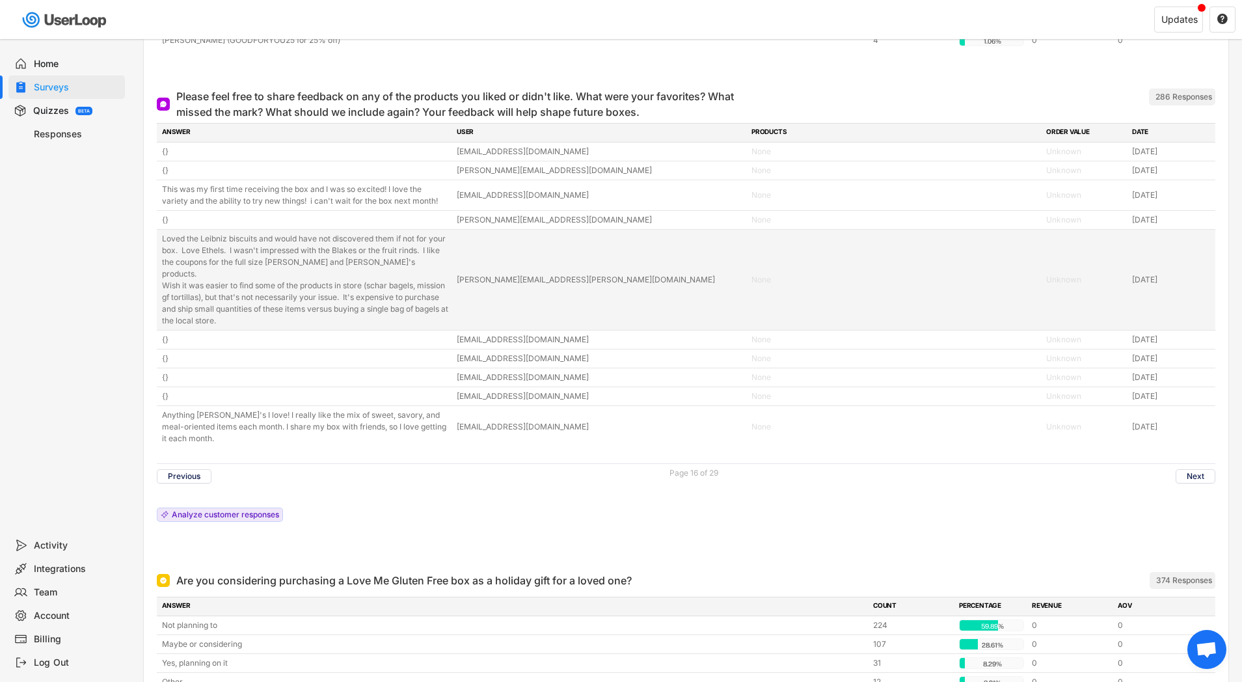
click at [330, 272] on div "Loved the Leibniz biscuits and would have not discovered them if not for your b…" at bounding box center [305, 280] width 287 height 94
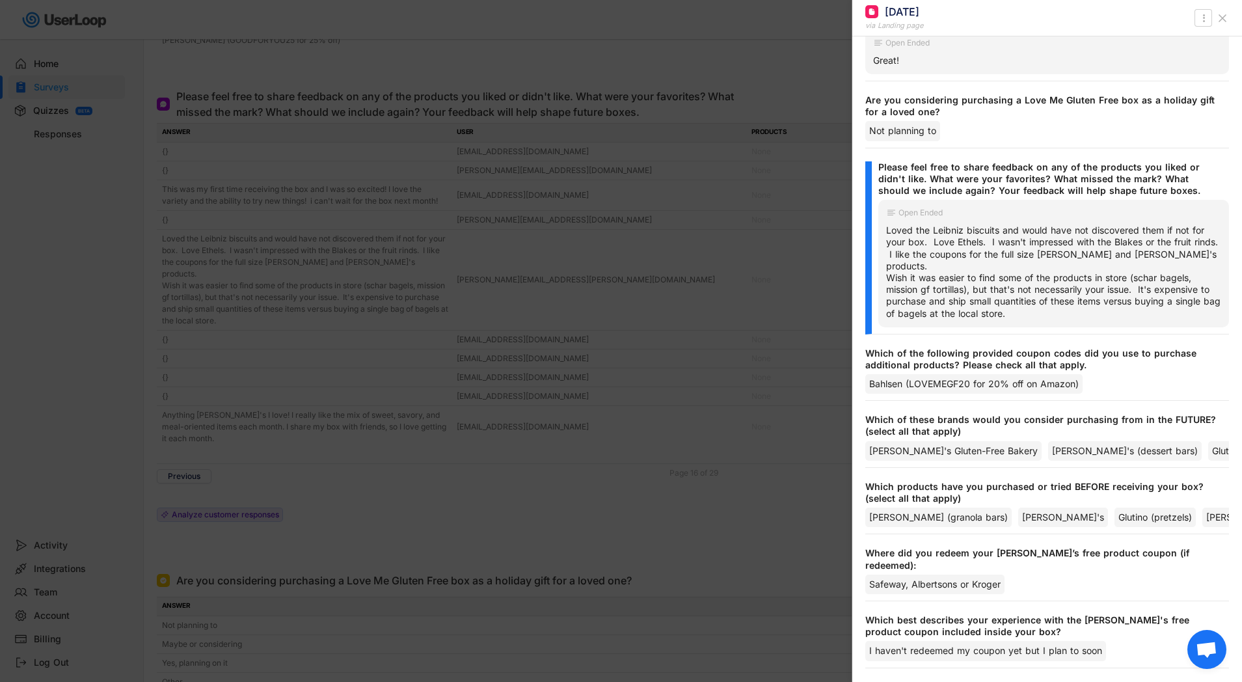
scroll to position [385, 0]
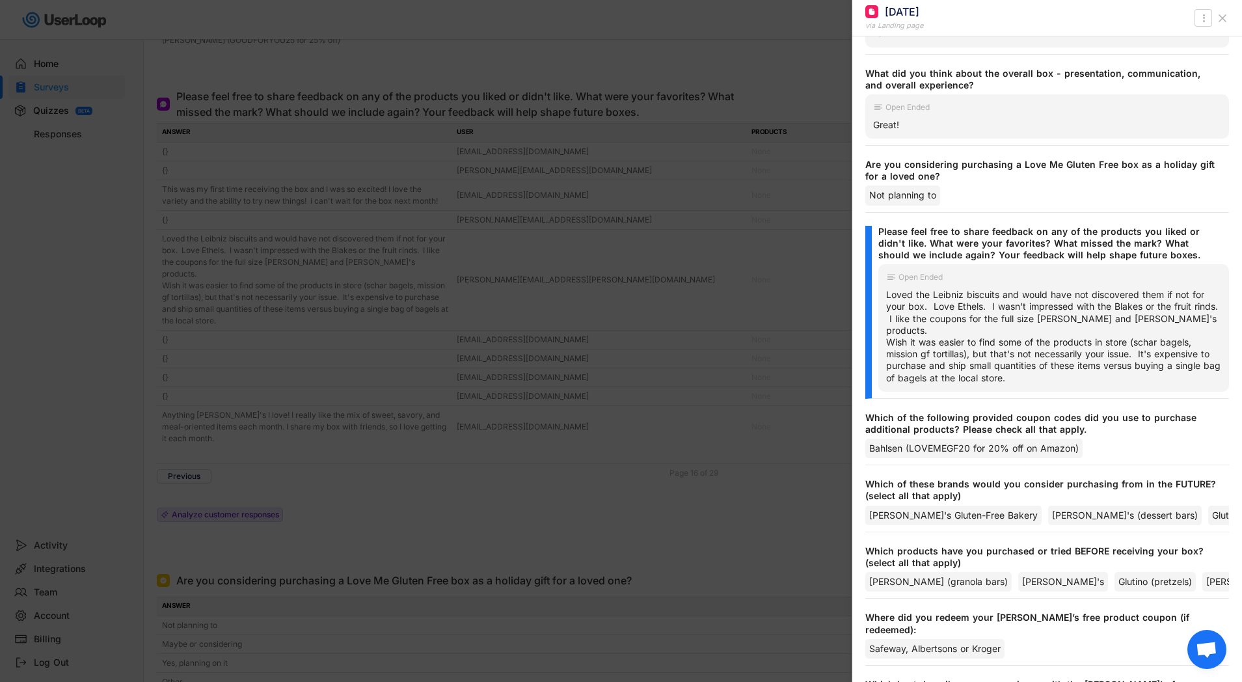
click at [898, 289] on div "Loved the Leibniz biscuits and would have not discovered them if not for your b…" at bounding box center [1053, 336] width 335 height 95
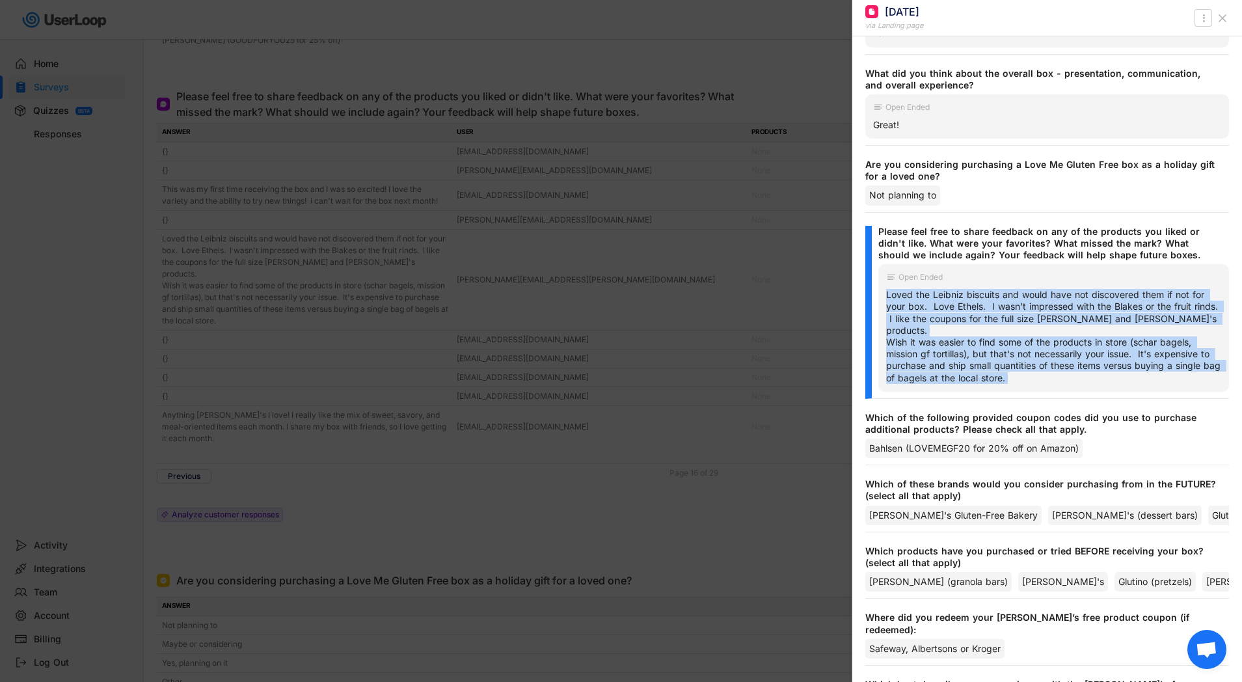
drag, startPoint x: 898, startPoint y: 273, endPoint x: 1088, endPoint y: 356, distance: 207.0
click at [1088, 356] on div "Loved the Leibniz biscuits and would have not discovered them if not for your b…" at bounding box center [1053, 336] width 335 height 95
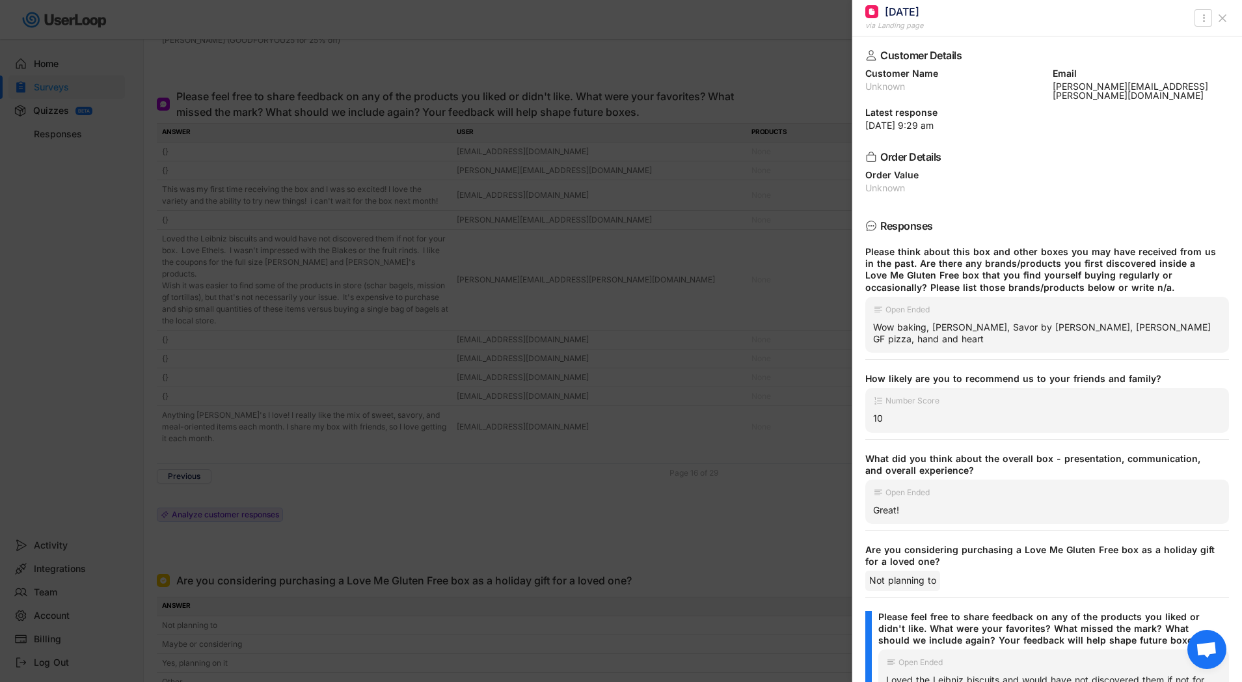
click at [537, 237] on div at bounding box center [621, 341] width 1242 height 682
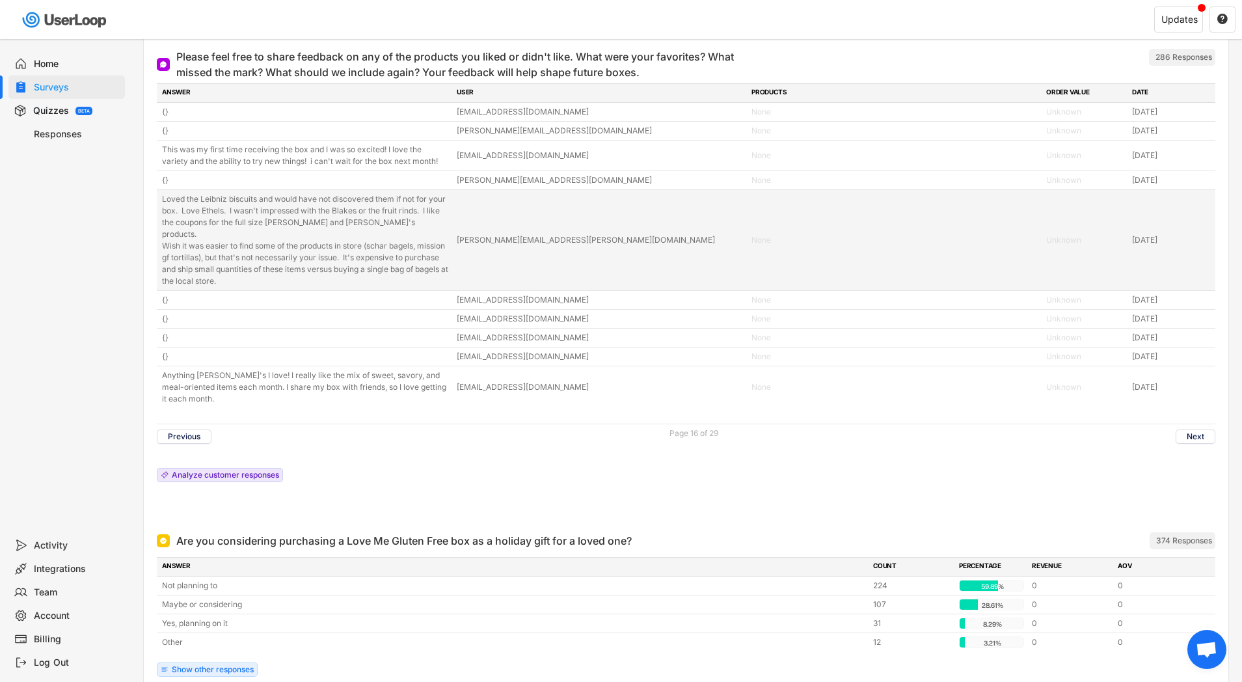
scroll to position [4598, 0]
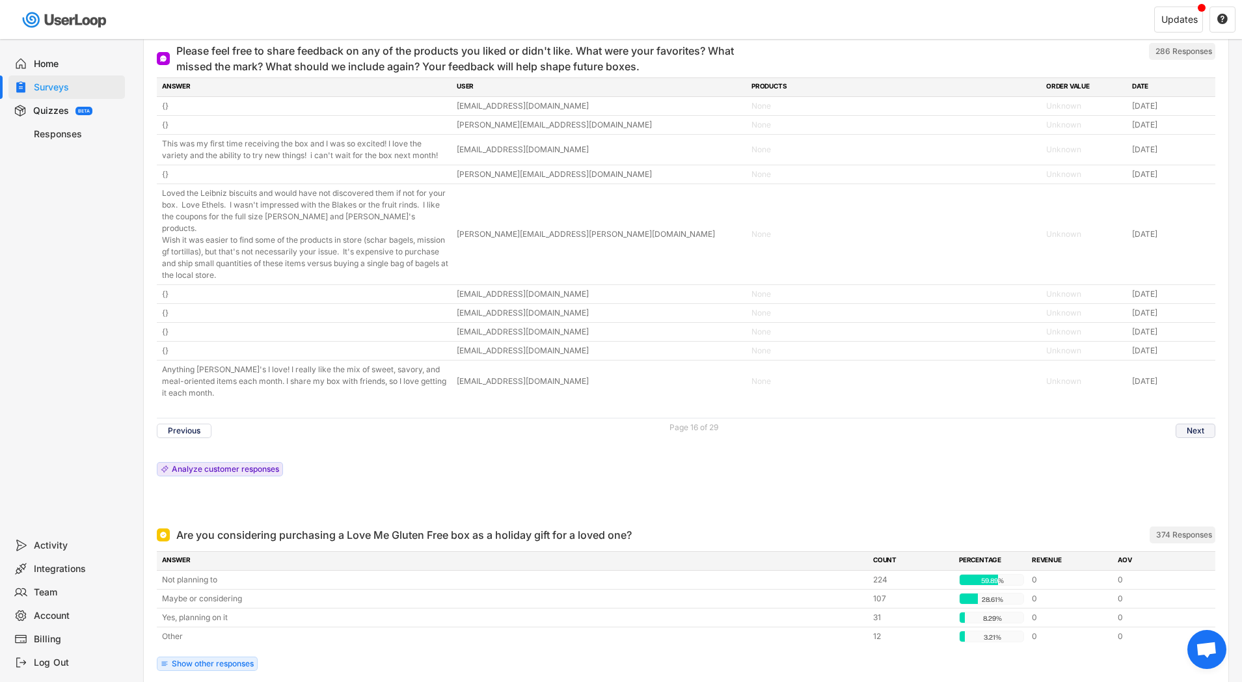
click at [1191, 427] on button "Next" at bounding box center [1195, 430] width 40 height 14
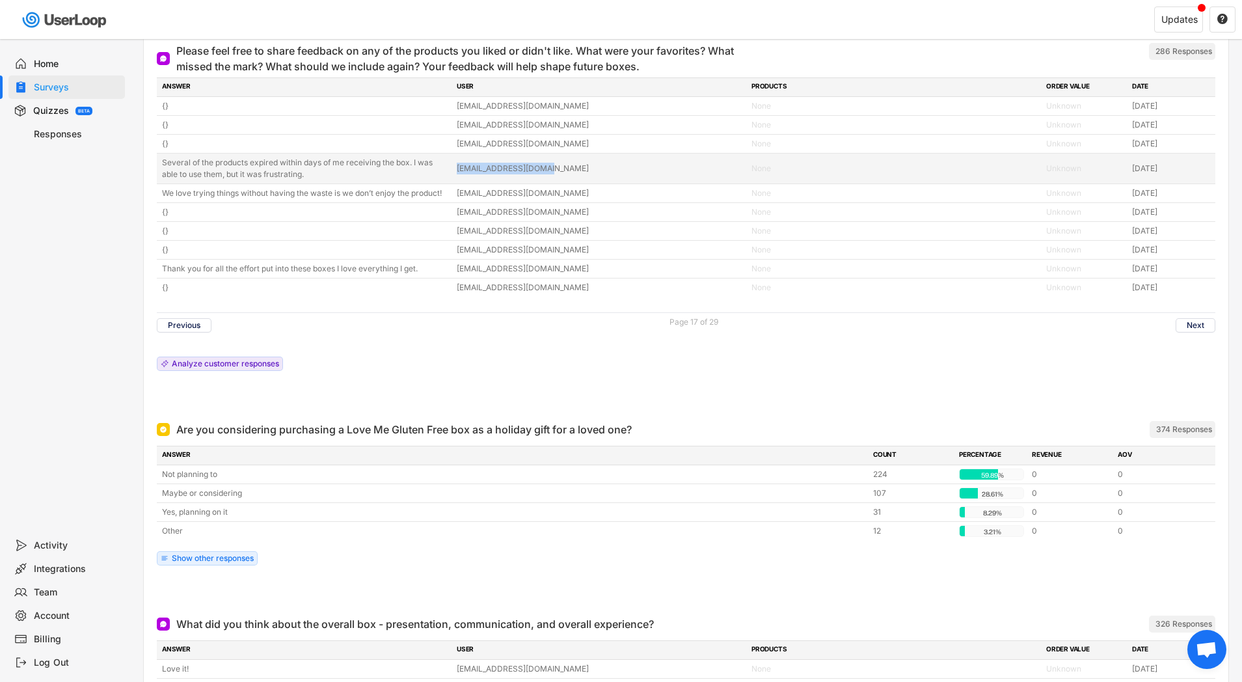
drag, startPoint x: 562, startPoint y: 170, endPoint x: 446, endPoint y: 171, distance: 115.8
click at [446, 171] on div "Several of the products expired within days of me receiving the box. I was able…" at bounding box center [686, 169] width 1058 height 30
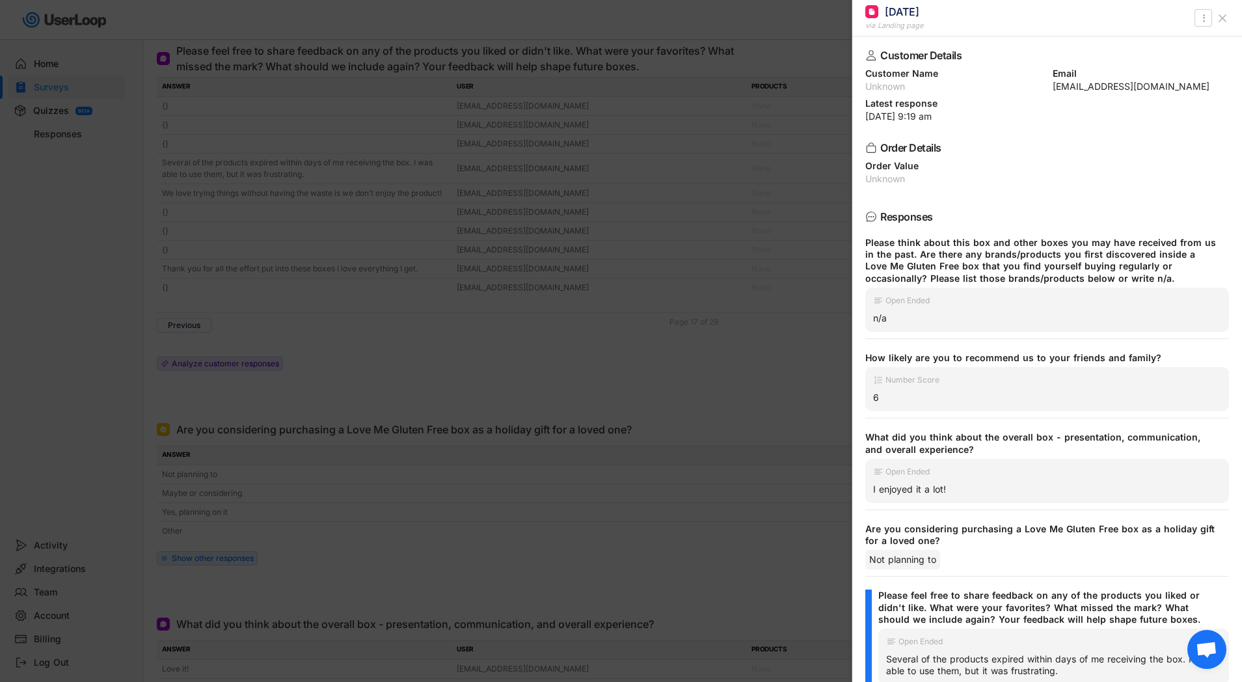
click at [501, 221] on div at bounding box center [621, 341] width 1242 height 682
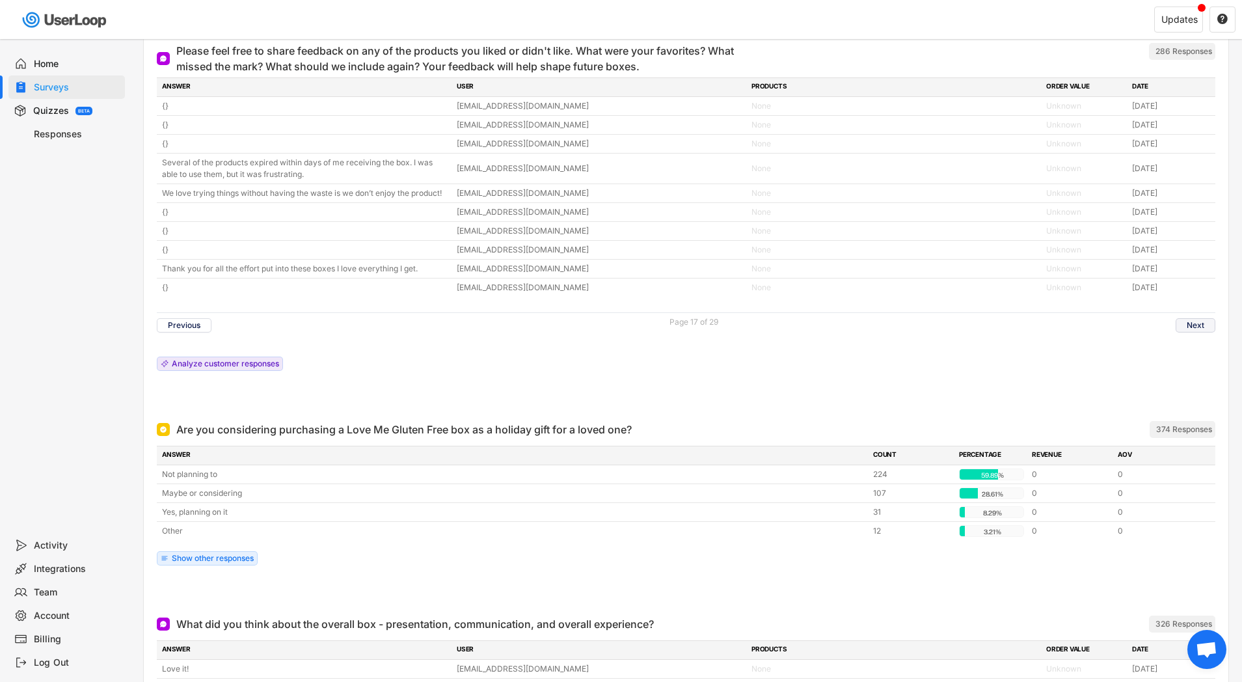
click at [1199, 323] on button "Next" at bounding box center [1195, 325] width 40 height 14
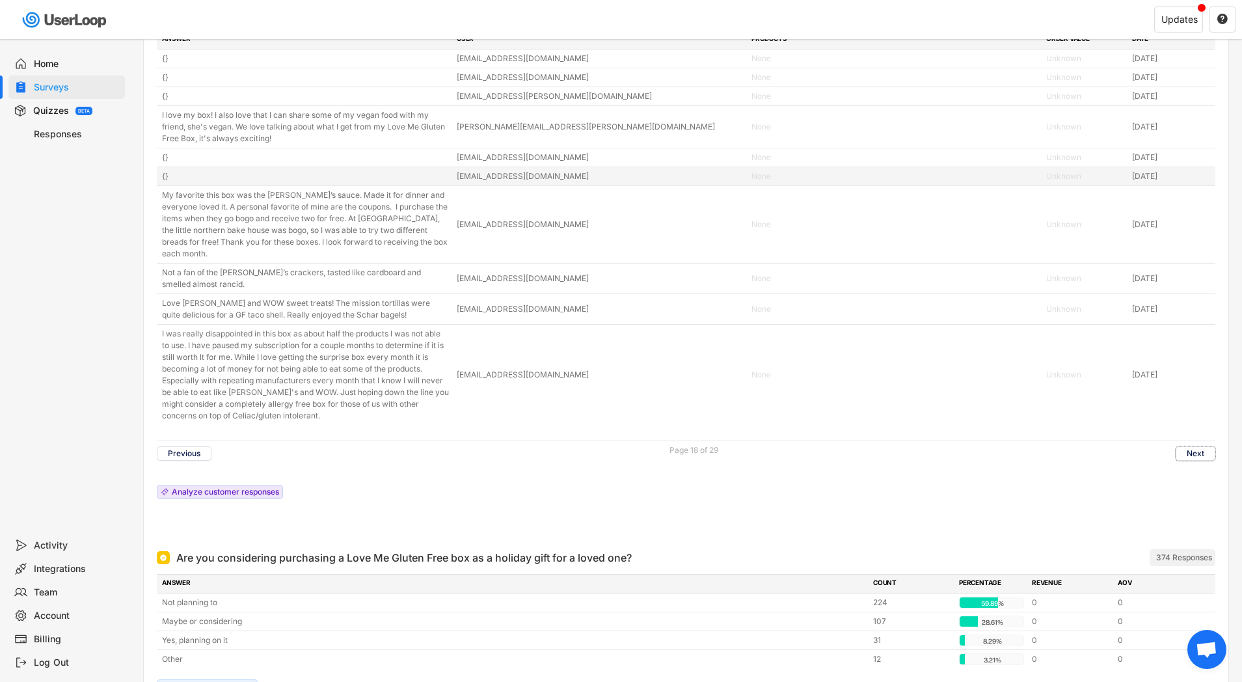
scroll to position [4643, 0]
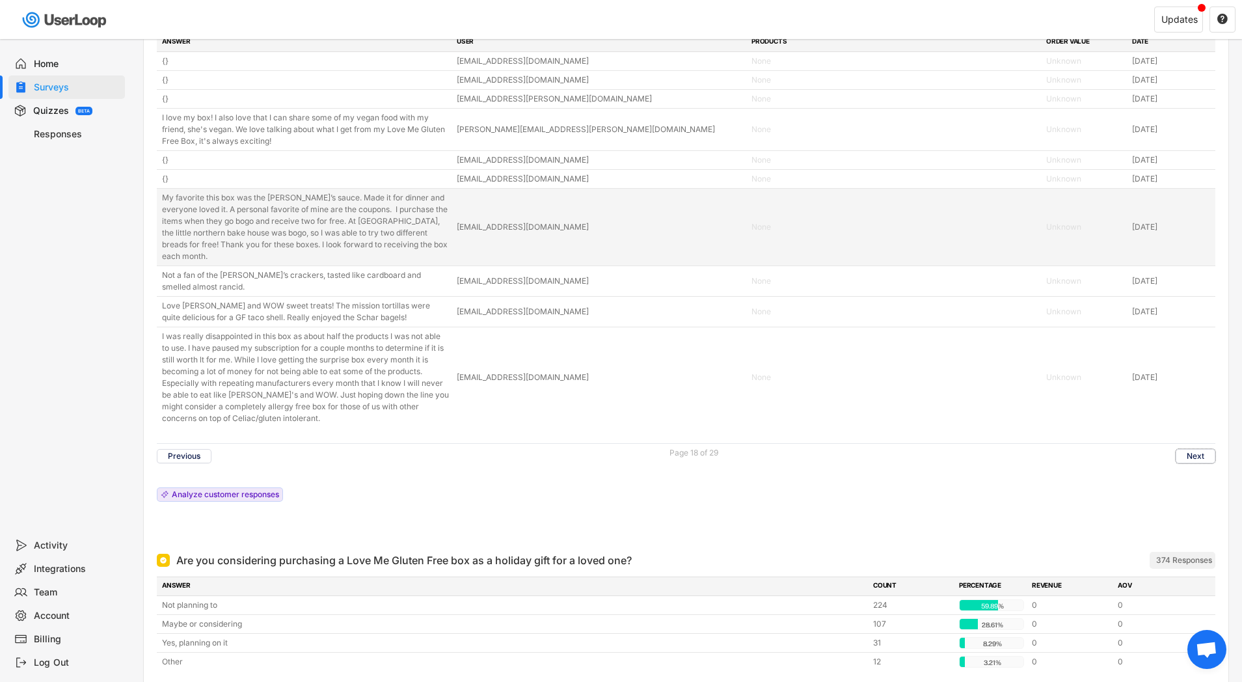
click at [305, 228] on div "My favorite this box was the [PERSON_NAME]’s sauce. Made it for dinner and ever…" at bounding box center [305, 227] width 287 height 70
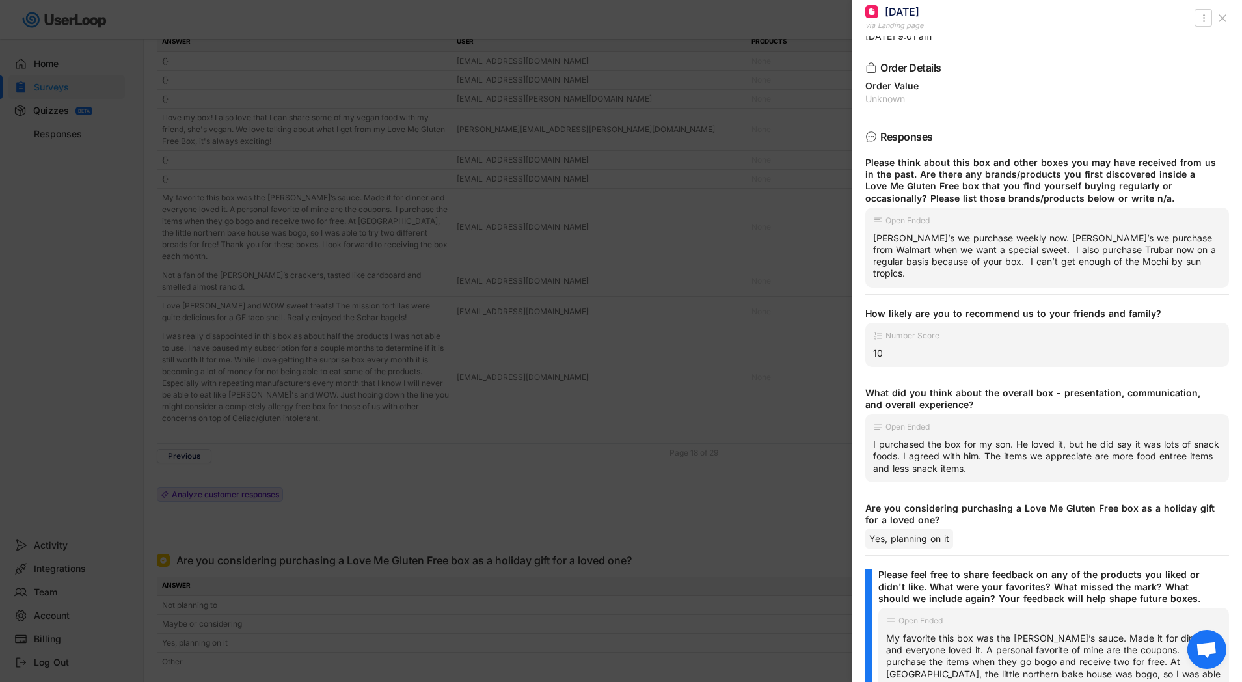
scroll to position [92, 0]
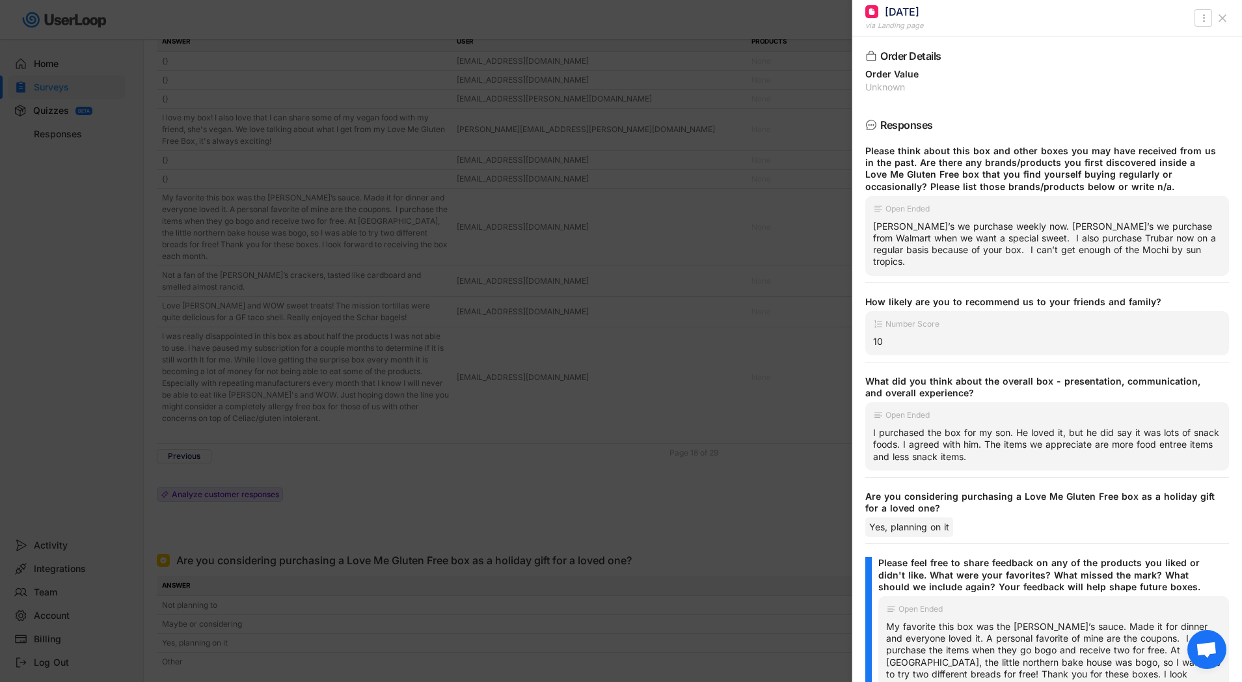
click at [880, 229] on div "[PERSON_NAME]’s we purchase weekly now. [PERSON_NAME]’s we purchase from Walmar…" at bounding box center [1047, 244] width 348 height 47
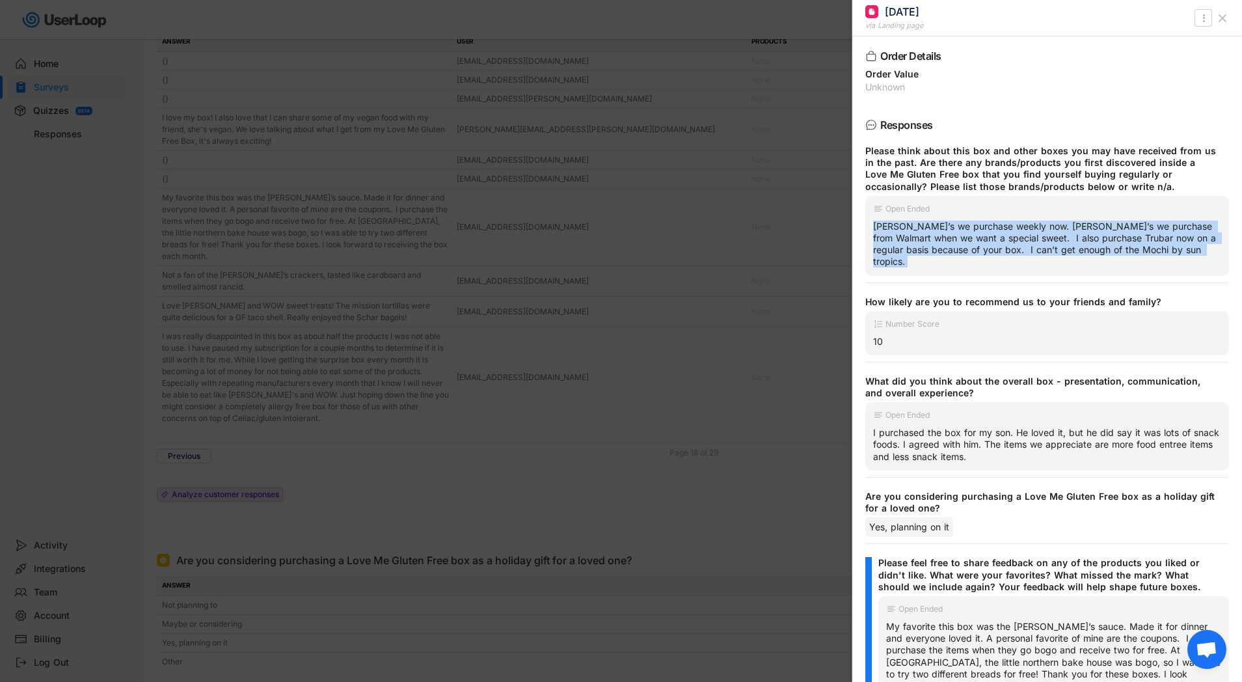
drag, startPoint x: 880, startPoint y: 229, endPoint x: 1188, endPoint y: 249, distance: 308.3
click at [1188, 249] on div "[PERSON_NAME]’s we purchase weekly now. [PERSON_NAME]’s we purchase from Walmar…" at bounding box center [1047, 244] width 348 height 47
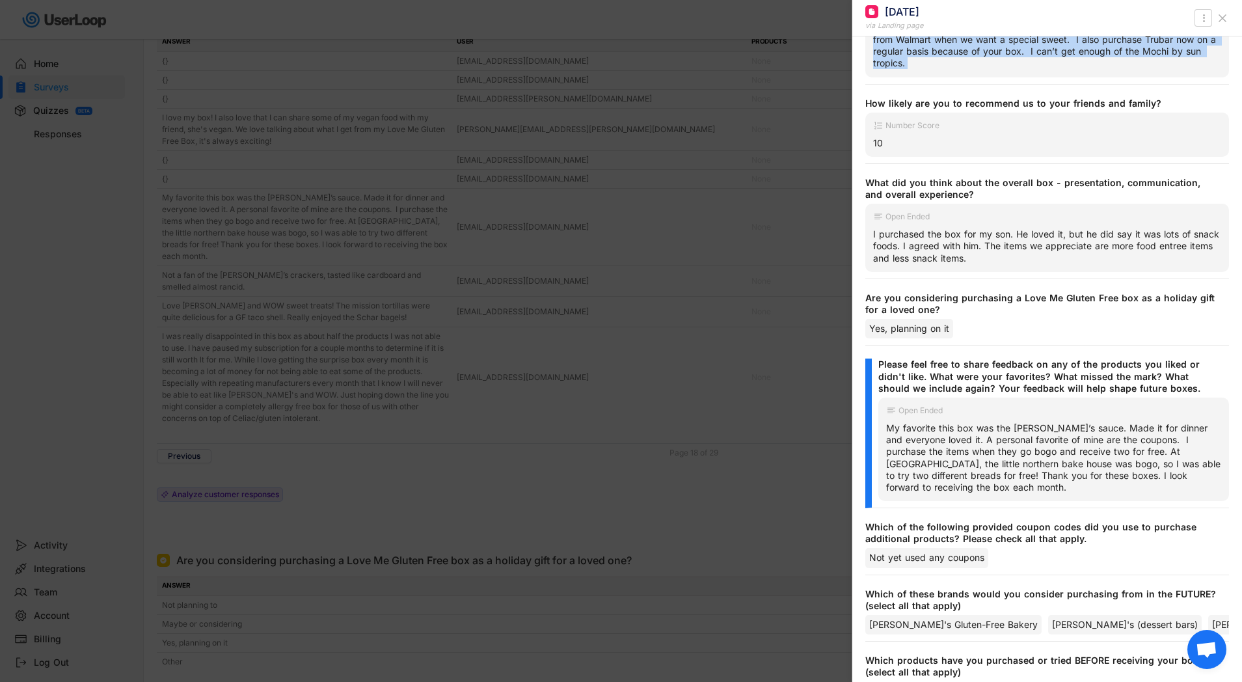
scroll to position [297, 0]
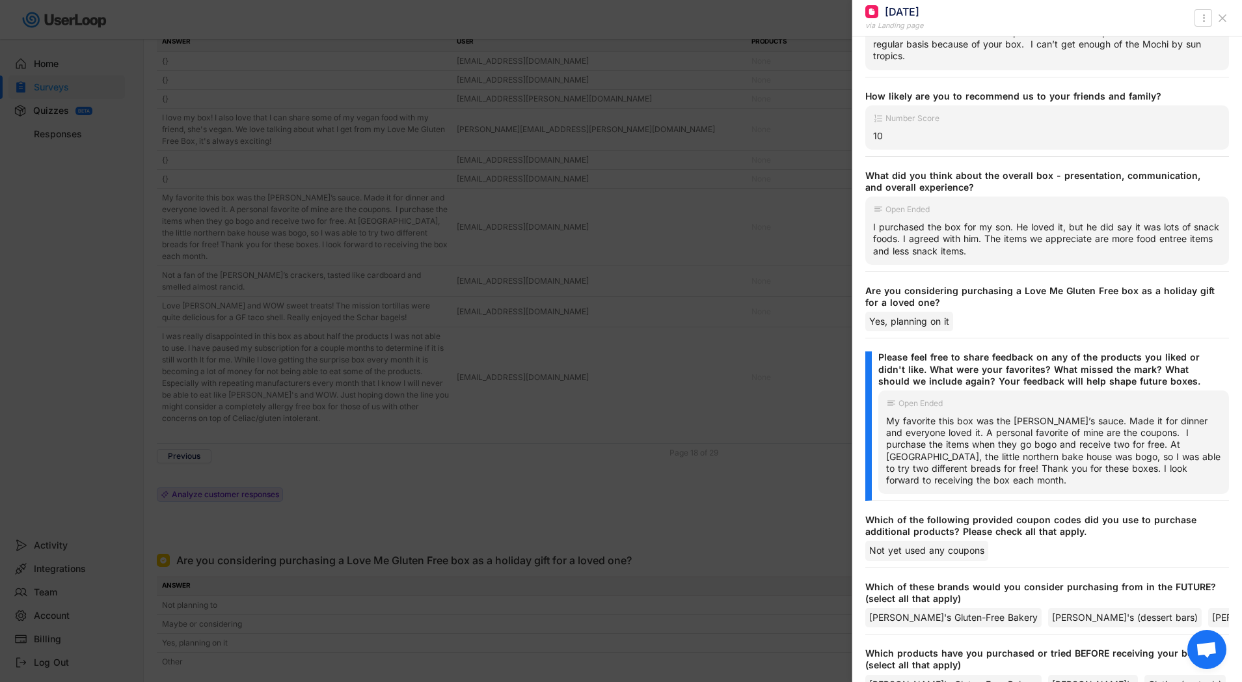
click at [890, 415] on div "My favorite this box was the [PERSON_NAME]’s sauce. Made it for dinner and ever…" at bounding box center [1053, 450] width 335 height 71
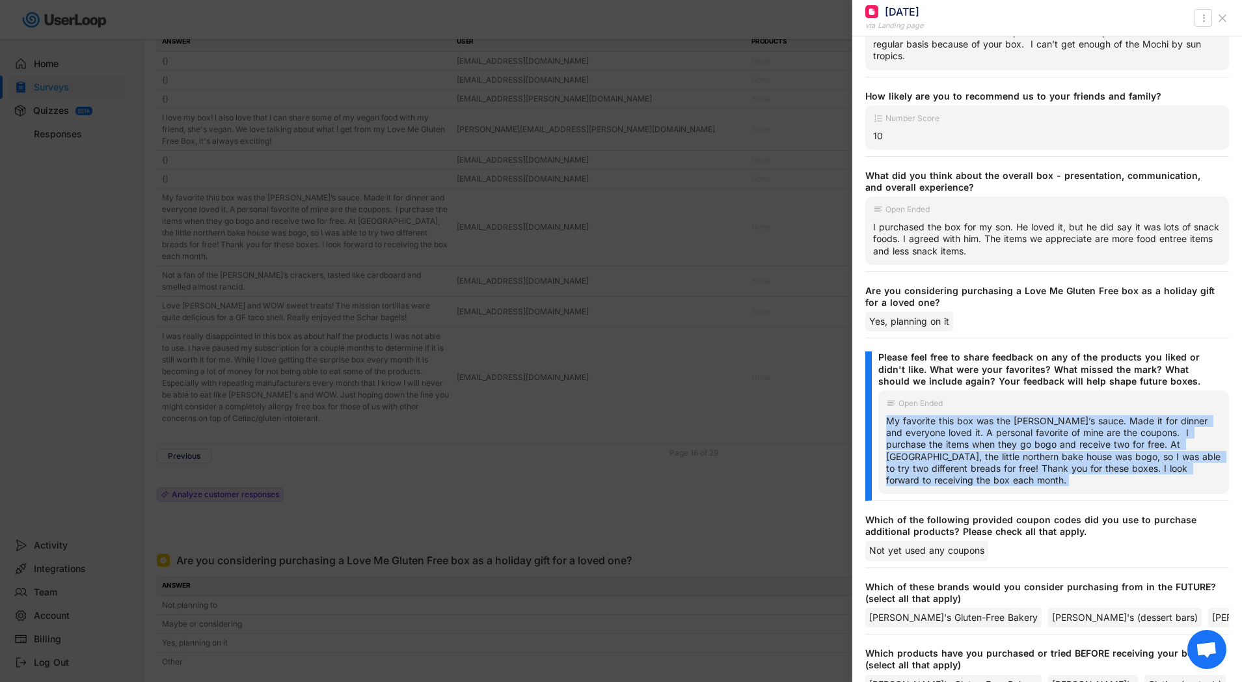
drag, startPoint x: 890, startPoint y: 410, endPoint x: 1224, endPoint y: 453, distance: 337.1
click at [1224, 453] on div "Open Ended My favorite this box was the [PERSON_NAME]’s sauce. Made it for dinn…" at bounding box center [1053, 441] width 351 height 103
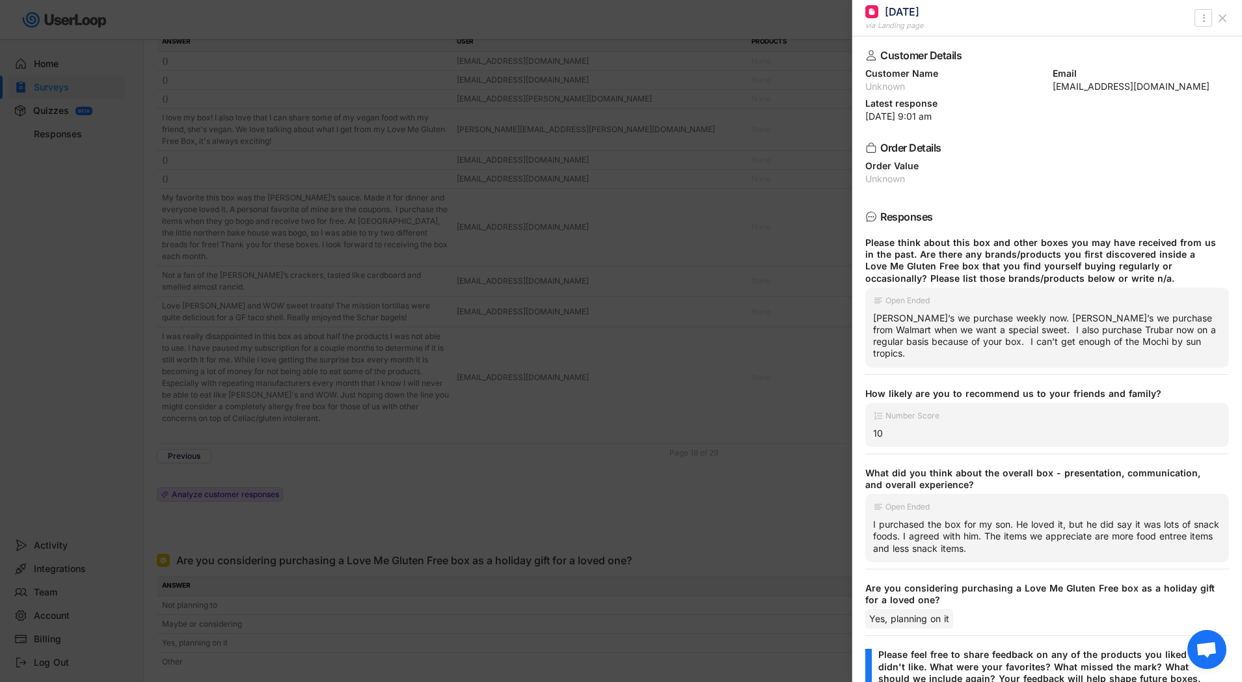
click at [1071, 89] on div "[EMAIL_ADDRESS][DOMAIN_NAME]" at bounding box center [1140, 86] width 177 height 9
drag, startPoint x: 1071, startPoint y: 89, endPoint x: 1144, endPoint y: 89, distance: 72.2
click at [1144, 89] on div "[EMAIL_ADDRESS][DOMAIN_NAME]" at bounding box center [1140, 86] width 177 height 9
click at [571, 384] on div at bounding box center [621, 341] width 1242 height 682
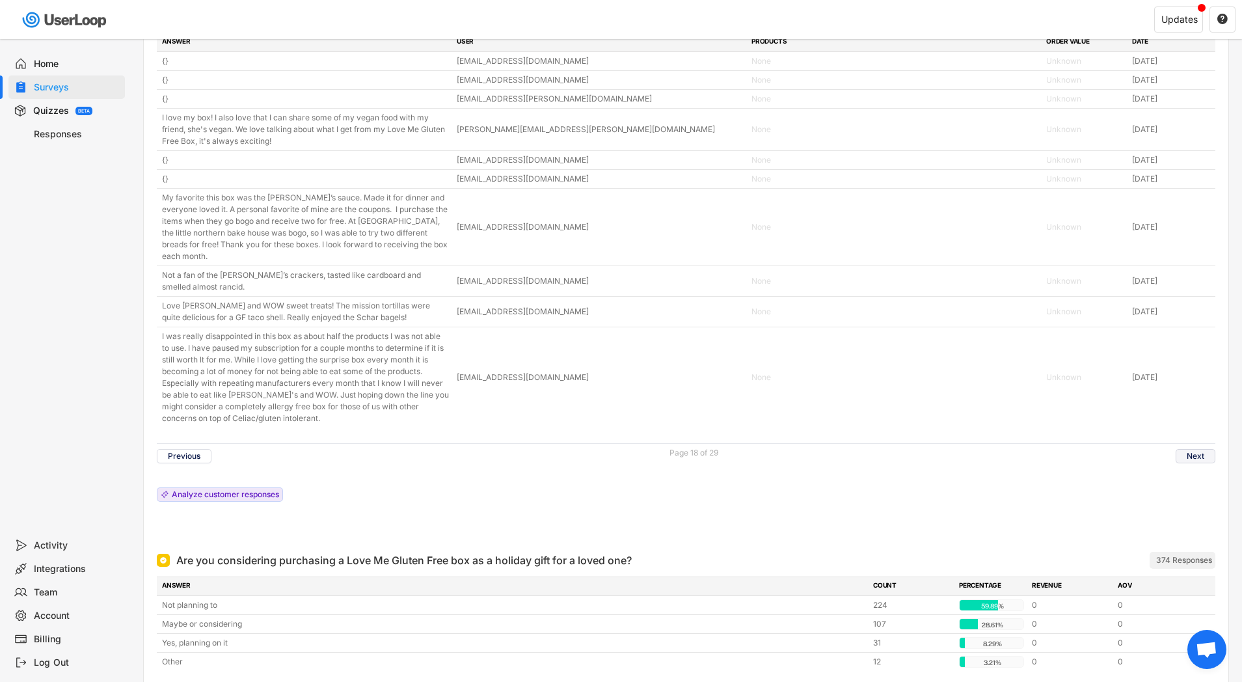
click at [1188, 449] on button "Next" at bounding box center [1195, 456] width 40 height 14
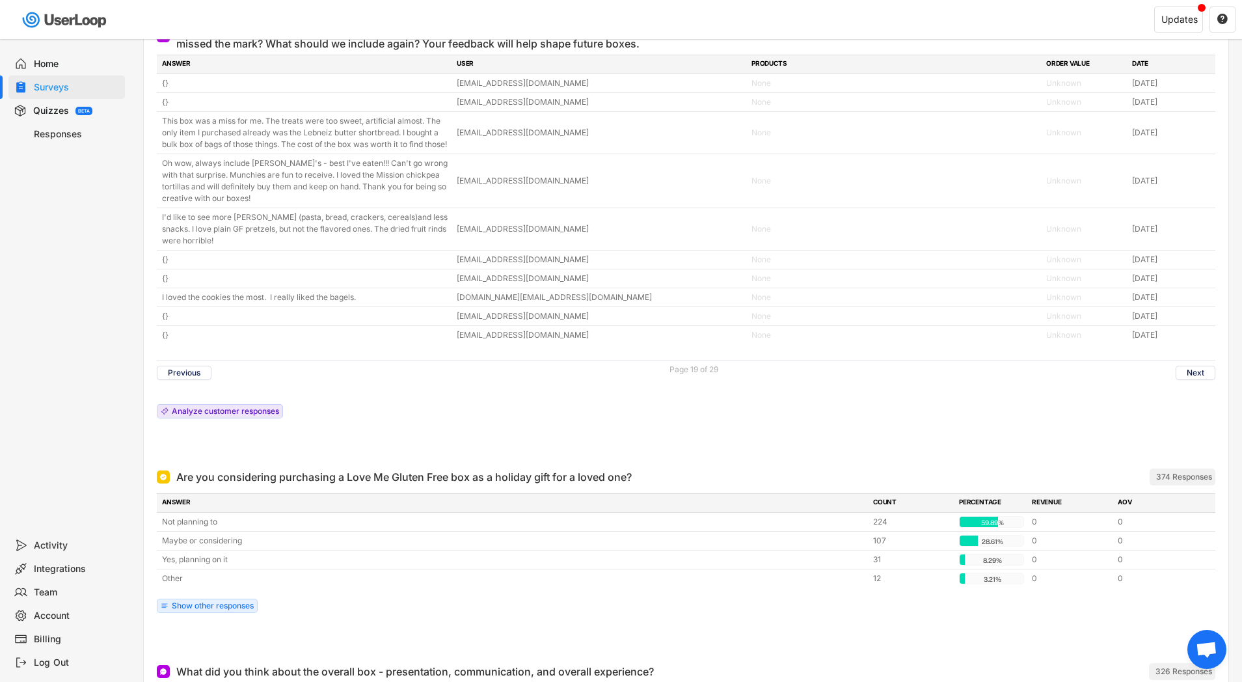
scroll to position [4620, 0]
click at [1184, 381] on button "Next" at bounding box center [1195, 373] width 40 height 14
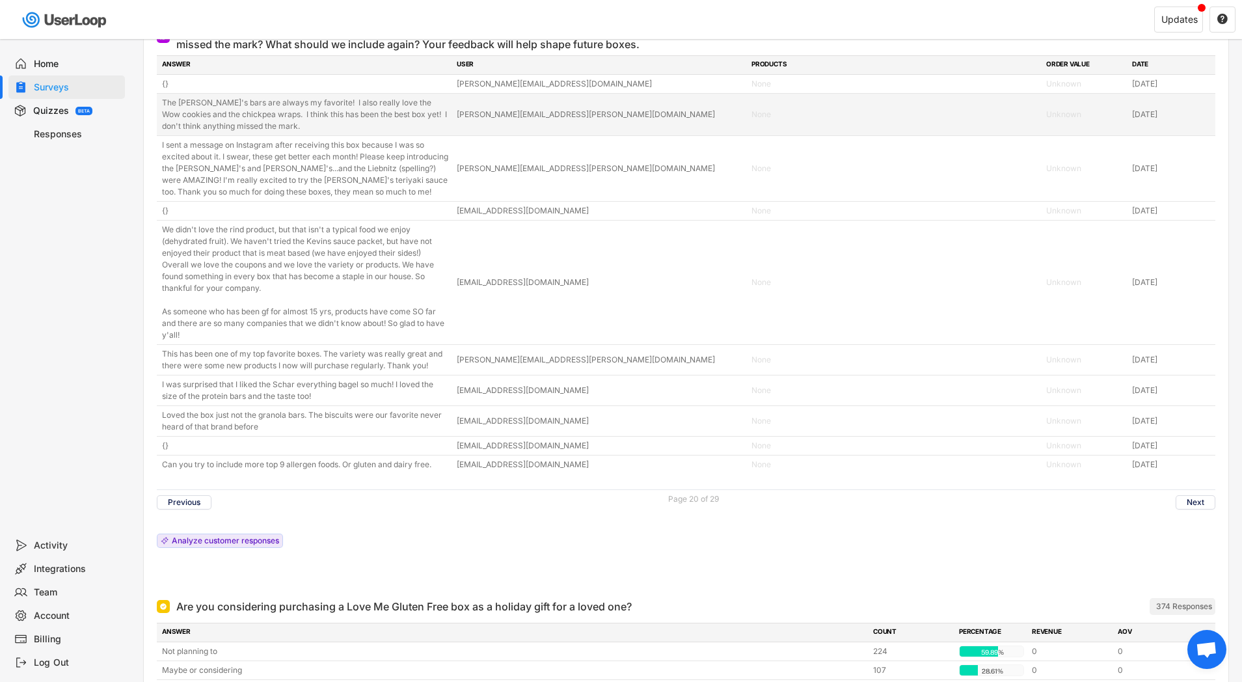
click at [178, 103] on div "The [PERSON_NAME]'s bars are always my favorite! I also really love the Wow coo…" at bounding box center [305, 114] width 287 height 35
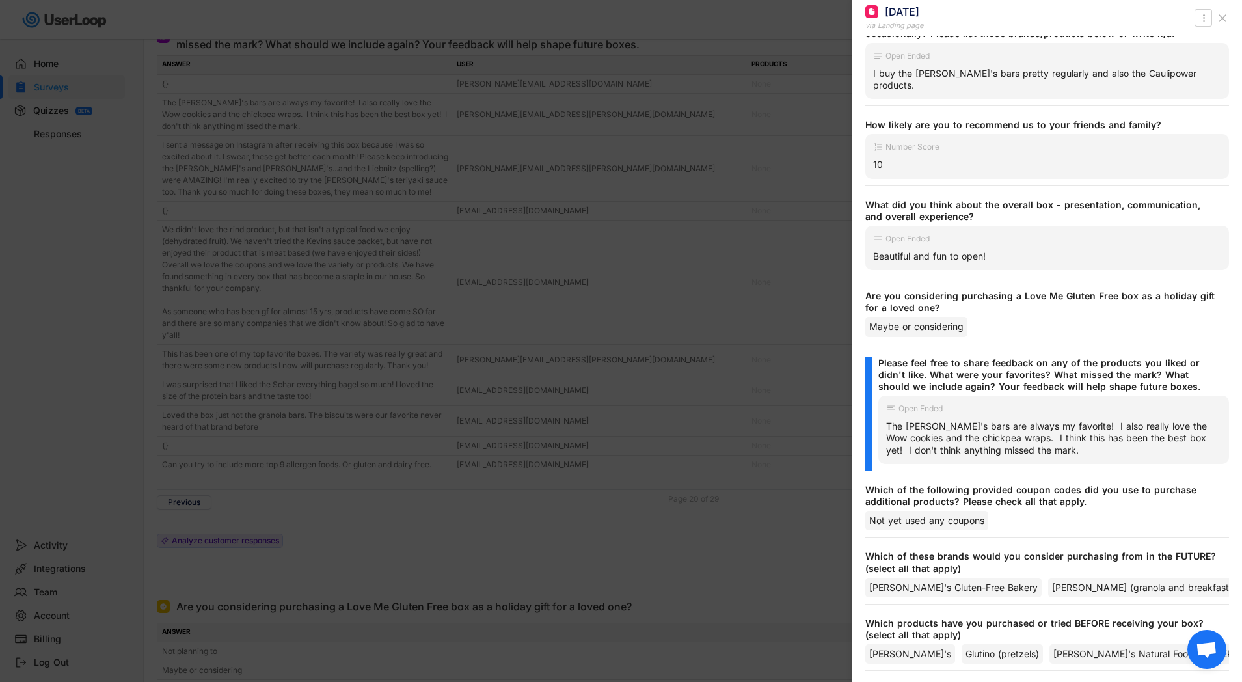
scroll to position [263, 0]
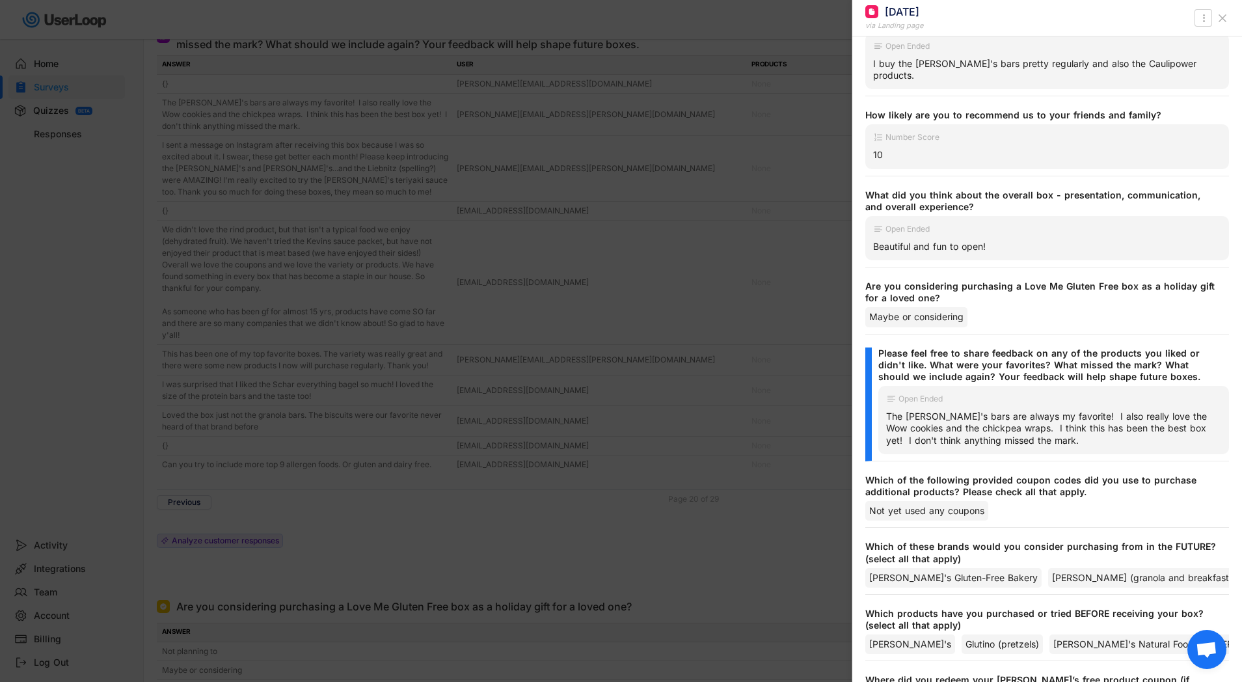
click at [891, 410] on div "The [PERSON_NAME]'s bars are always my favorite! I also really love the Wow coo…" at bounding box center [1053, 428] width 335 height 36
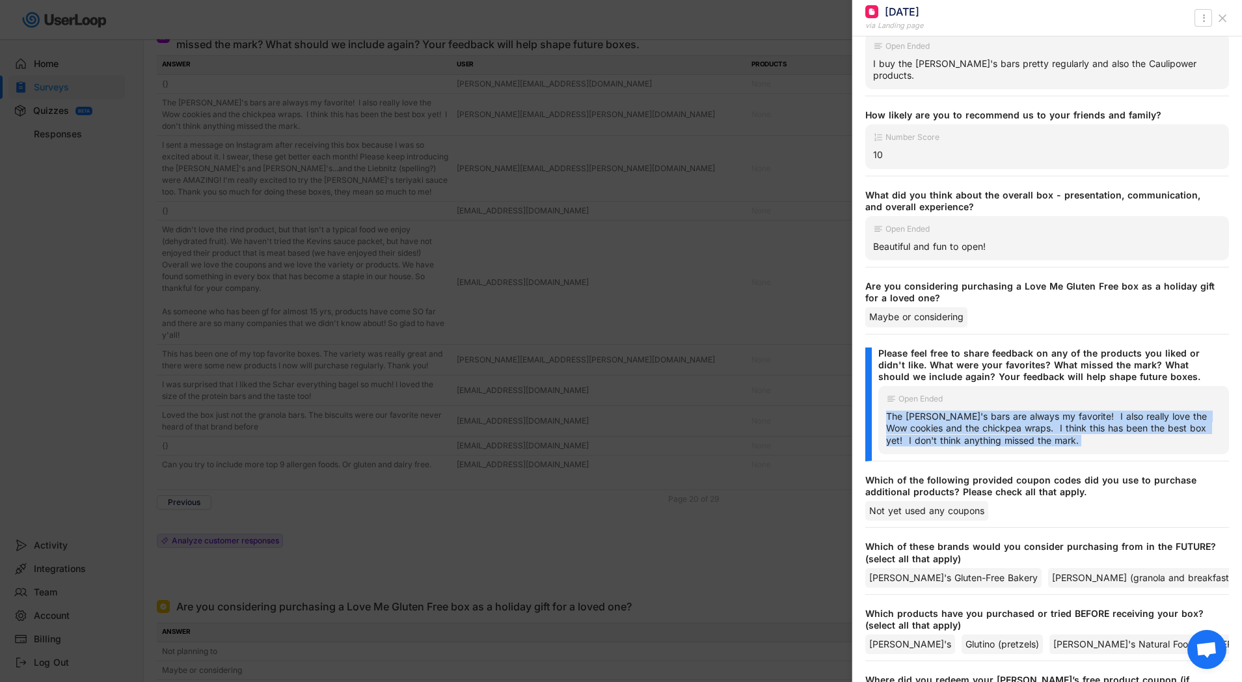
drag, startPoint x: 891, startPoint y: 397, endPoint x: 1061, endPoint y: 416, distance: 170.7
click at [1061, 416] on div "The [PERSON_NAME]'s bars are always my favorite! I also really love the Wow coo…" at bounding box center [1053, 428] width 335 height 36
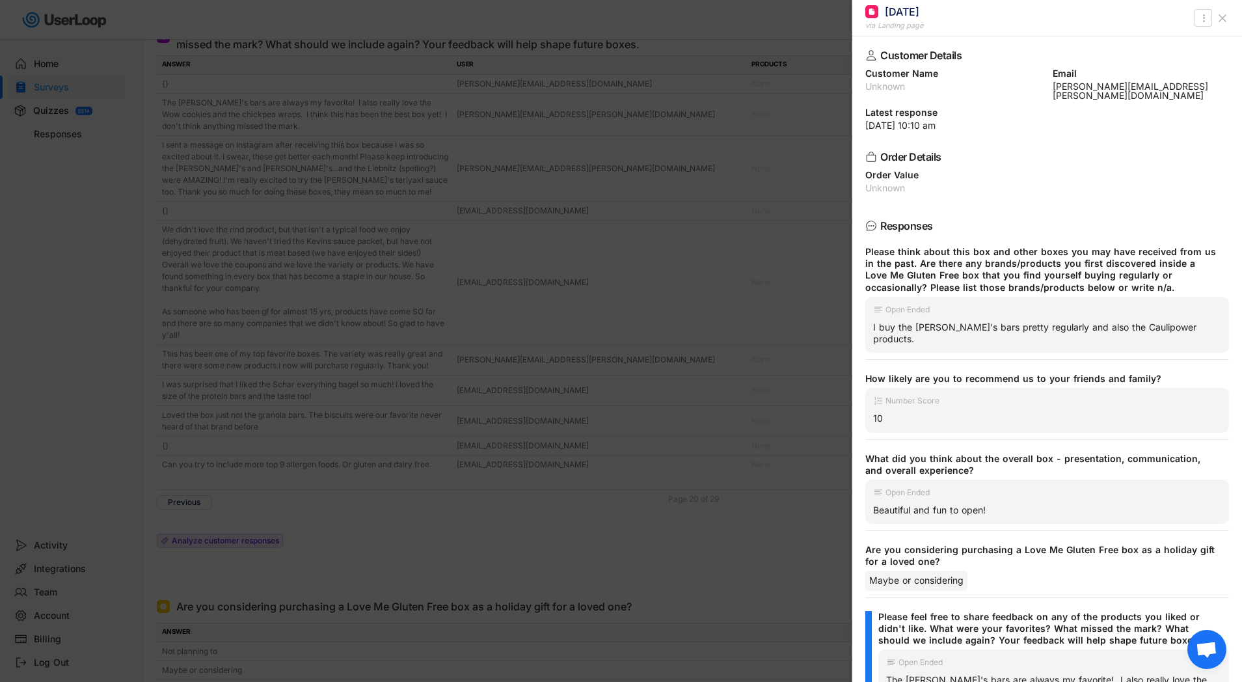
click at [563, 239] on div at bounding box center [621, 341] width 1242 height 682
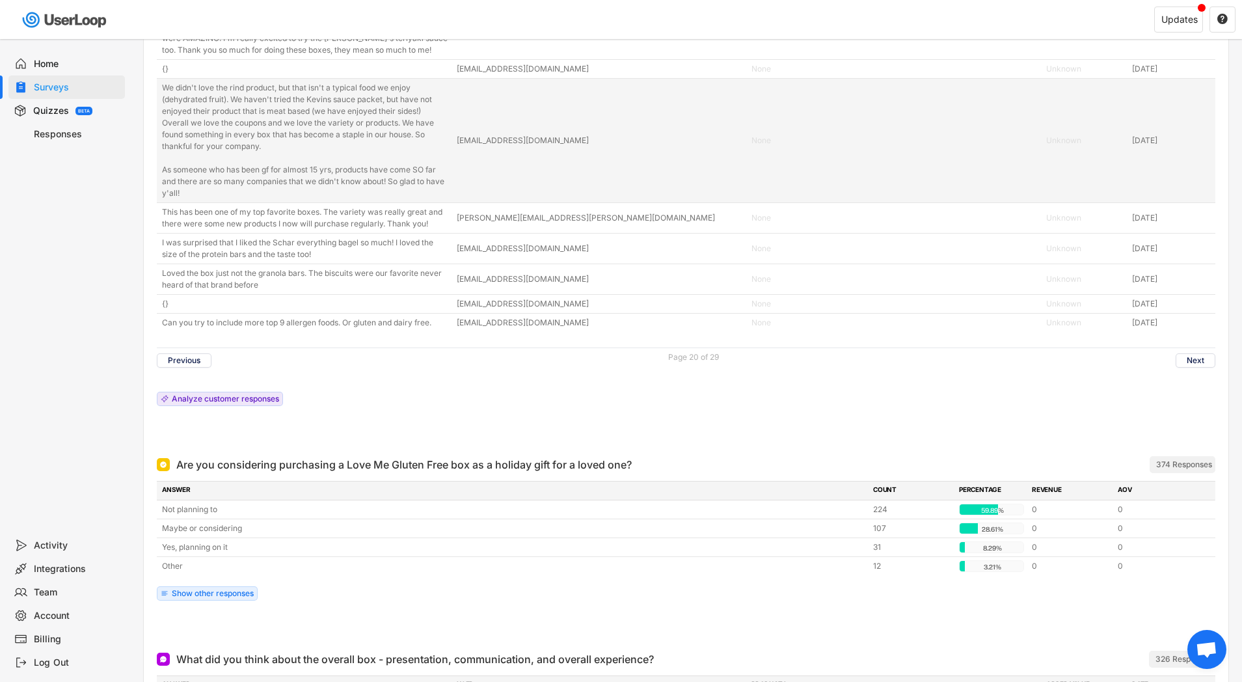
scroll to position [4763, 0]
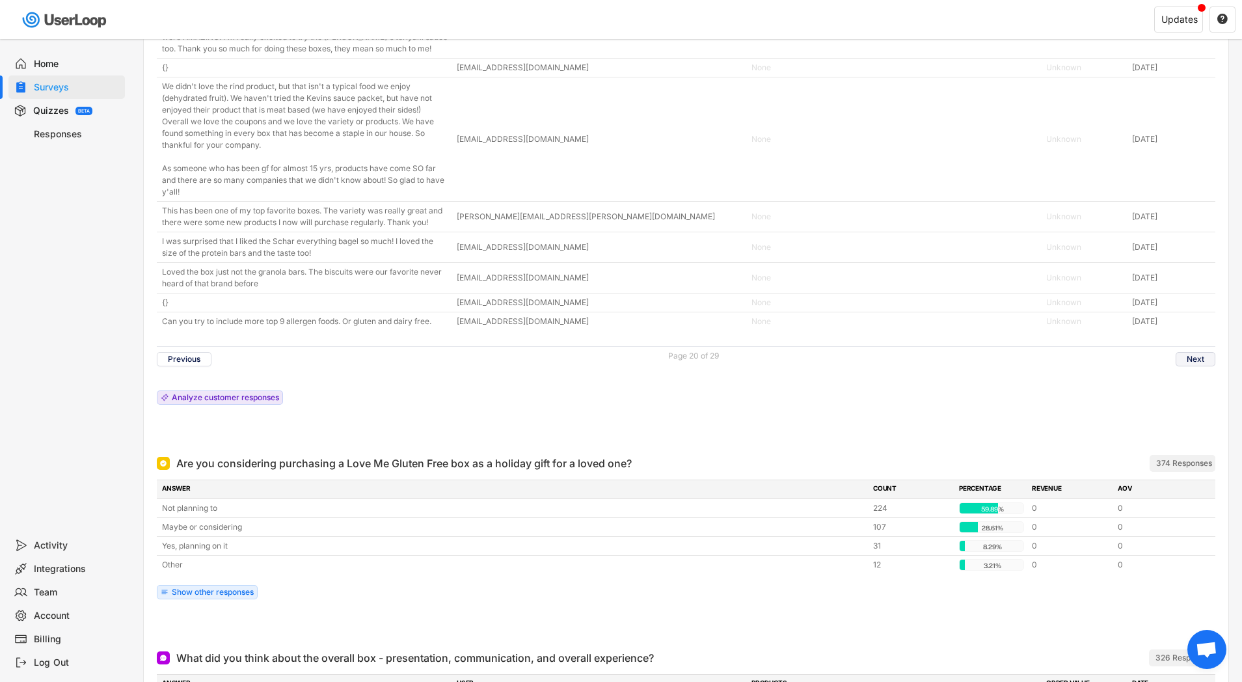
click at [1203, 366] on button "Next" at bounding box center [1195, 359] width 40 height 14
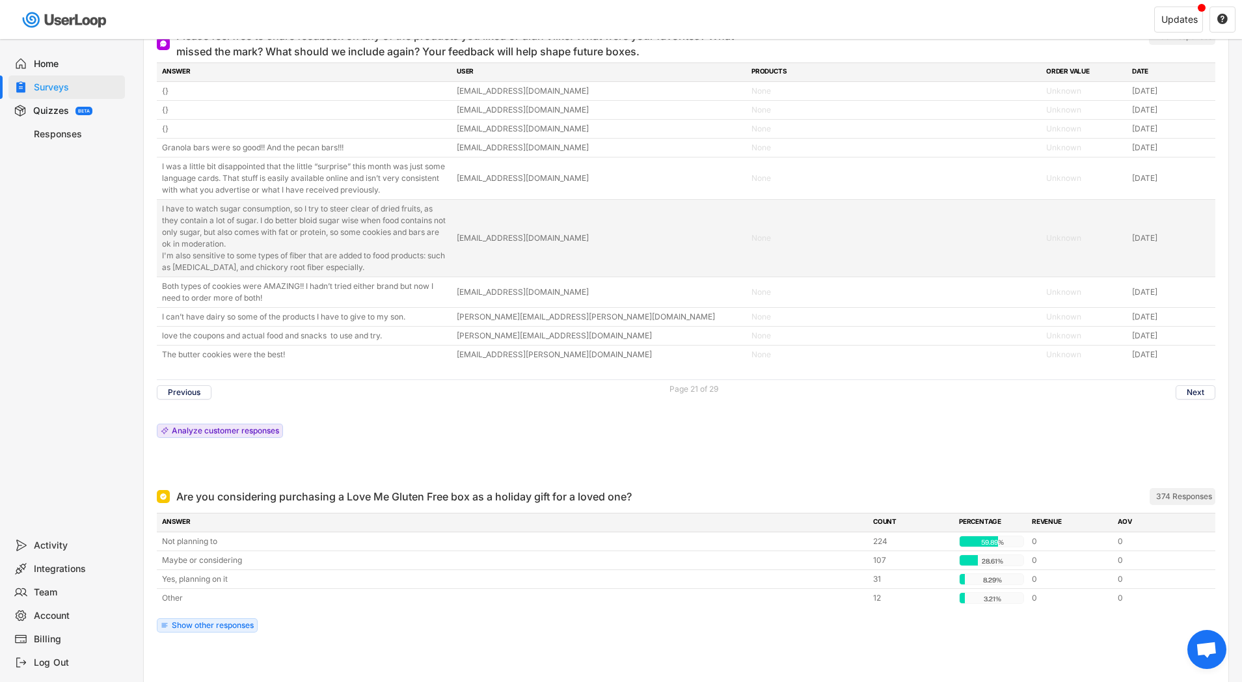
scroll to position [4618, 0]
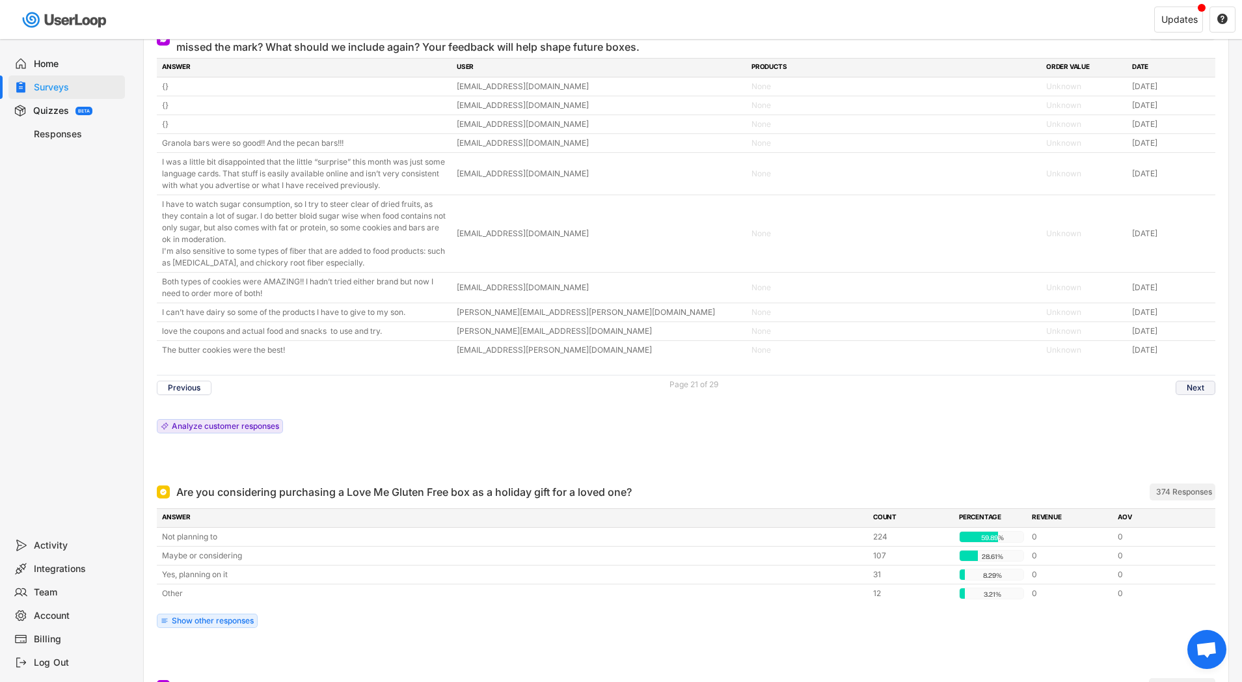
click at [1191, 386] on button "Next" at bounding box center [1195, 388] width 40 height 14
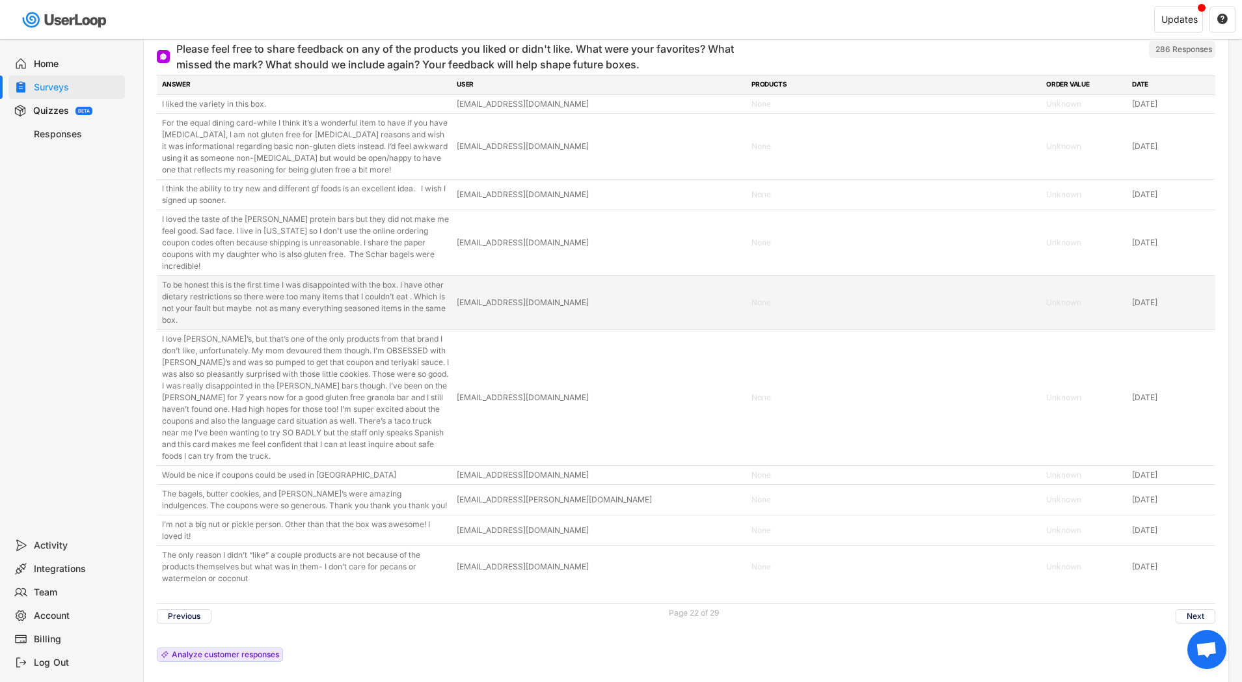
scroll to position [4599, 0]
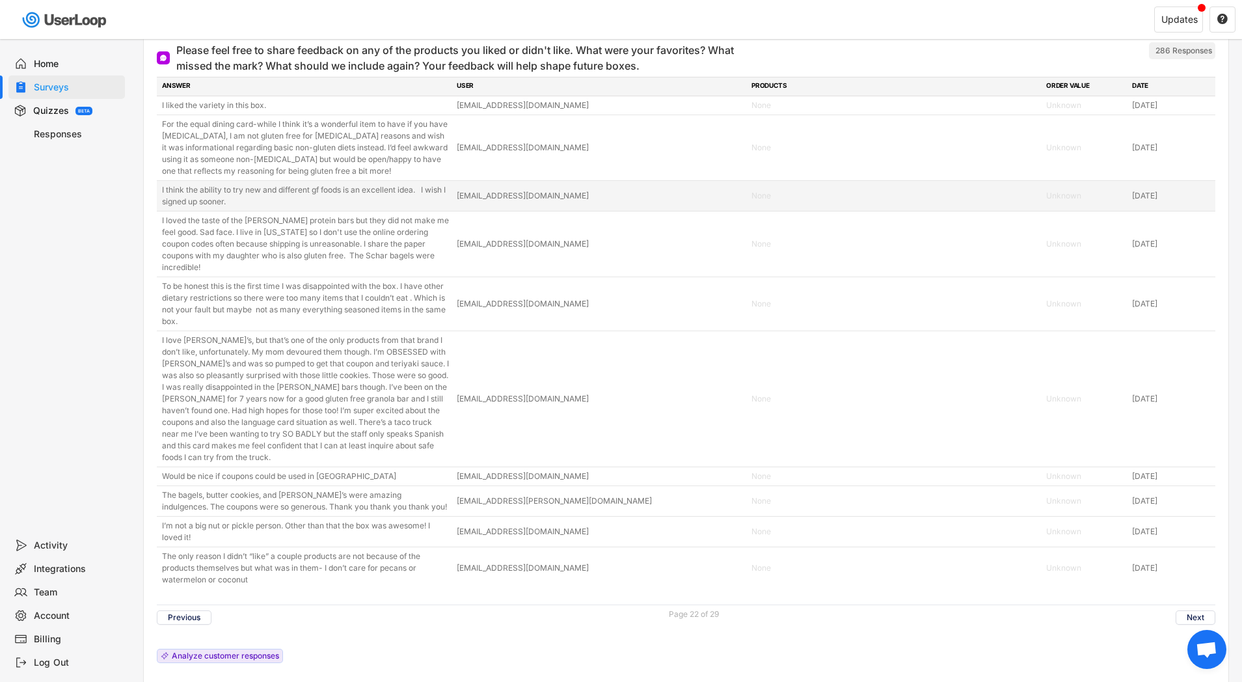
click at [290, 194] on div "I think the ability to try new and different gf foods is an excellent idea. I w…" at bounding box center [305, 195] width 287 height 23
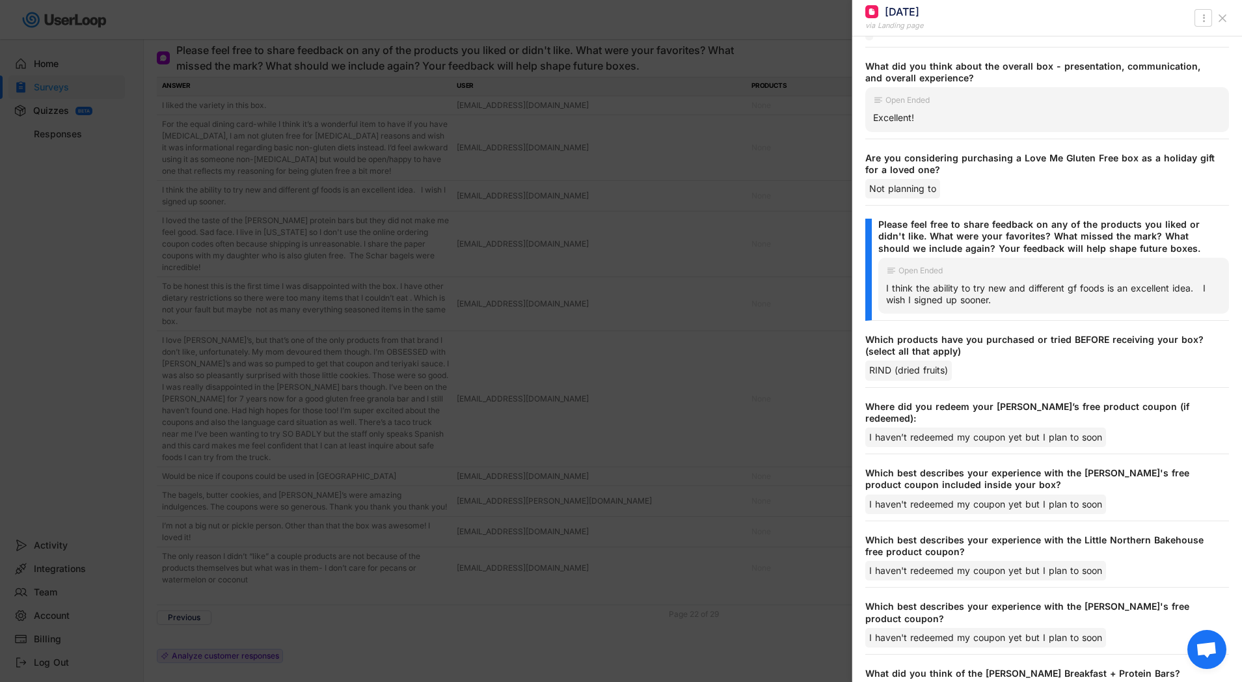
scroll to position [1851, 0]
drag, startPoint x: 883, startPoint y: 261, endPoint x: 1017, endPoint y: 288, distance: 136.5
click at [1017, 288] on div "Open Ended I think the ability to try new and different gf foods is an excellen…" at bounding box center [1053, 286] width 351 height 56
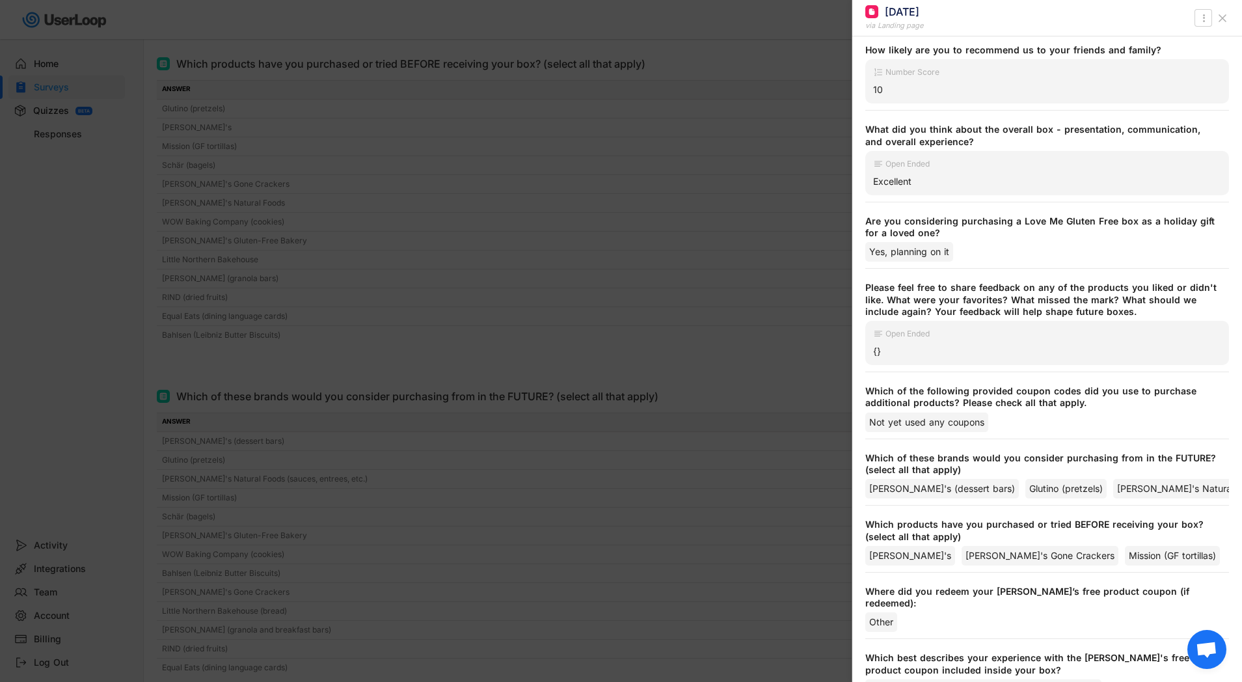
scroll to position [0, 0]
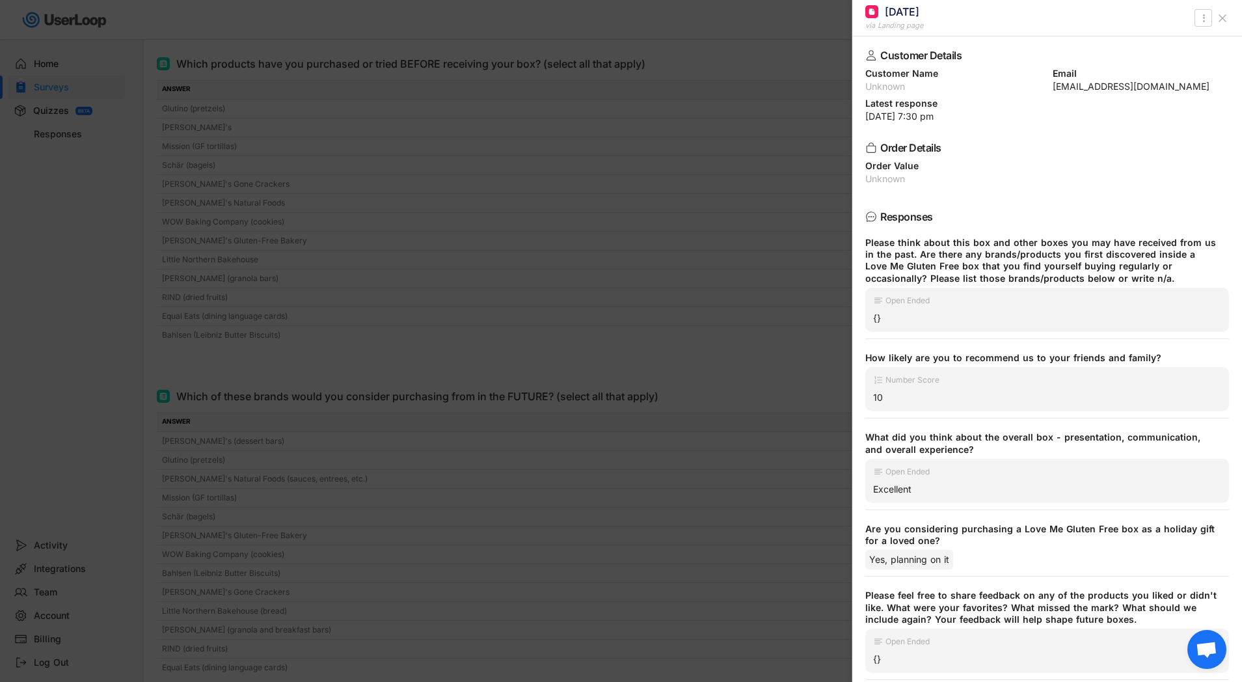
click at [1059, 83] on div "[EMAIL_ADDRESS][DOMAIN_NAME]" at bounding box center [1140, 86] width 177 height 9
drag, startPoint x: 1059, startPoint y: 83, endPoint x: 1145, endPoint y: 84, distance: 86.5
click at [1145, 84] on div "[EMAIL_ADDRESS][DOMAIN_NAME]" at bounding box center [1140, 86] width 177 height 9
click at [1218, 13] on icon at bounding box center [1222, 18] width 13 height 13
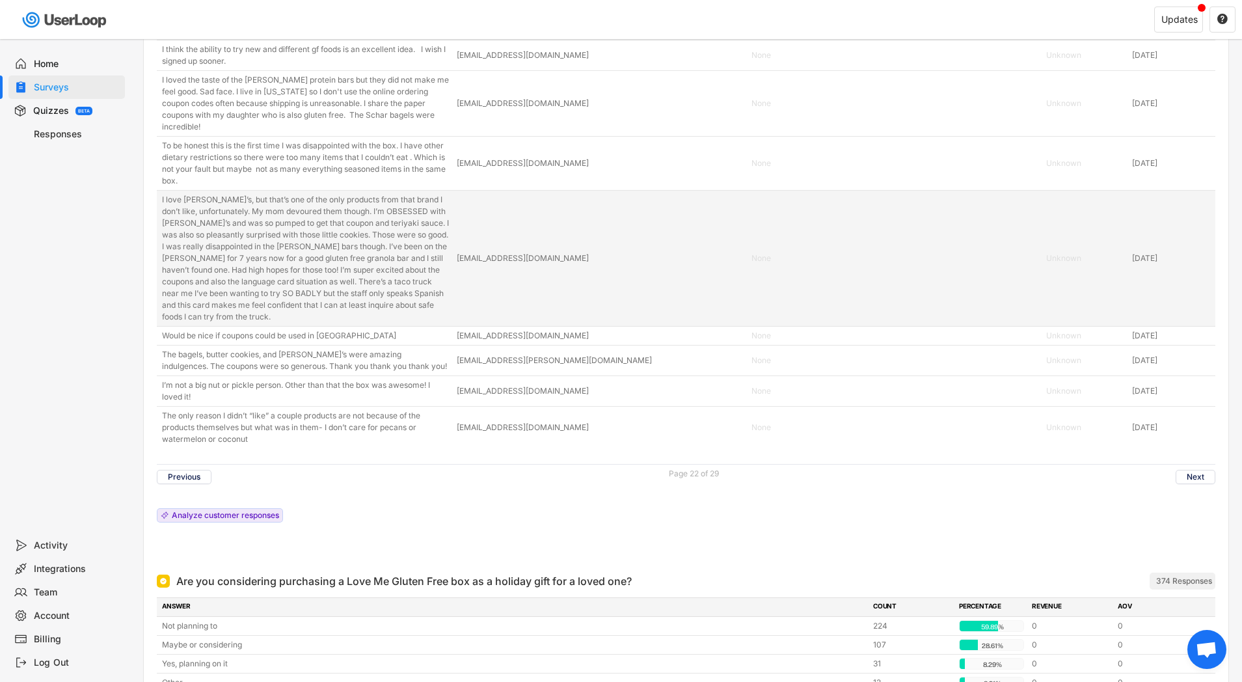
scroll to position [4743, 0]
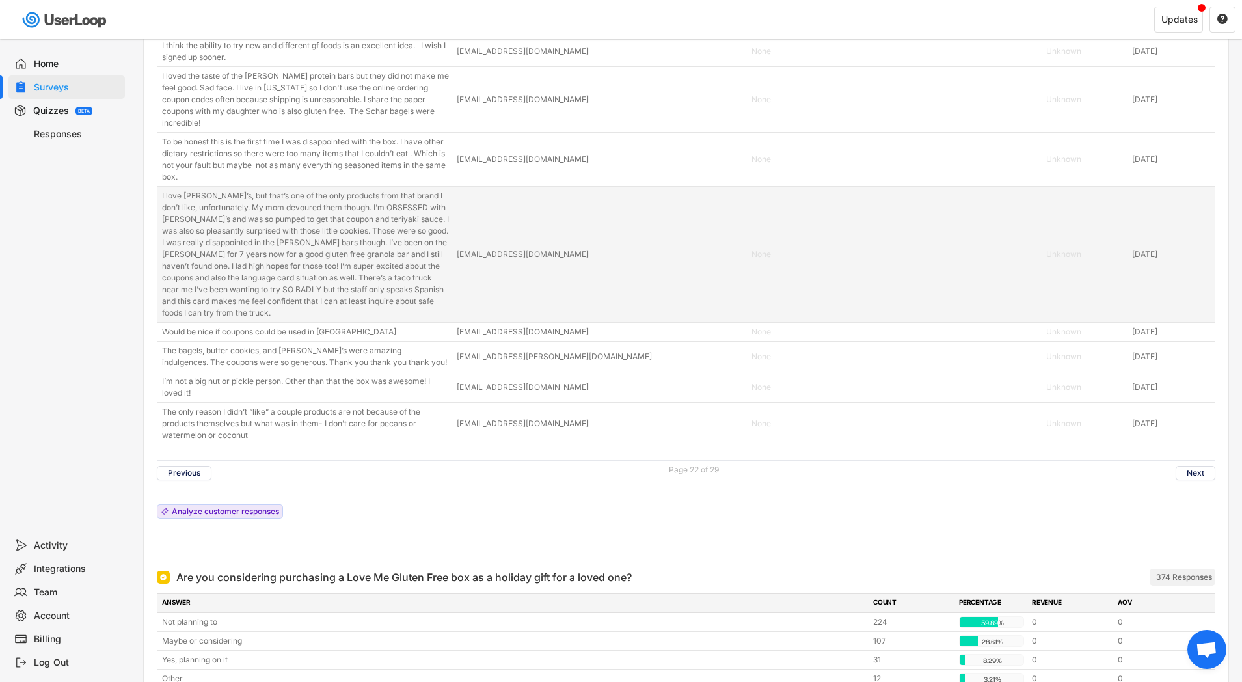
click at [394, 247] on div "I love [PERSON_NAME]’s, but that’s one of the only products from that brand I d…" at bounding box center [305, 254] width 287 height 129
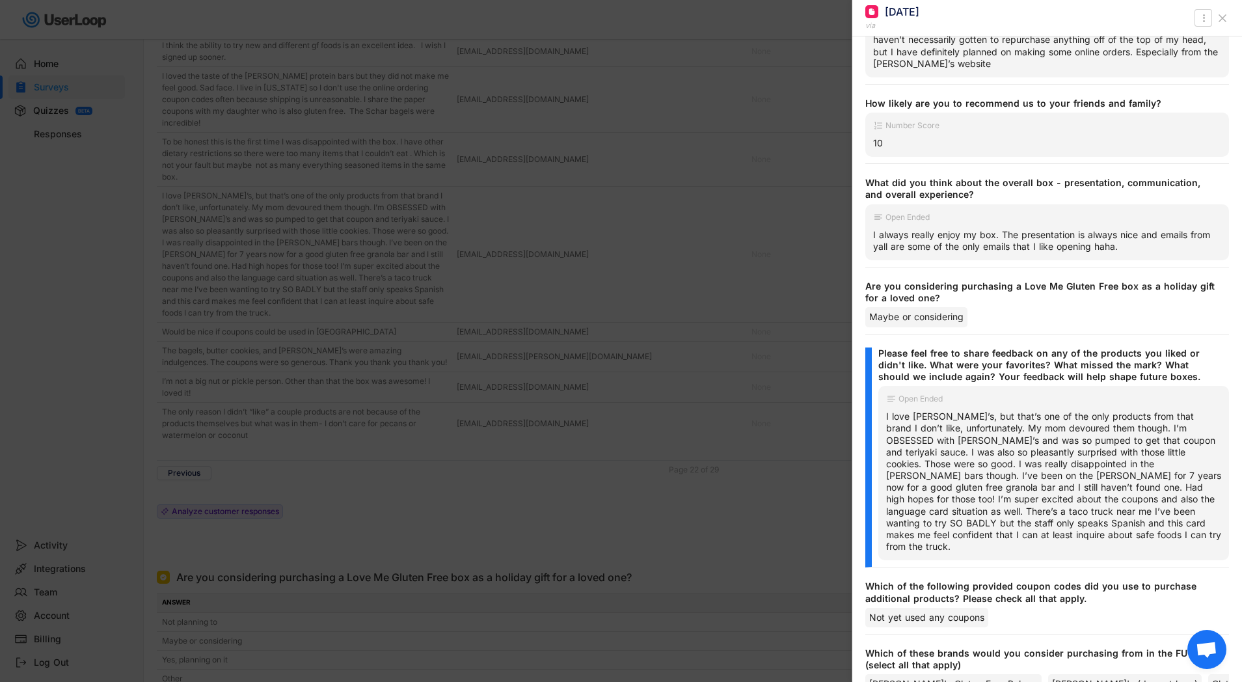
scroll to position [360, 0]
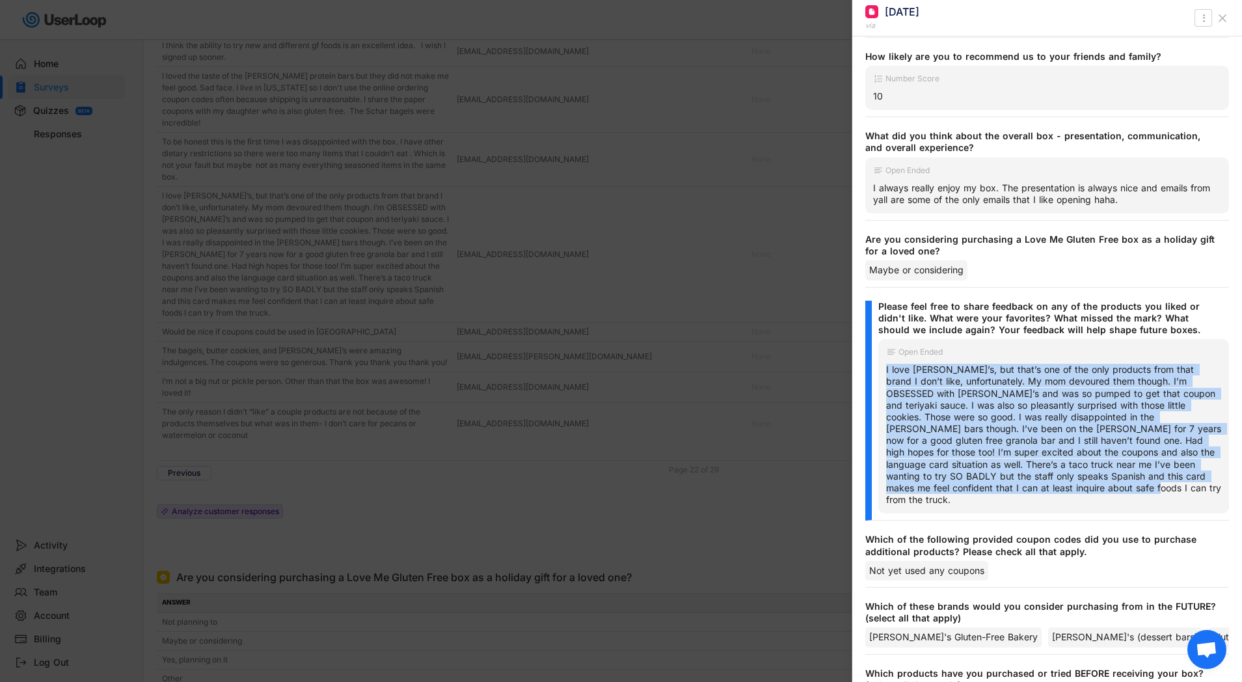
drag, startPoint x: 883, startPoint y: 368, endPoint x: 972, endPoint y: 489, distance: 150.6
click at [972, 489] on div "Open Ended I love [PERSON_NAME]’s, but that’s one of the only products from tha…" at bounding box center [1053, 426] width 351 height 174
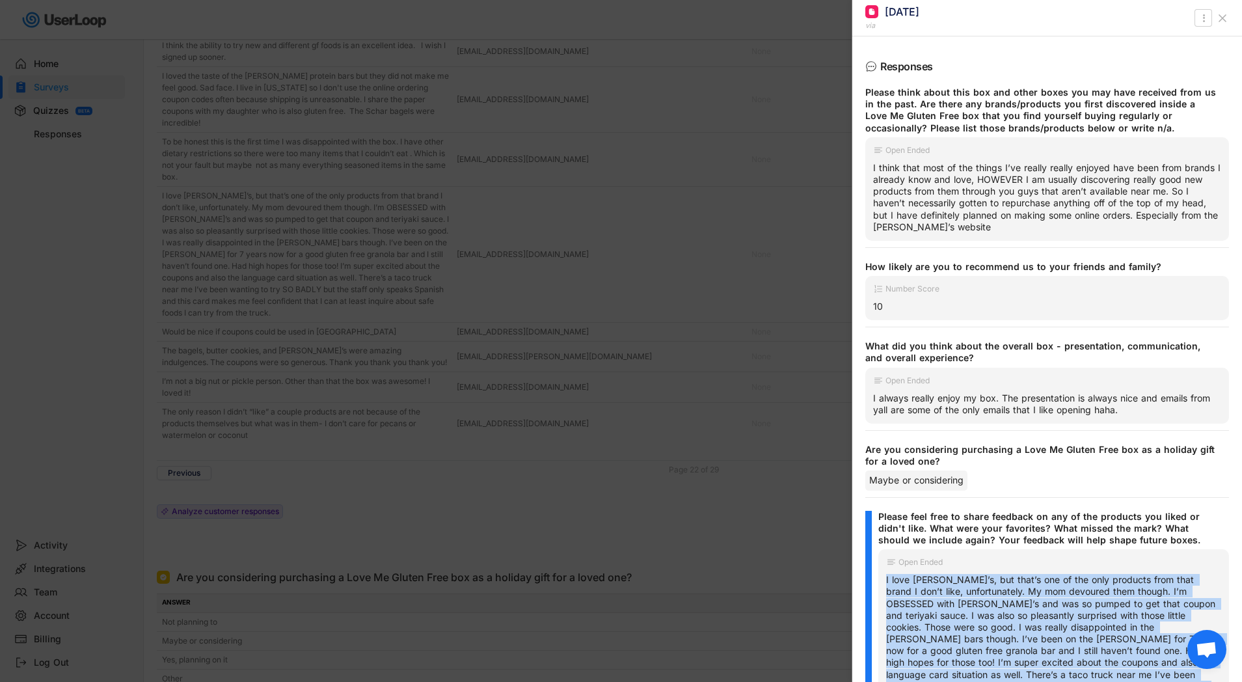
scroll to position [0, 0]
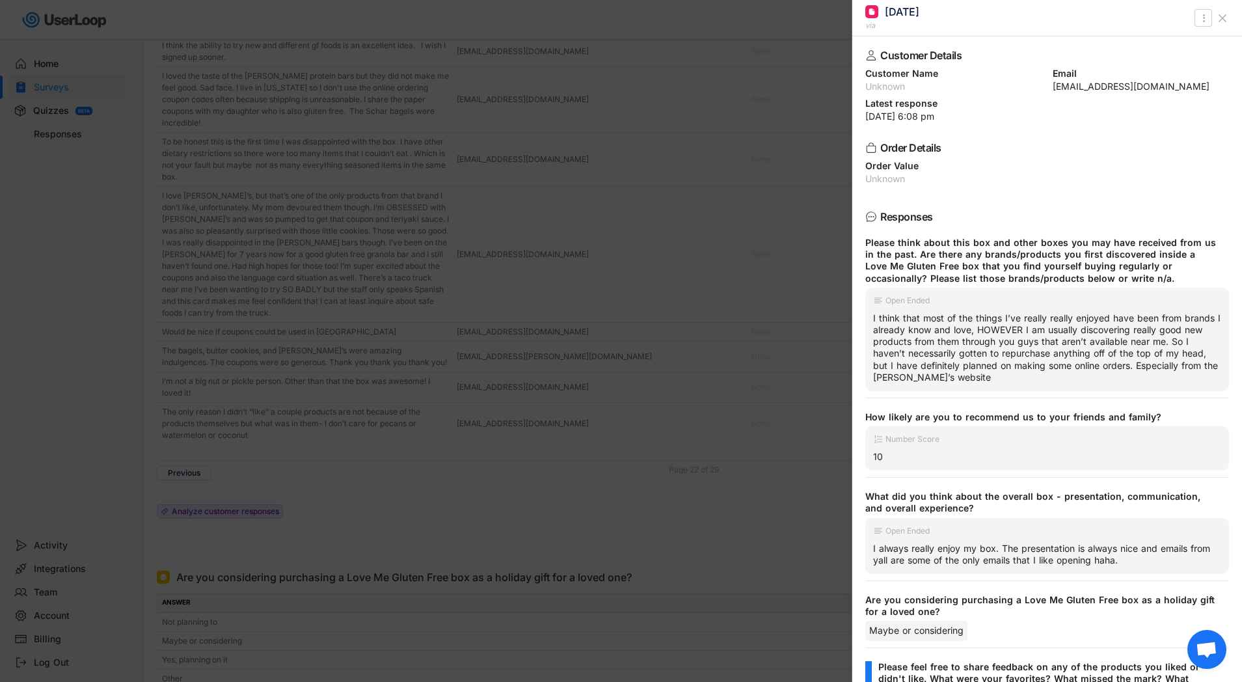
click at [546, 302] on div at bounding box center [621, 341] width 1242 height 682
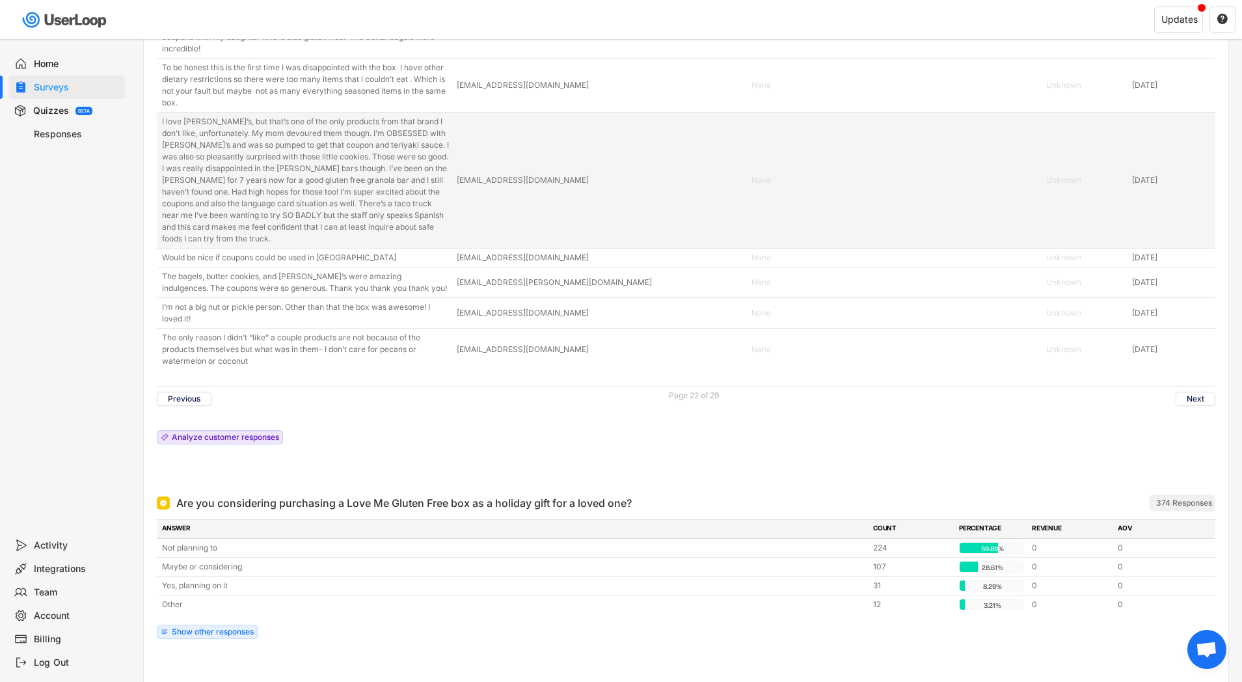
scroll to position [4824, 0]
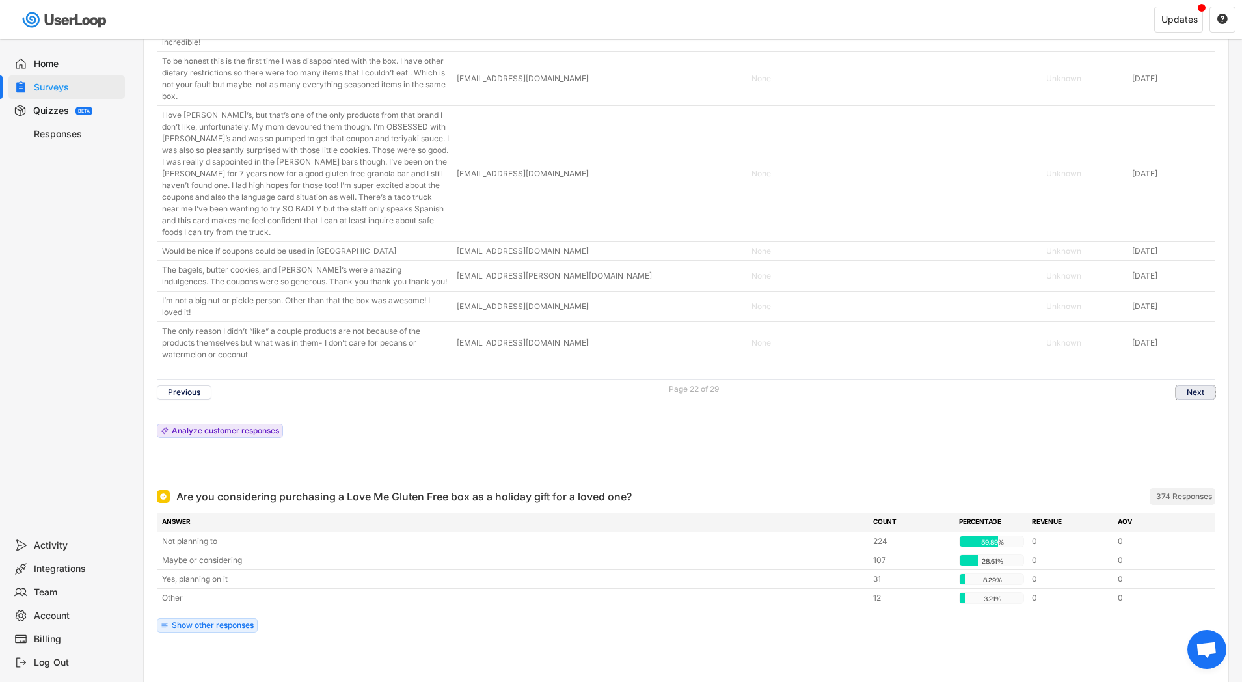
click at [1189, 388] on button "Next" at bounding box center [1195, 392] width 40 height 14
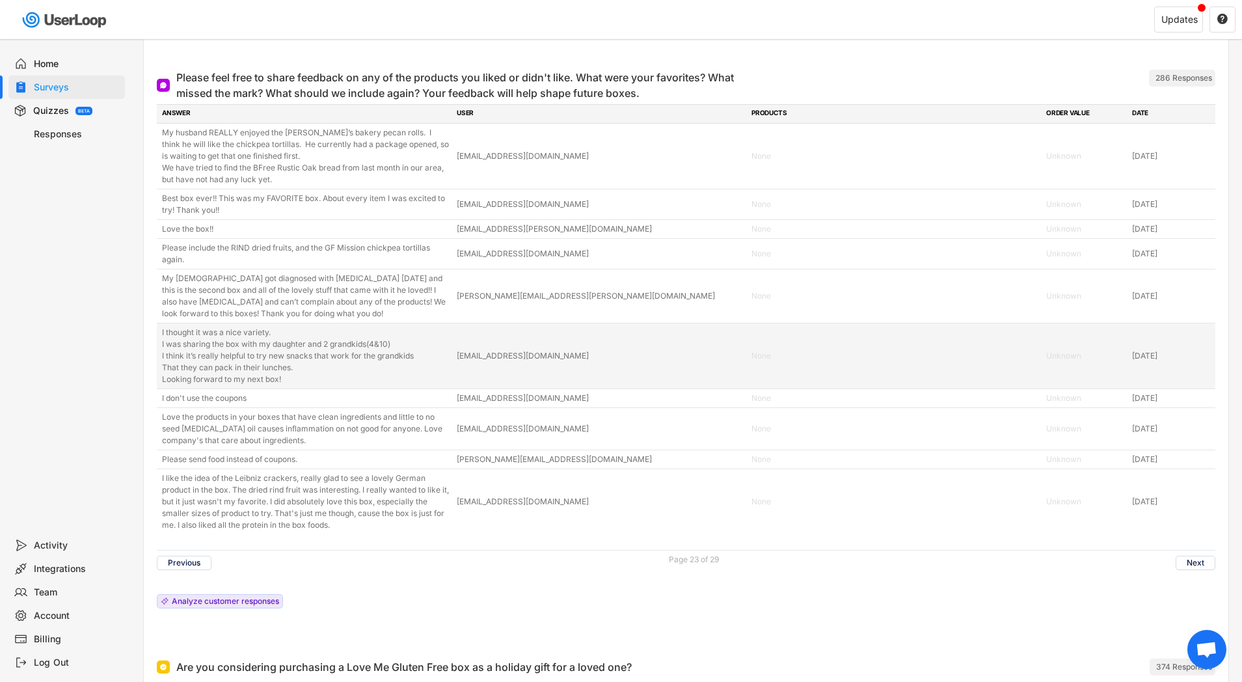
scroll to position [4566, 0]
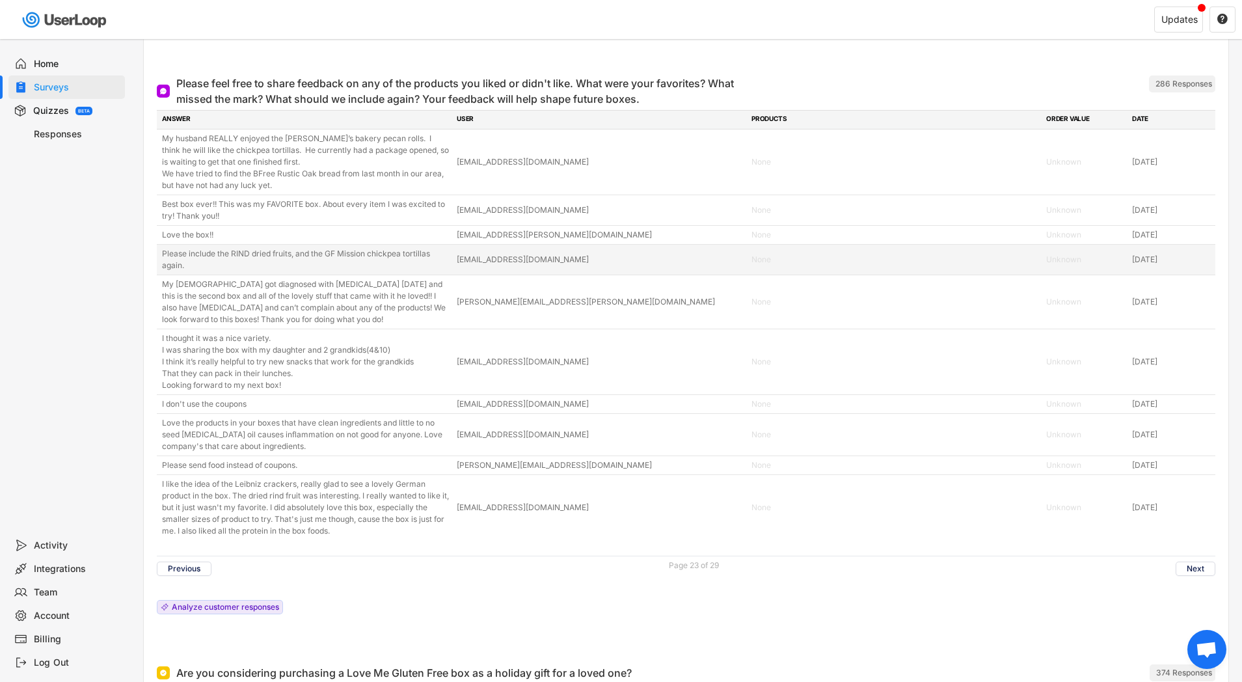
click at [193, 263] on div "Please include the RIND dried fruits, and the GF Mission chickpea tortillas aga…" at bounding box center [305, 259] width 287 height 23
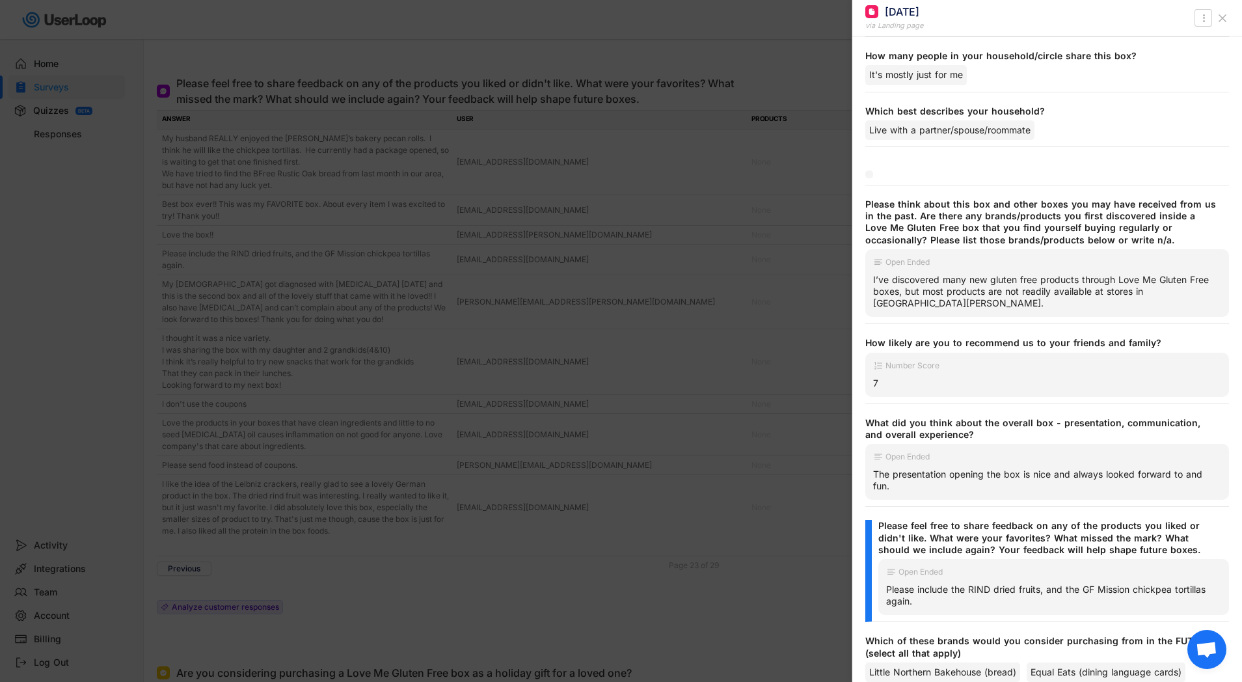
scroll to position [1720, 0]
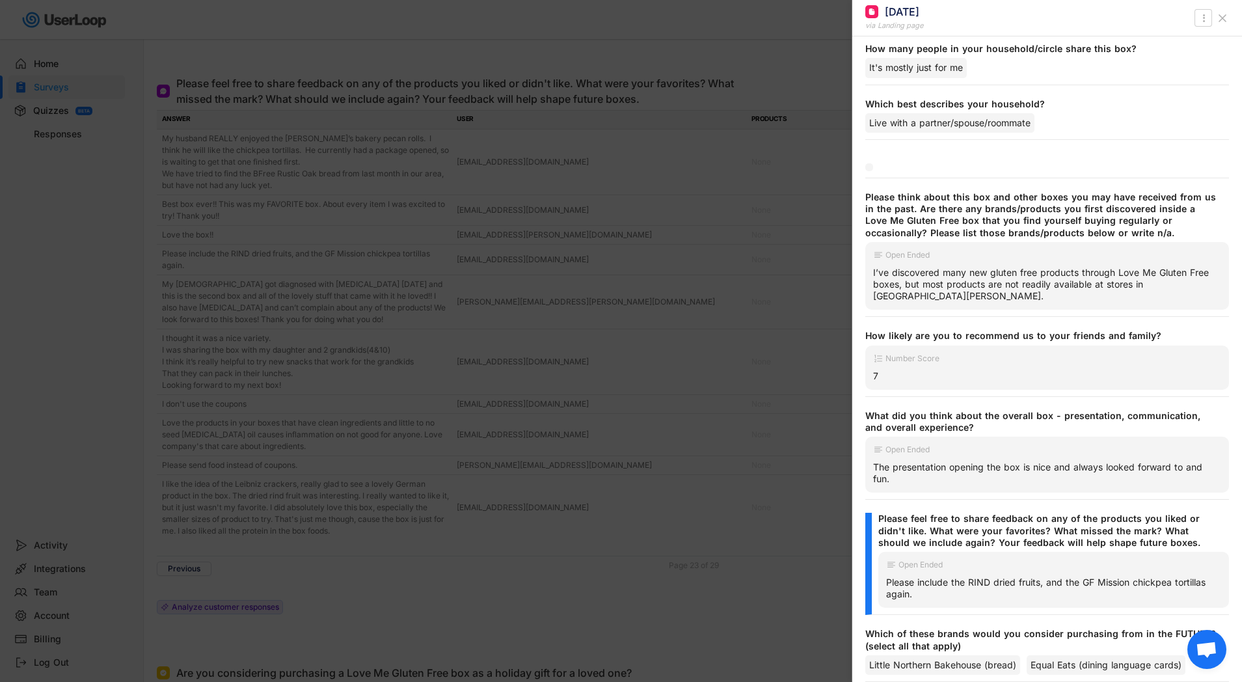
click at [886, 576] on div "Please include the RIND dried fruits, and the GF Mission chickpea tortillas aga…" at bounding box center [1053, 587] width 335 height 23
drag, startPoint x: 885, startPoint y: 545, endPoint x: 962, endPoint y: 568, distance: 80.1
click at [961, 569] on div "Open Ended Please include the RIND dried fruits, and the GF Mission chickpea to…" at bounding box center [1053, 580] width 351 height 56
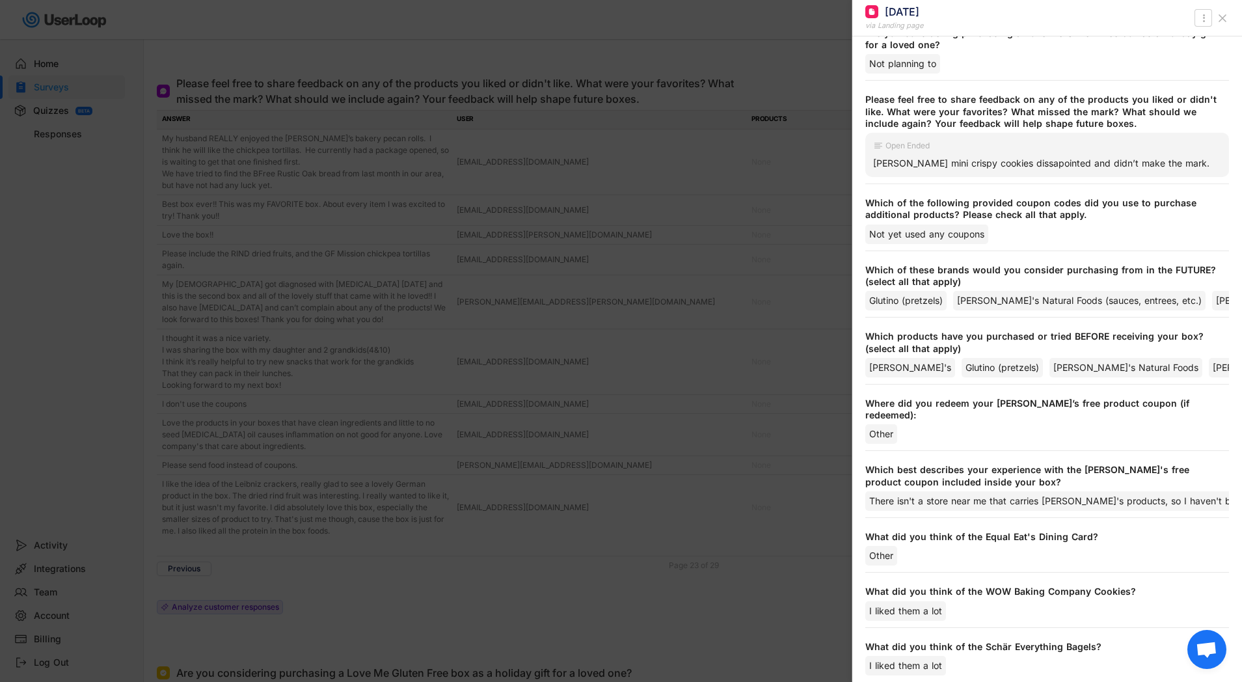
scroll to position [0, 0]
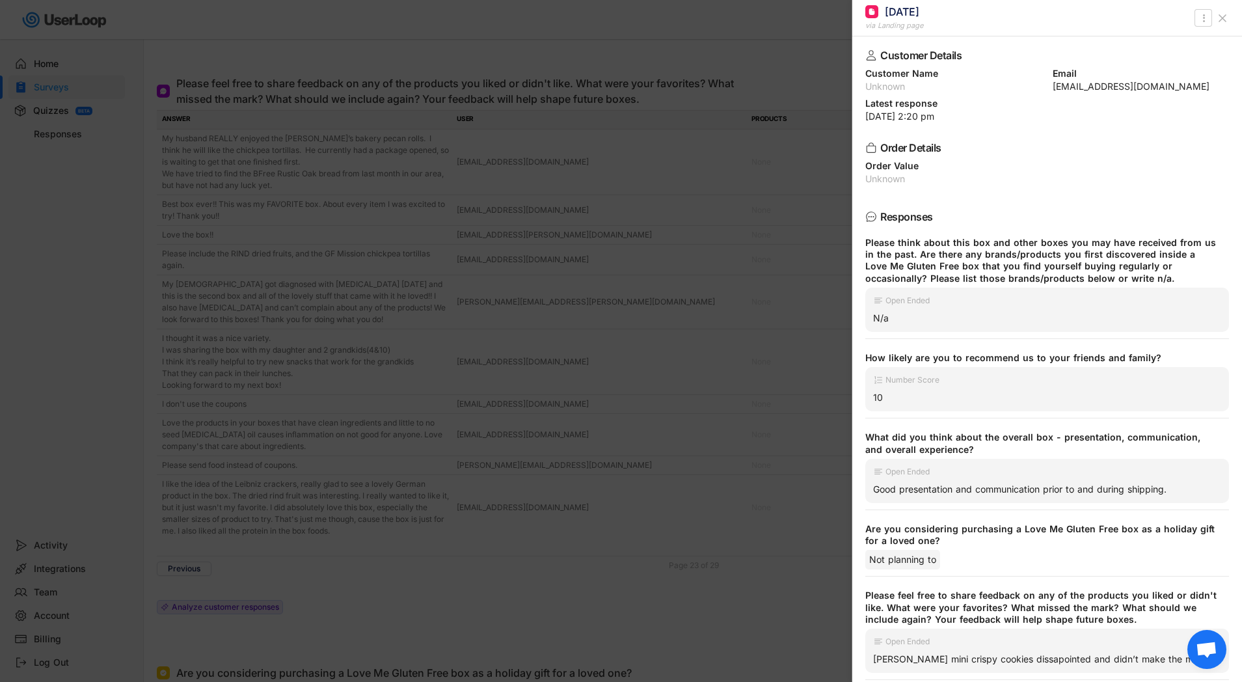
click at [604, 245] on div at bounding box center [621, 341] width 1242 height 682
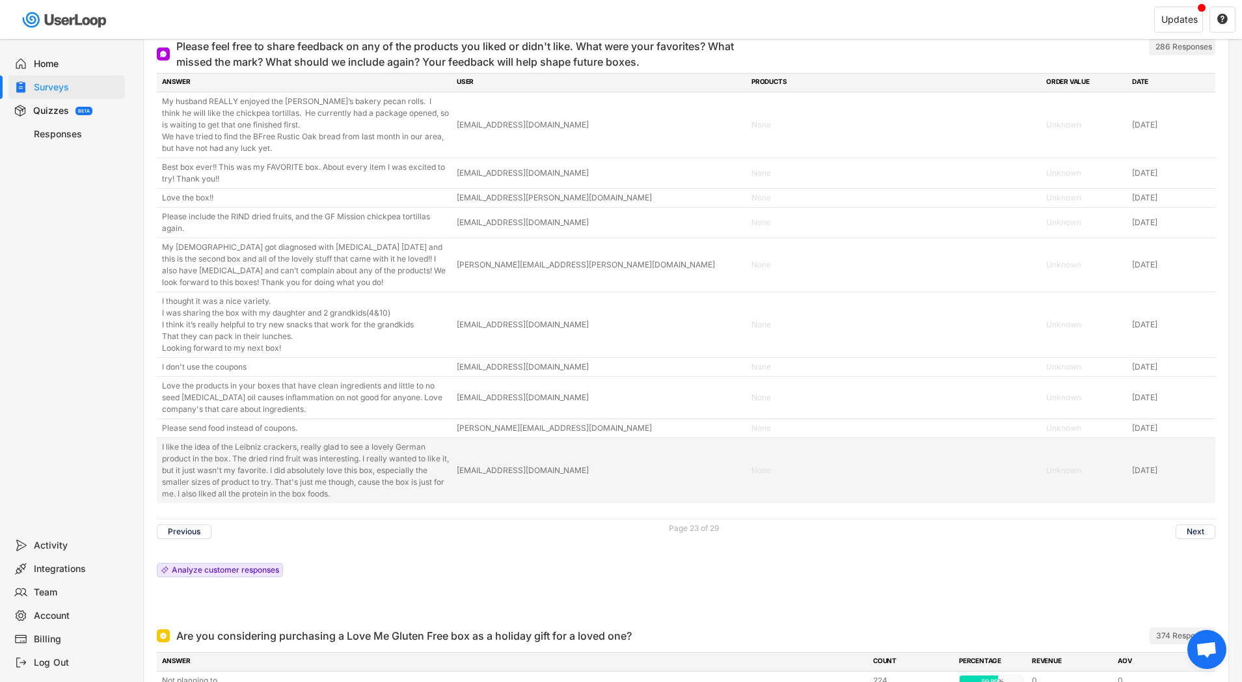
scroll to position [4603, 0]
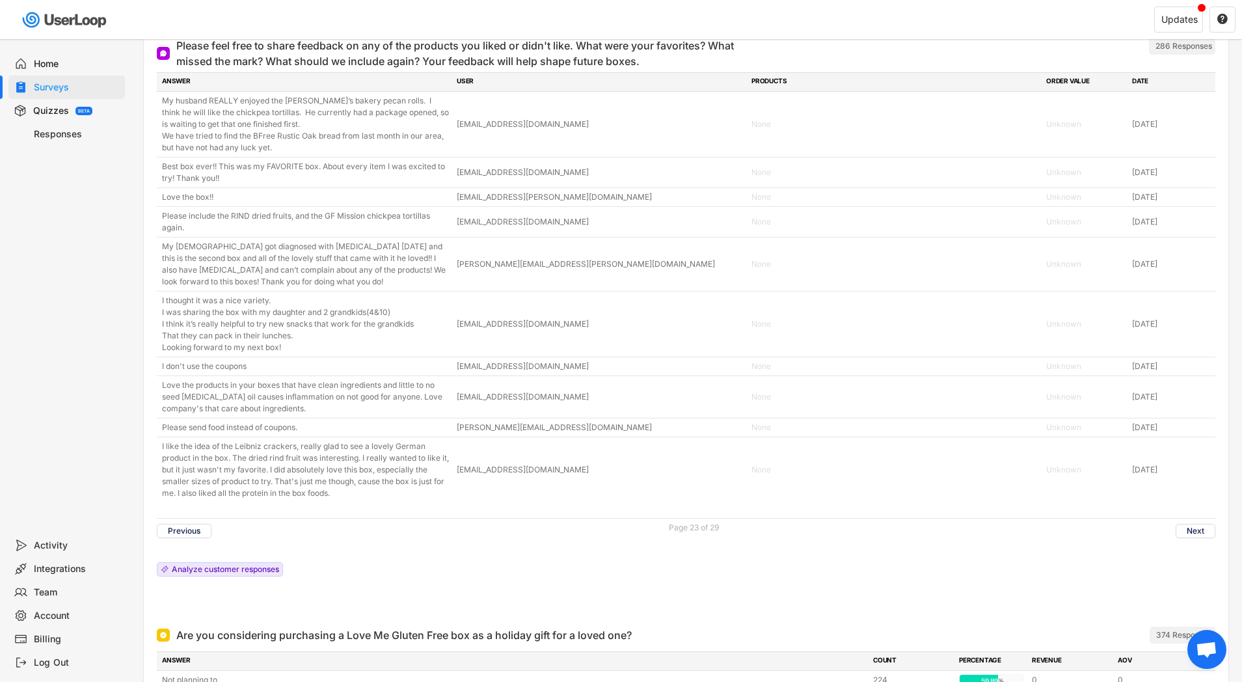
click at [1197, 538] on button "Next" at bounding box center [1195, 531] width 40 height 14
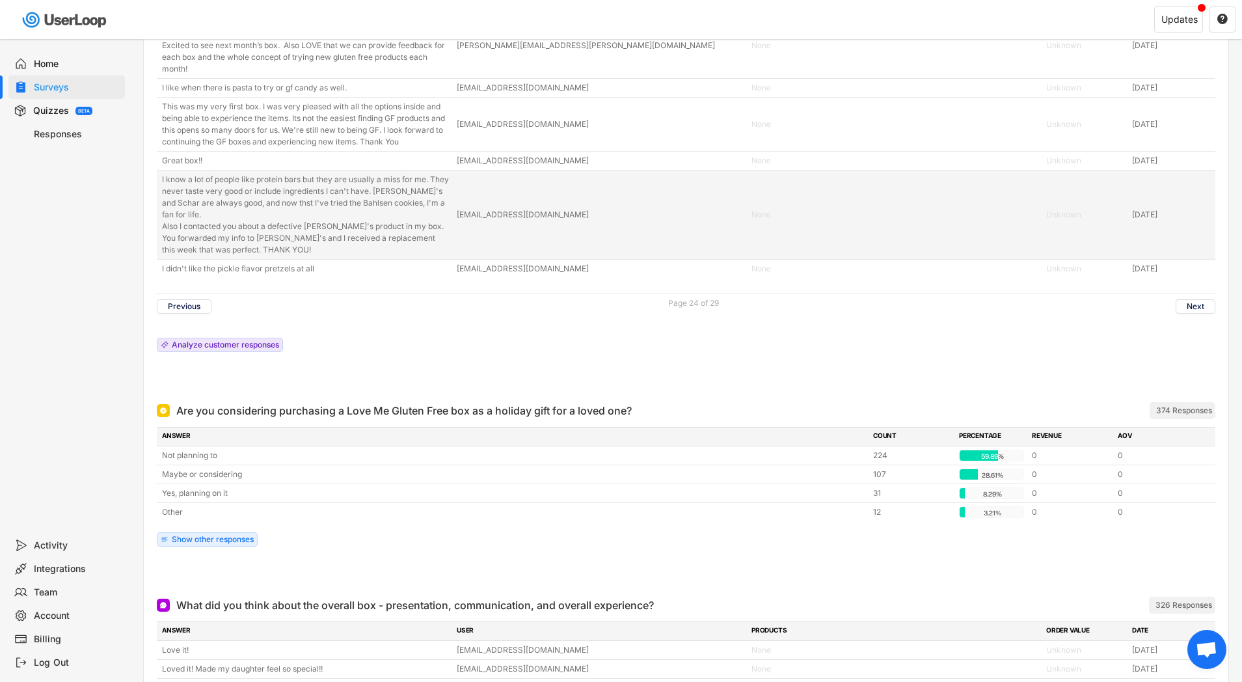
scroll to position [4840, 0]
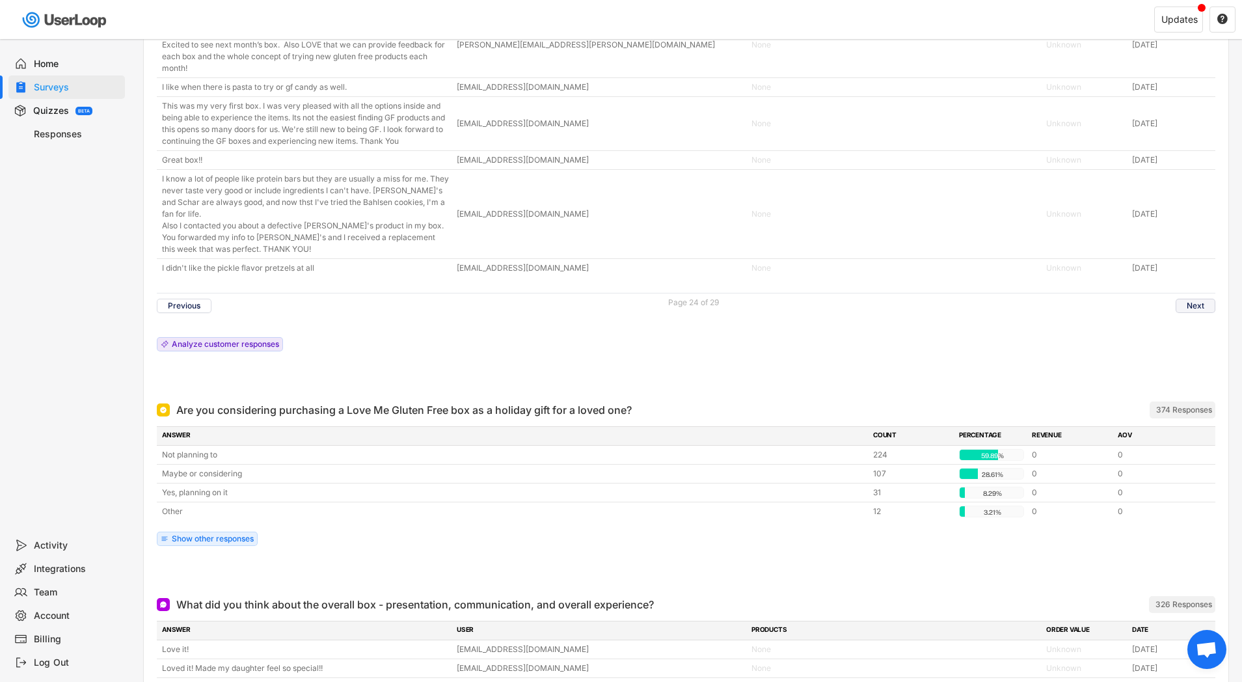
click at [1198, 313] on button "Next" at bounding box center [1195, 306] width 40 height 14
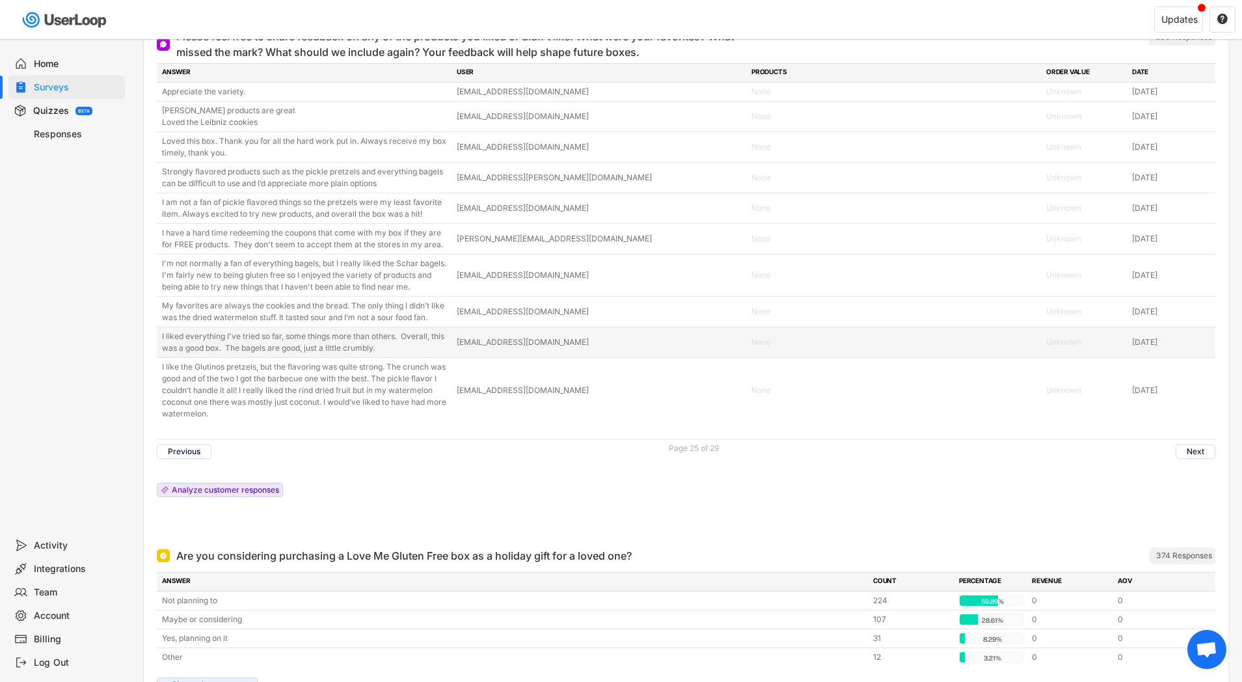
scroll to position [4614, 0]
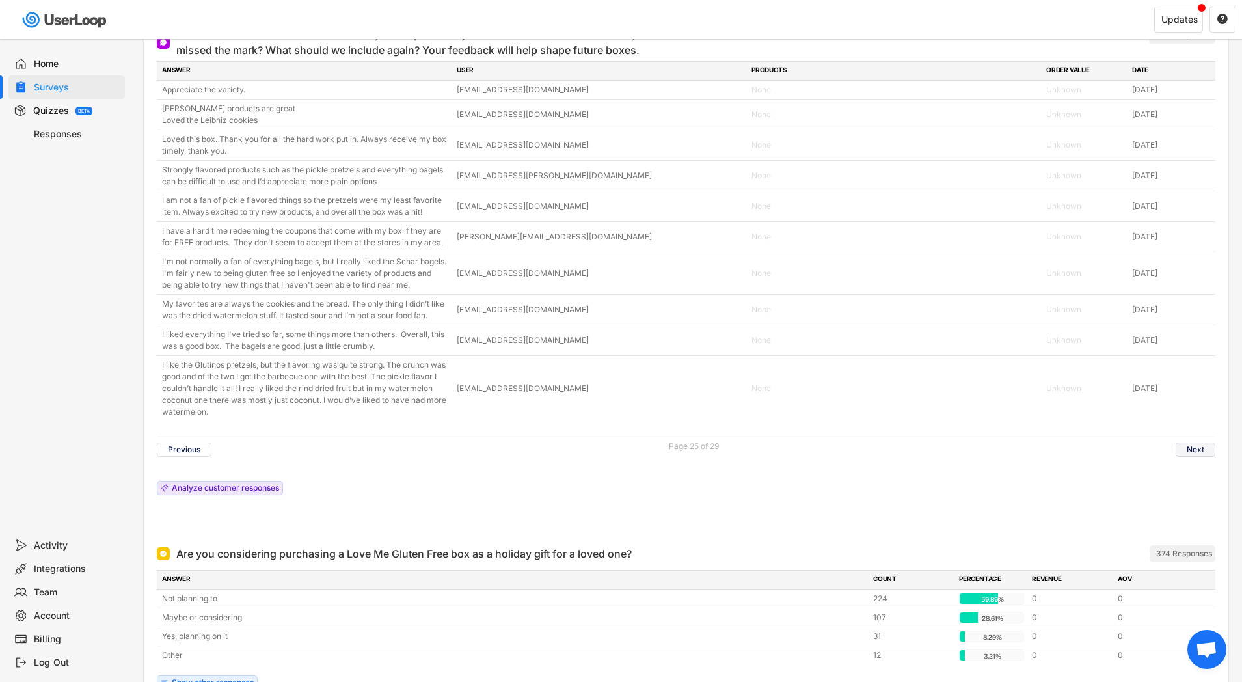
click at [1207, 446] on button "Next" at bounding box center [1195, 449] width 40 height 14
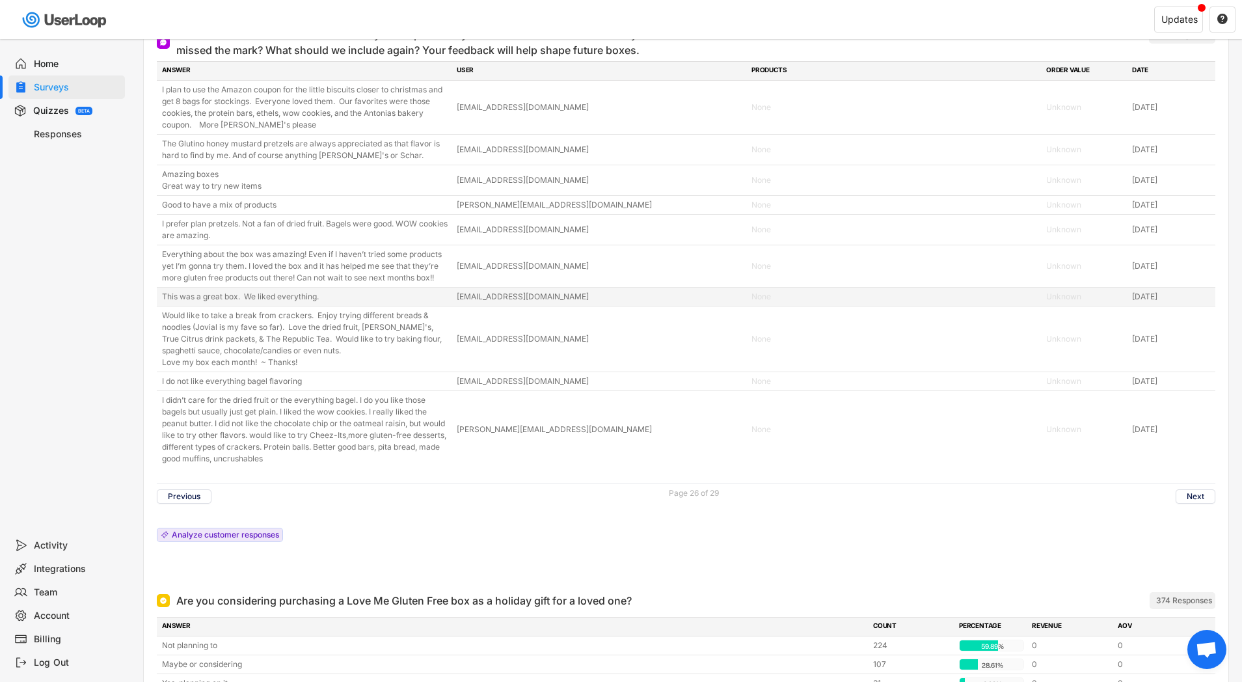
scroll to position [4619, 0]
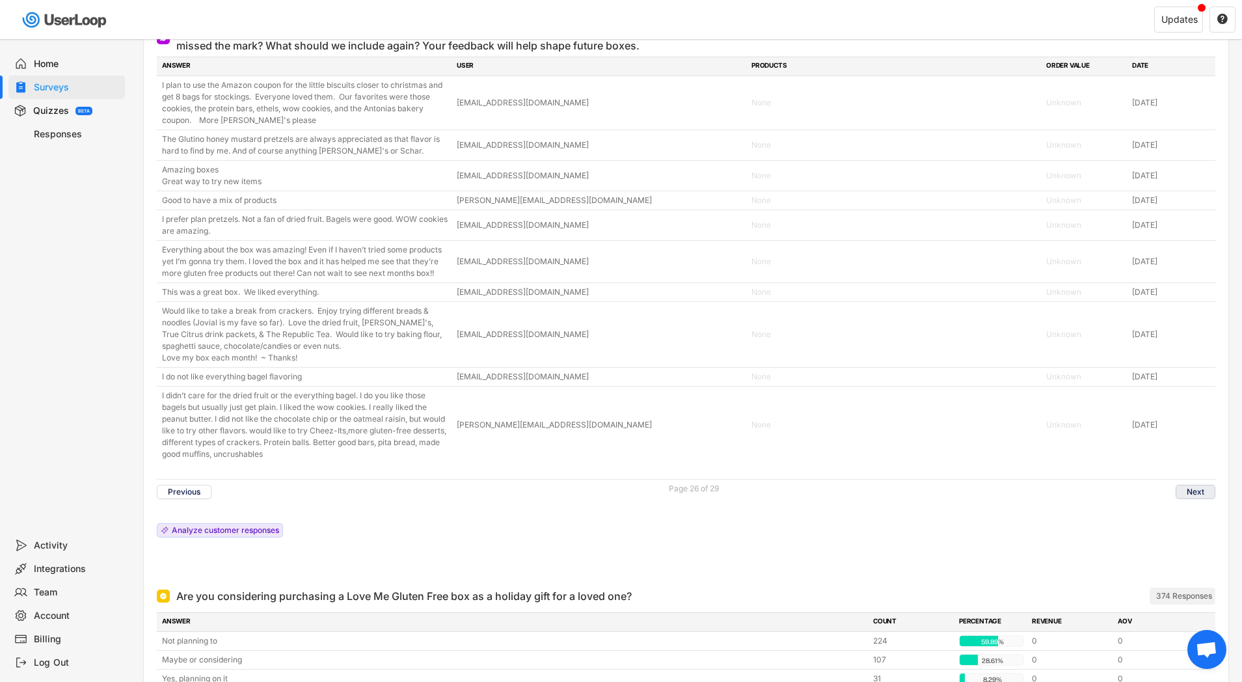
click at [1201, 499] on button "Next" at bounding box center [1195, 492] width 40 height 14
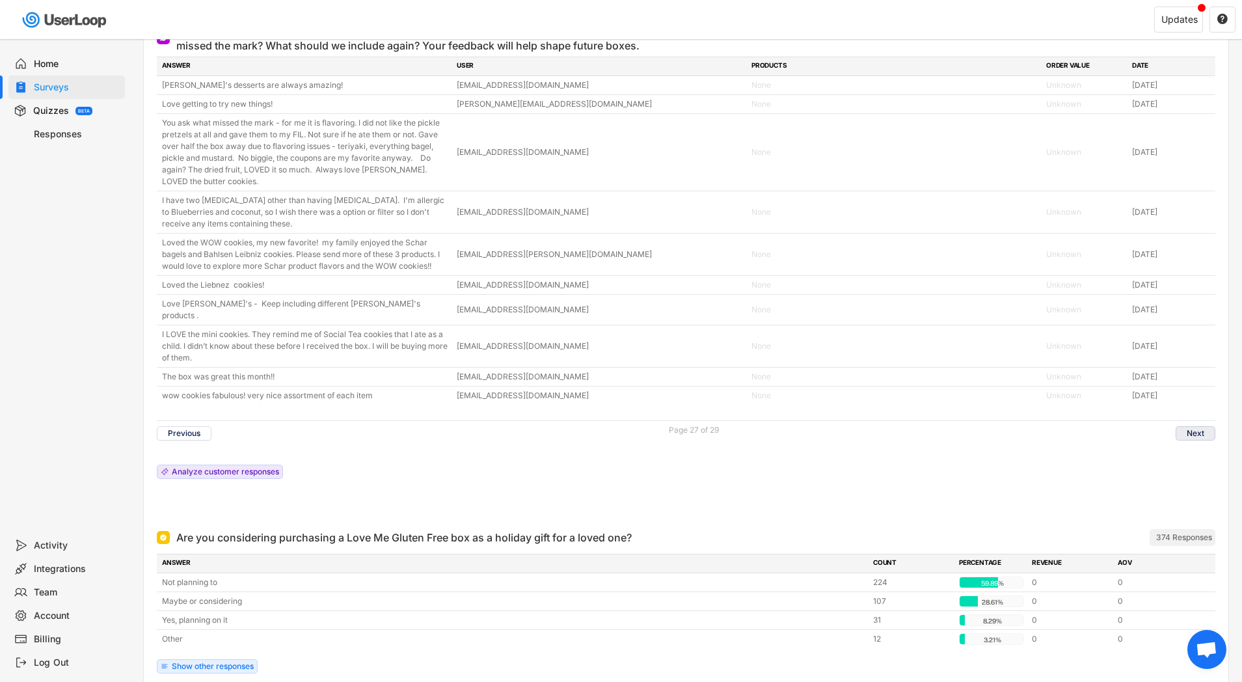
click at [1201, 426] on button "Next" at bounding box center [1195, 433] width 40 height 14
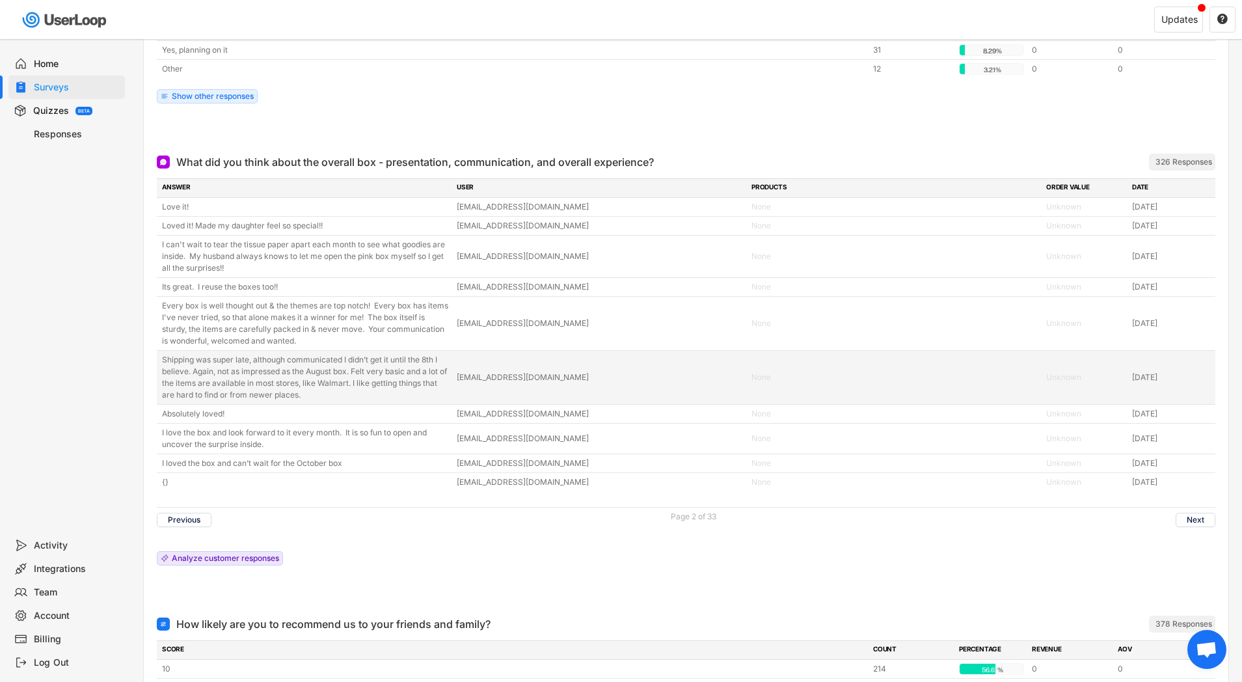
scroll to position [5269, 0]
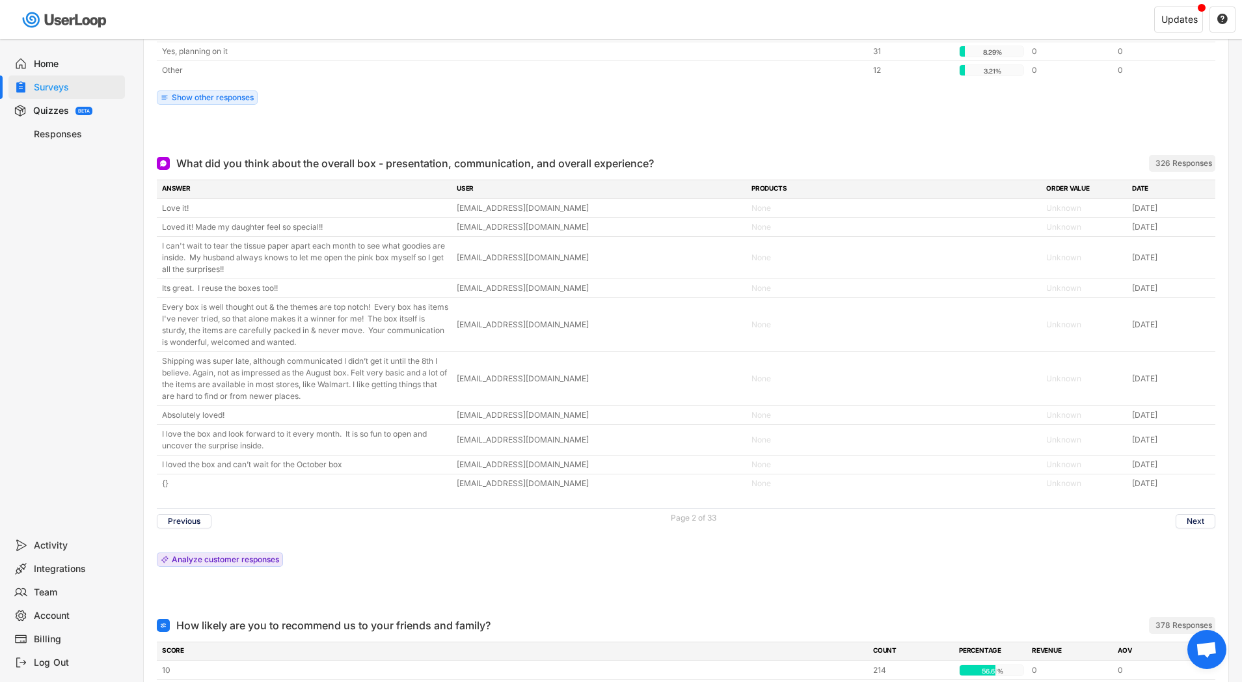
click at [1212, 648] on span "Open chat" at bounding box center [1206, 650] width 21 height 18
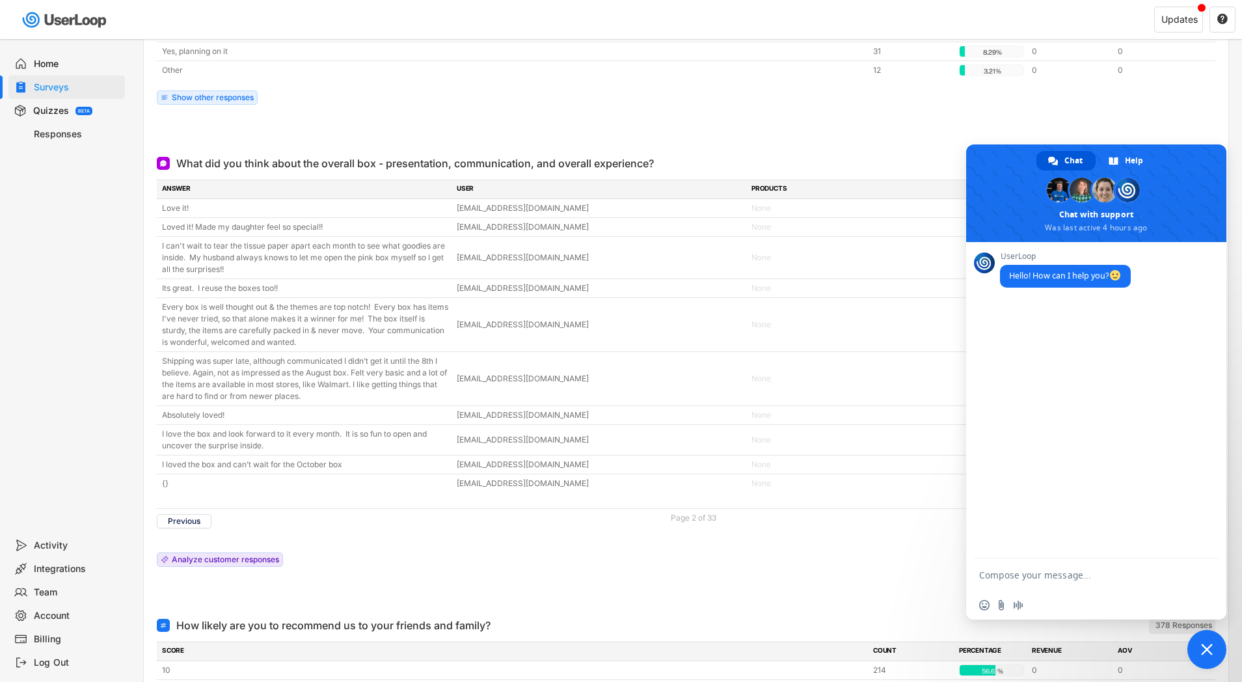
click at [1011, 571] on textarea "Compose your message..." at bounding box center [1082, 575] width 206 height 12
type textarea "Is there any way I can print all the responses to my open ended questions? This…"
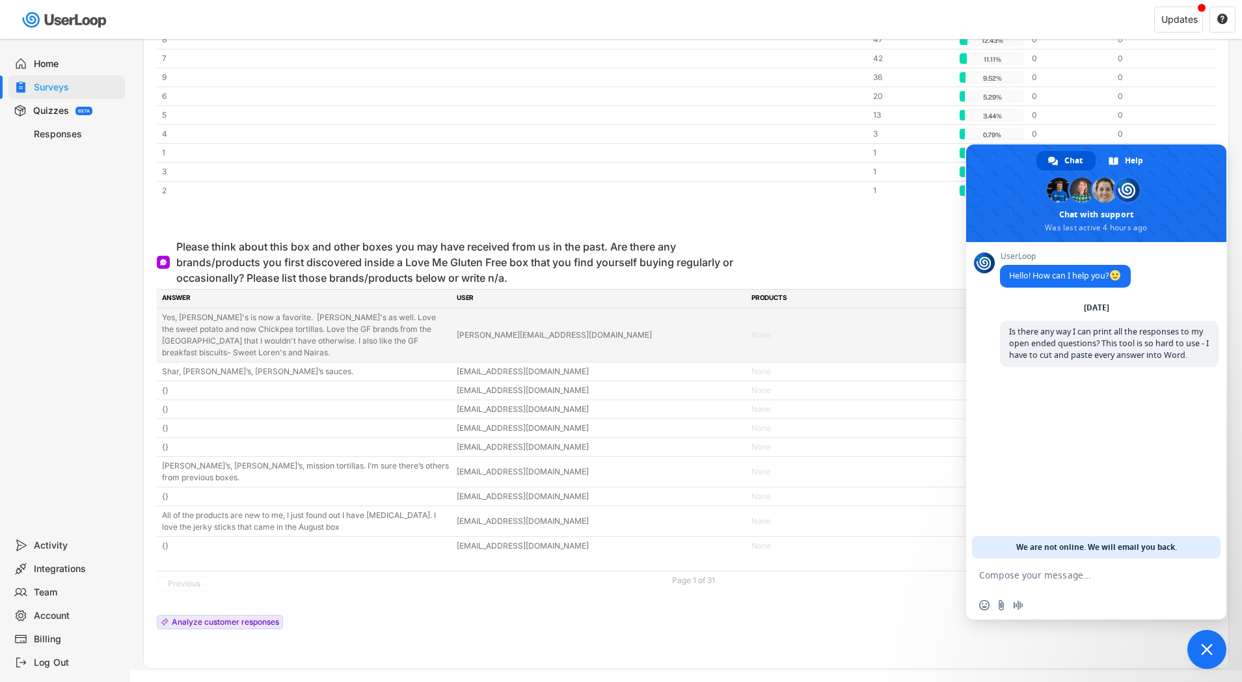
scroll to position [5922, 0]
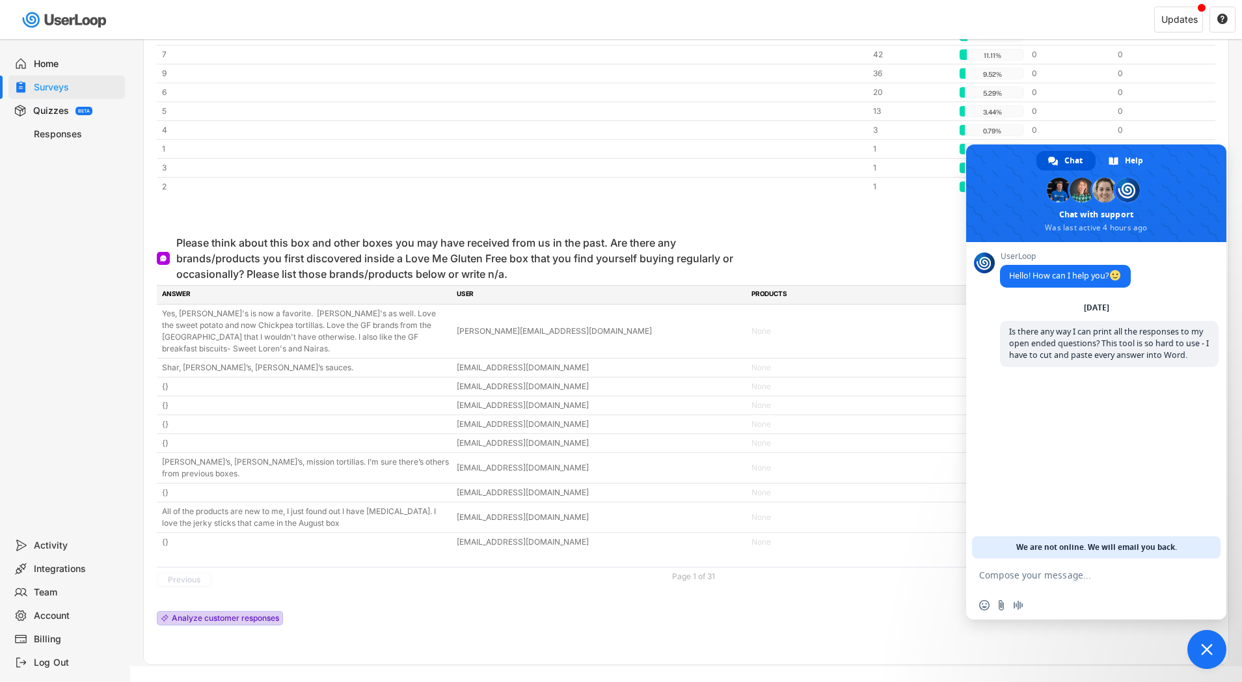
click at [210, 614] on div "Analyze customer responses" at bounding box center [225, 618] width 107 height 8
click at [1204, 639] on span "Close chat" at bounding box center [1206, 649] width 39 height 39
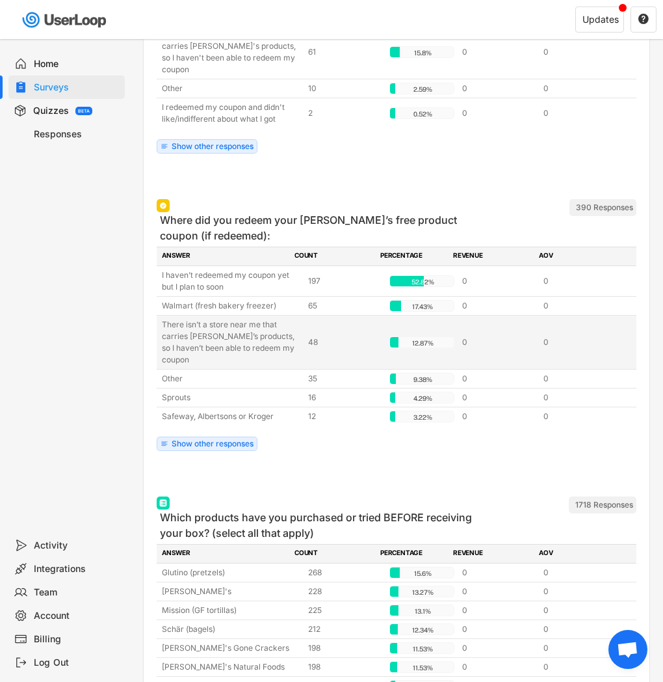
scroll to position [3673, 0]
